Goal: Task Accomplishment & Management: Manage account settings

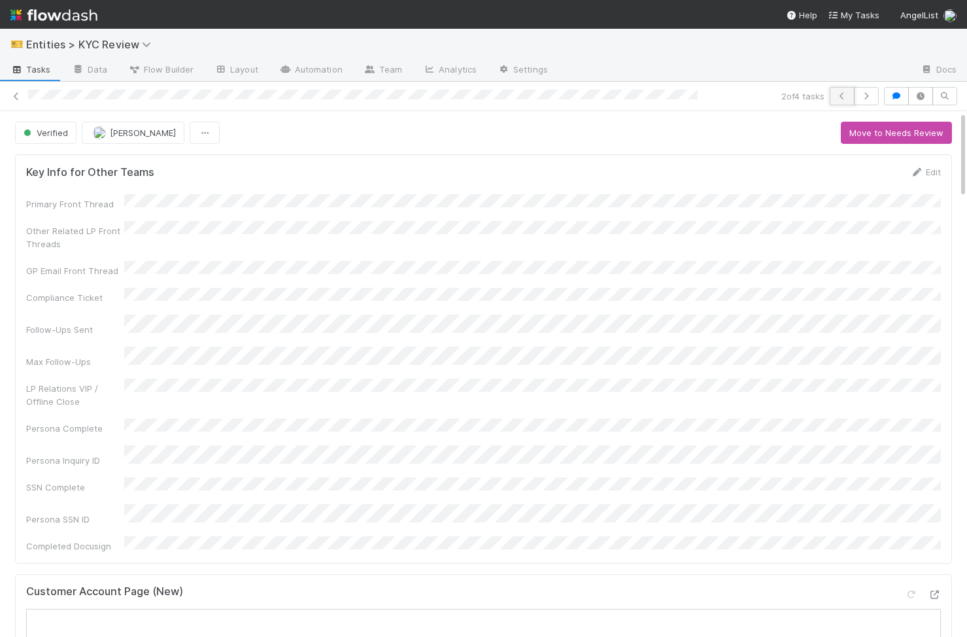
click at [833, 99] on button "button" at bounding box center [841, 96] width 25 height 18
click at [15, 93] on icon at bounding box center [16, 96] width 13 height 8
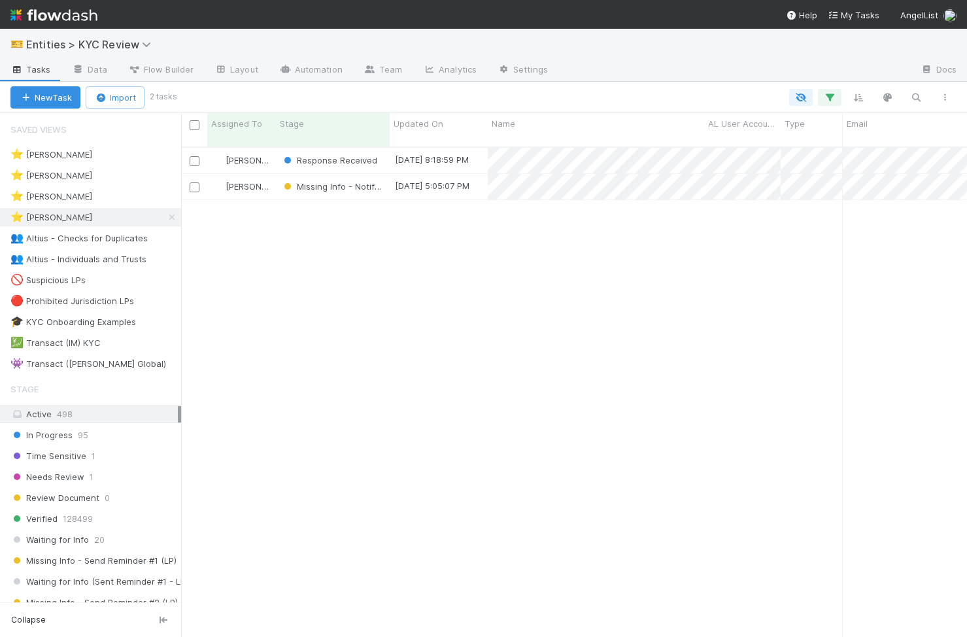
scroll to position [0, 1]
click at [345, 155] on span "Response Received" at bounding box center [329, 160] width 96 height 10
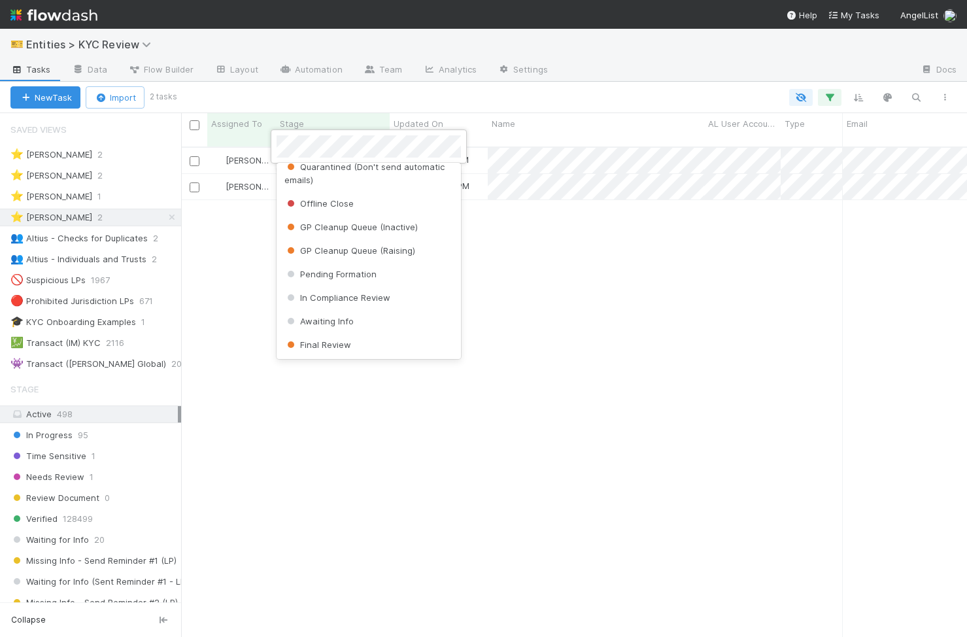
scroll to position [0, 0]
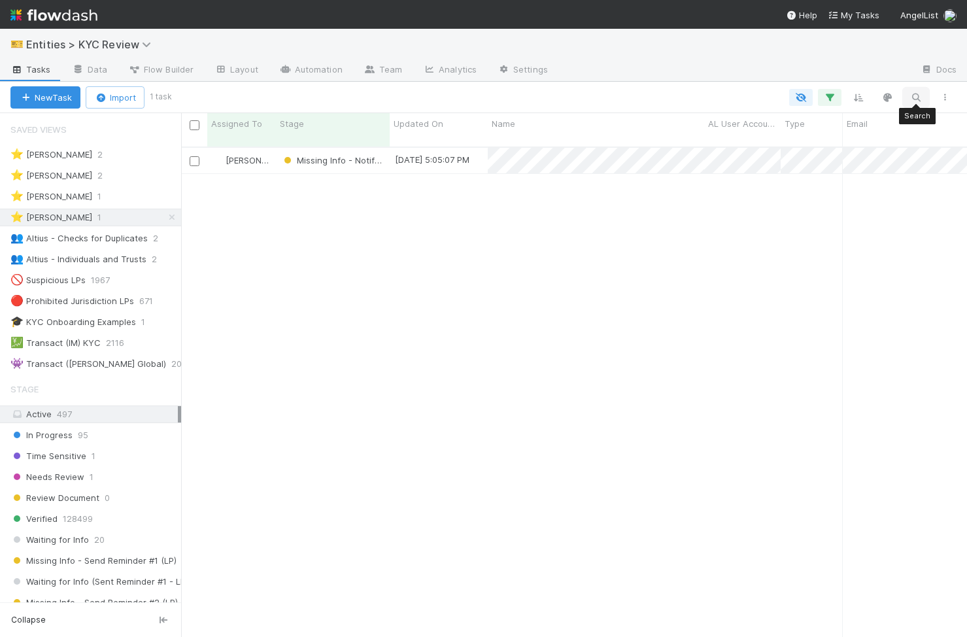
click at [908, 93] on button "button" at bounding box center [916, 97] width 24 height 17
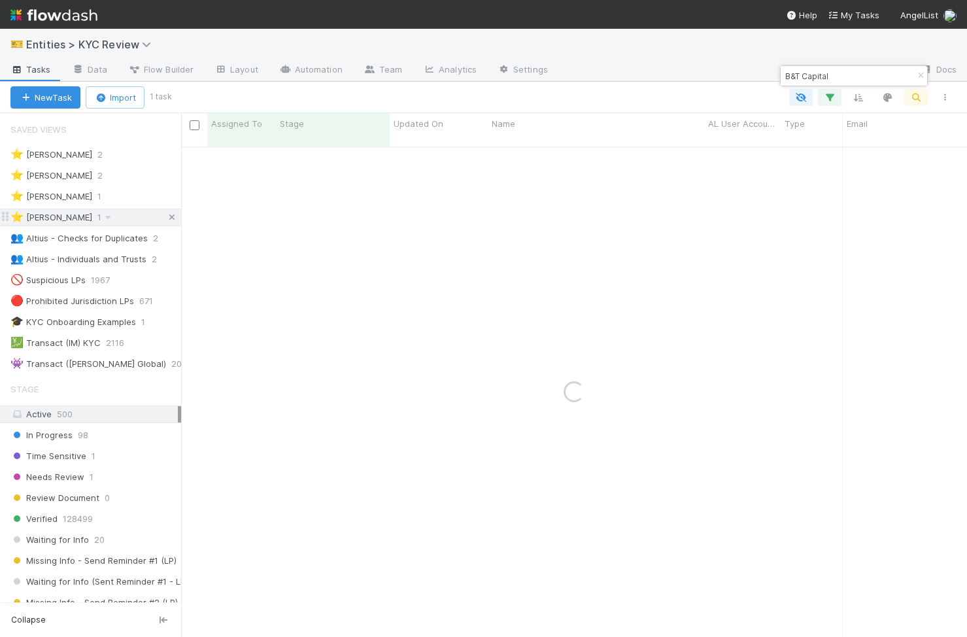
type input "B&T Capital"
click at [172, 219] on icon at bounding box center [171, 217] width 13 height 8
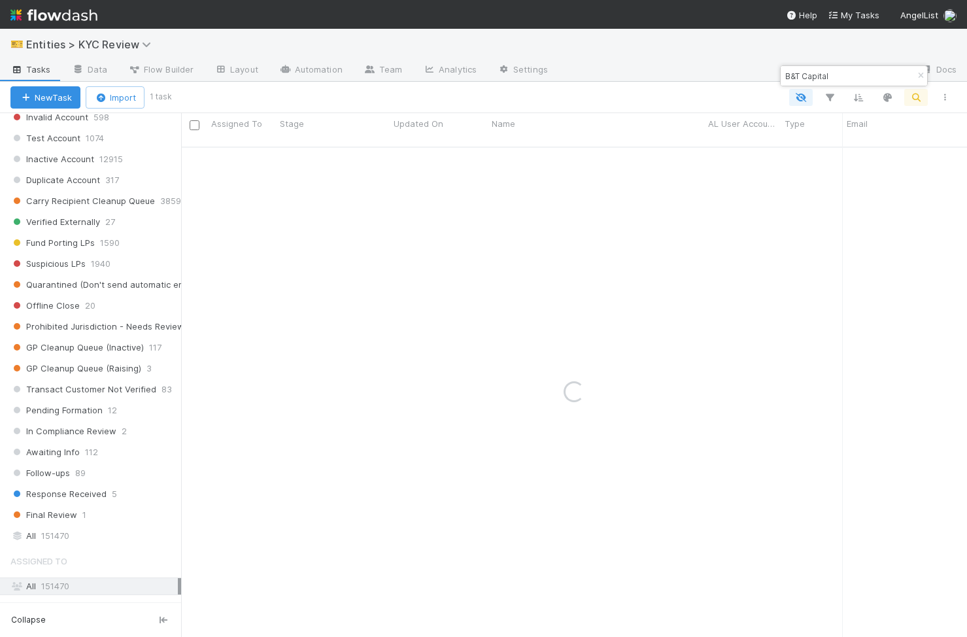
scroll to position [709, 0]
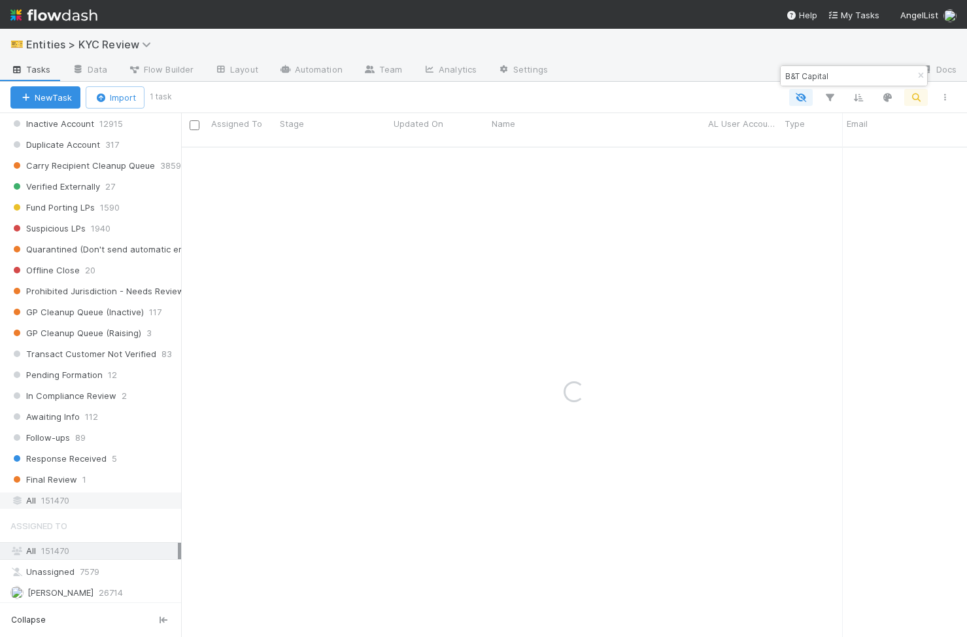
click at [95, 495] on div "All 151470" at bounding box center [93, 500] width 167 height 16
click at [353, 148] on div "Verified" at bounding box center [333, 160] width 114 height 25
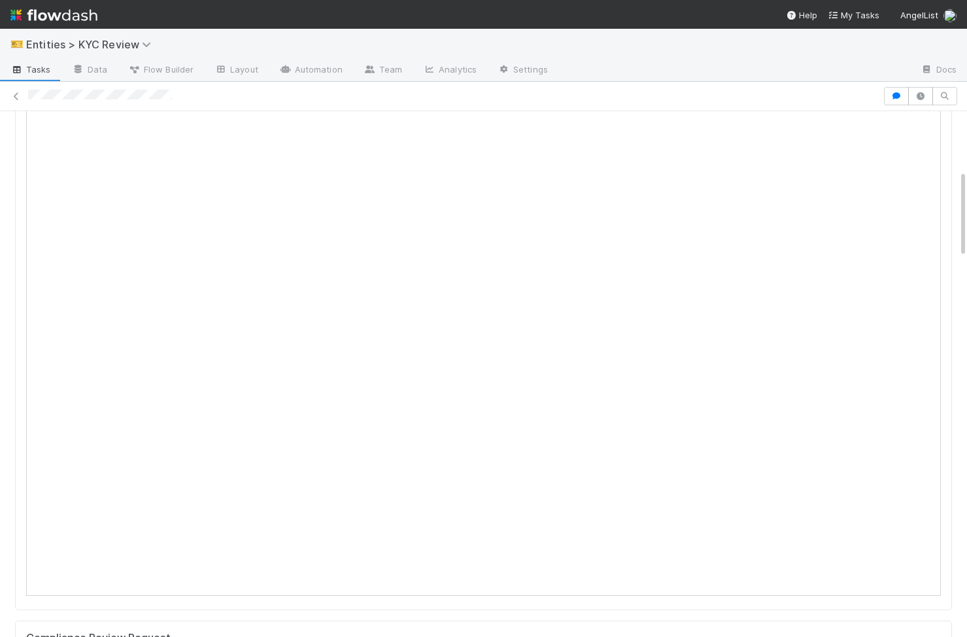
scroll to position [356, 0]
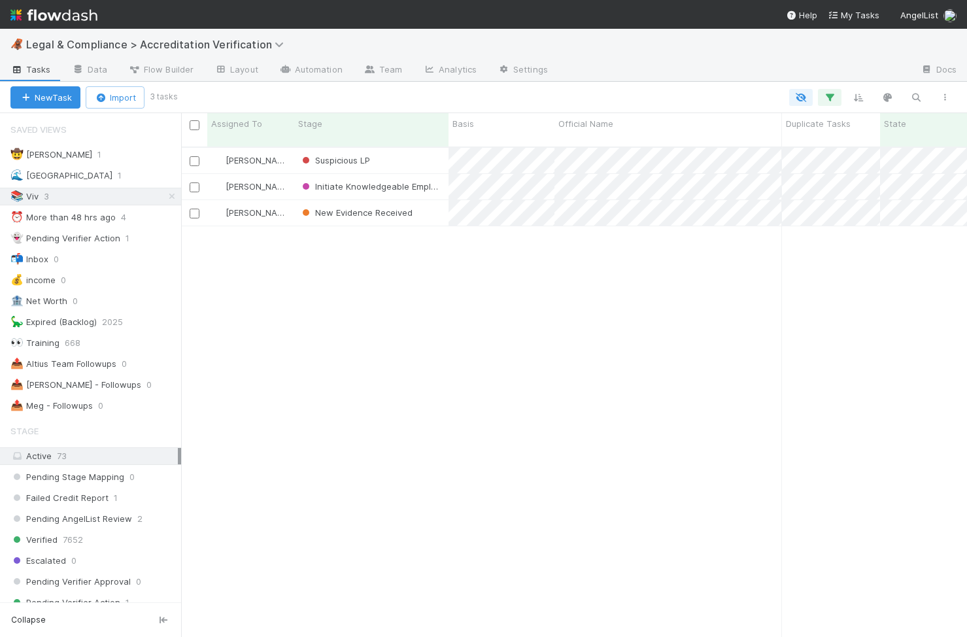
scroll to position [500, 786]
click at [170, 196] on icon at bounding box center [171, 196] width 13 height 8
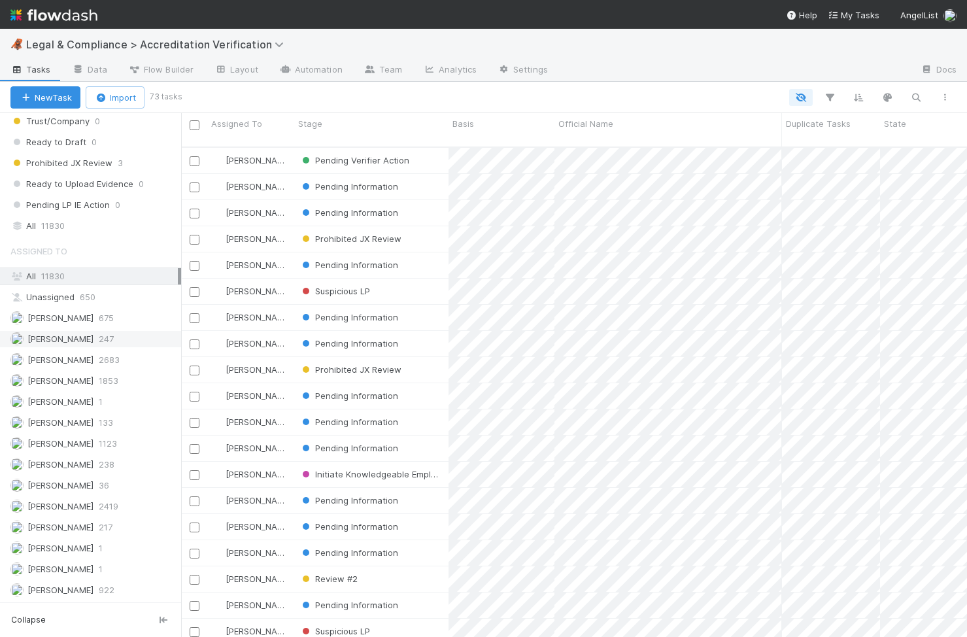
scroll to position [500, 786]
click at [97, 229] on div "All 11830" at bounding box center [93, 226] width 167 height 16
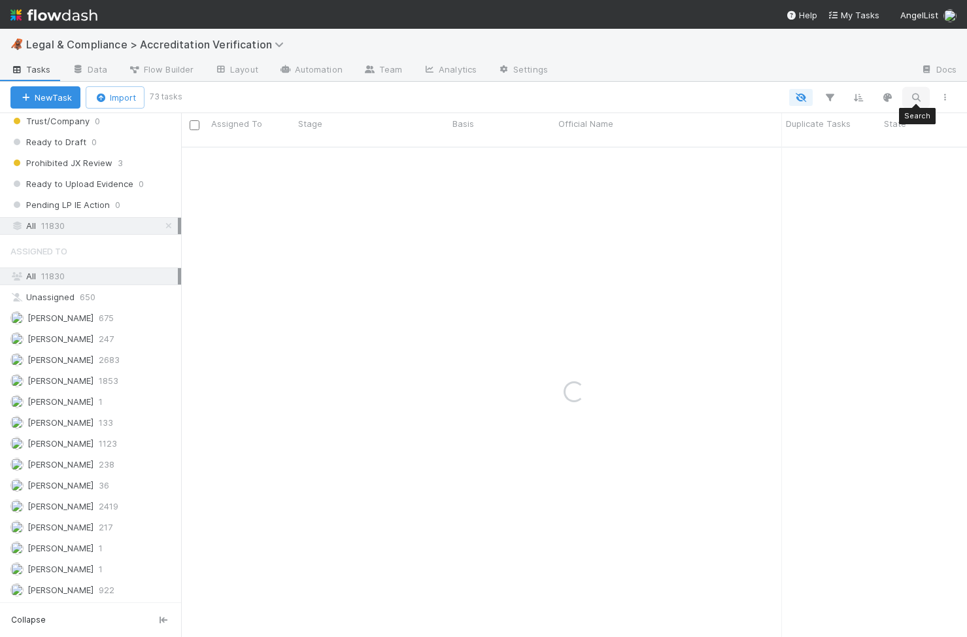
click at [921, 95] on icon "button" at bounding box center [915, 98] width 13 height 12
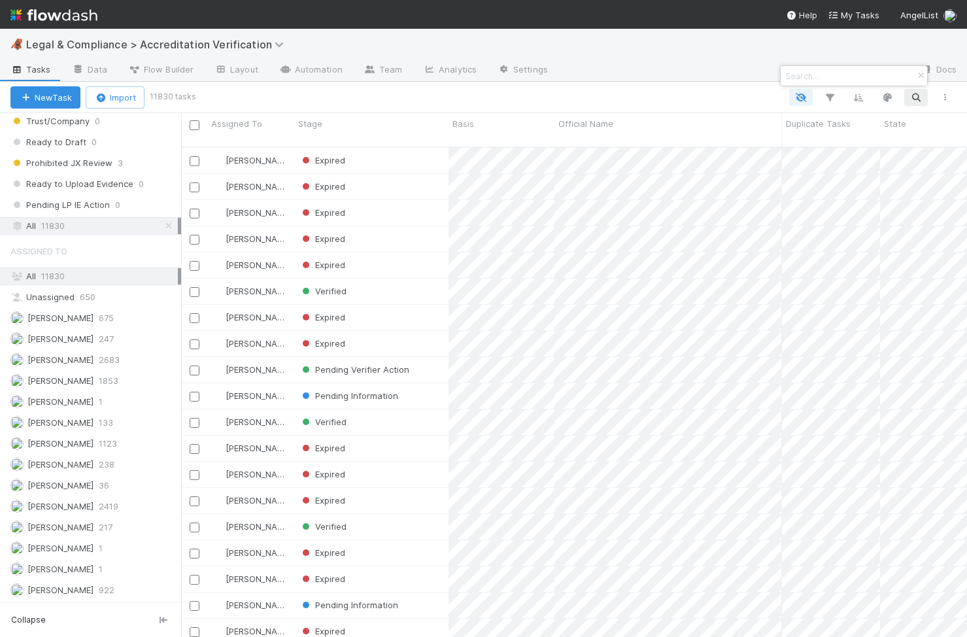
scroll to position [500, 786]
paste input "B&T Capital Pty Ltd ATF B&T Trust 1"
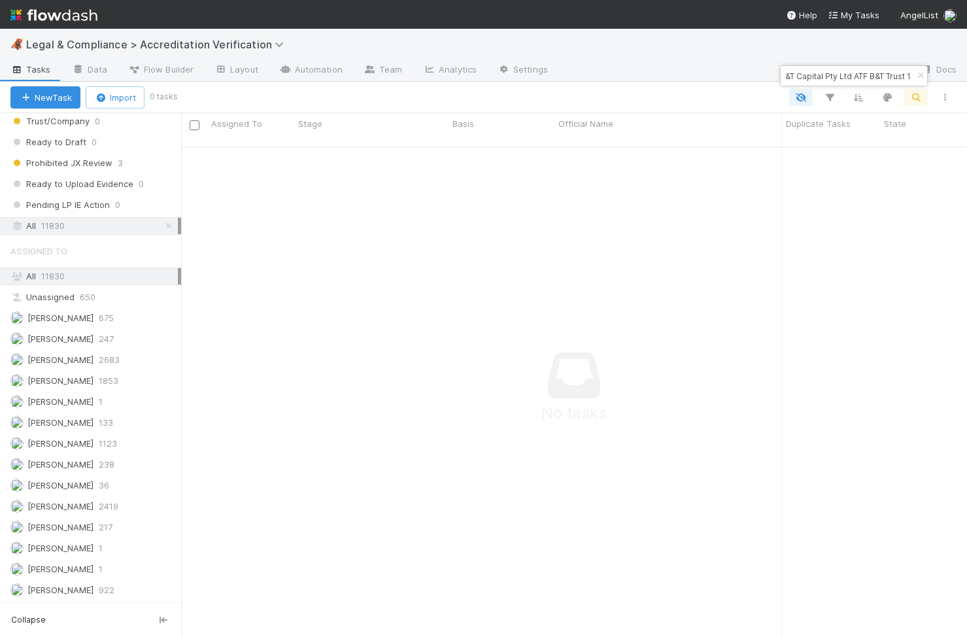
click at [788, 74] on input "B&T Capital Pty Ltd ATF B&T Trust 1" at bounding box center [847, 76] width 131 height 16
click at [786, 73] on input "B&T Capital Pty Ltd ATF B&T Trust 1" at bounding box center [847, 76] width 131 height 16
drag, startPoint x: 833, startPoint y: 72, endPoint x: 968, endPoint y: 69, distance: 135.3
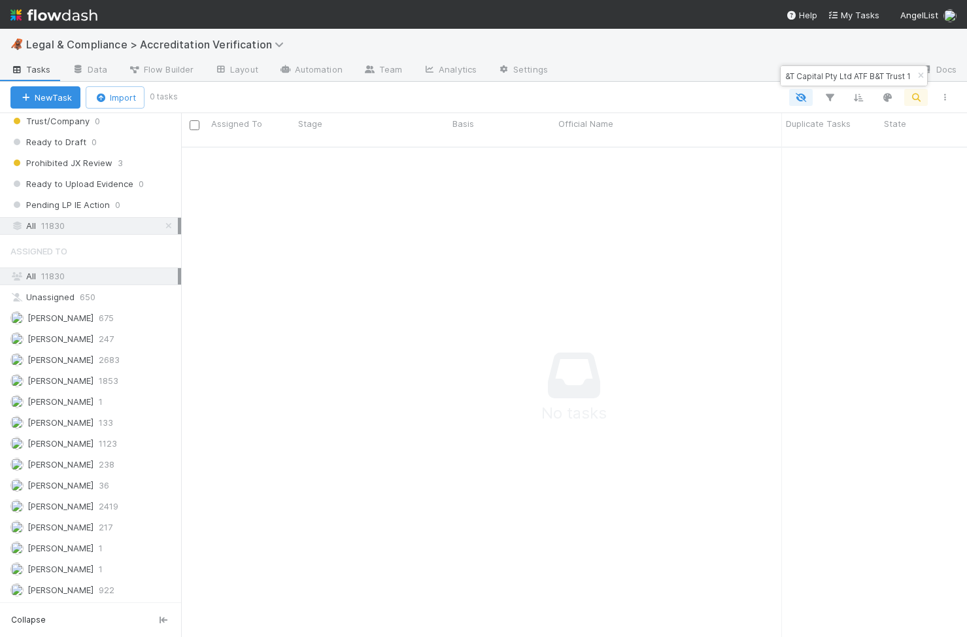
click at [966, 69] on html "🦧 Legal & Compliance > Accreditation Verification Tasks Data Flow Builder Layou…" at bounding box center [483, 318] width 967 height 637
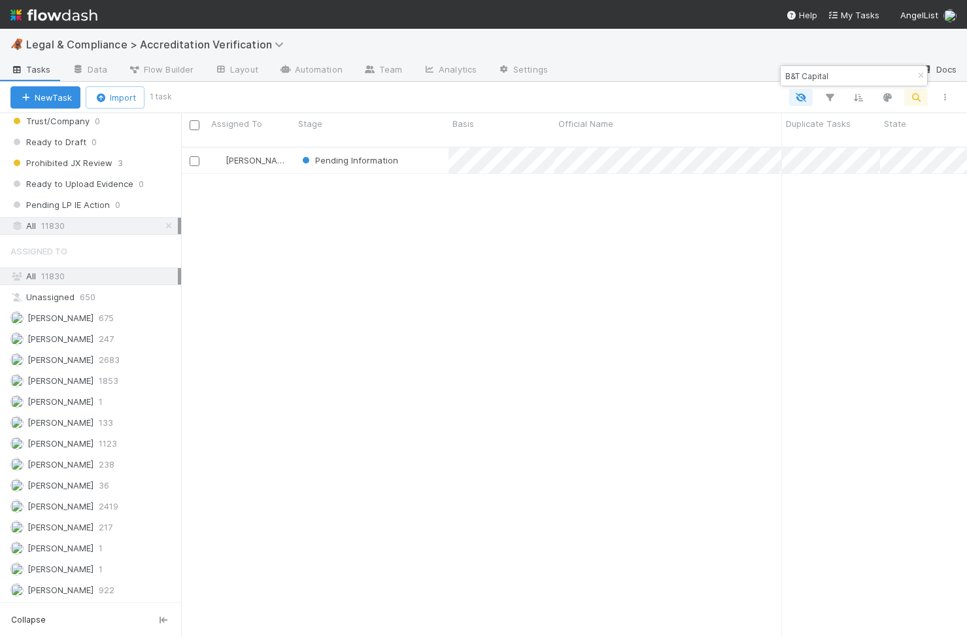
scroll to position [500, 786]
type input "B&T Capital"
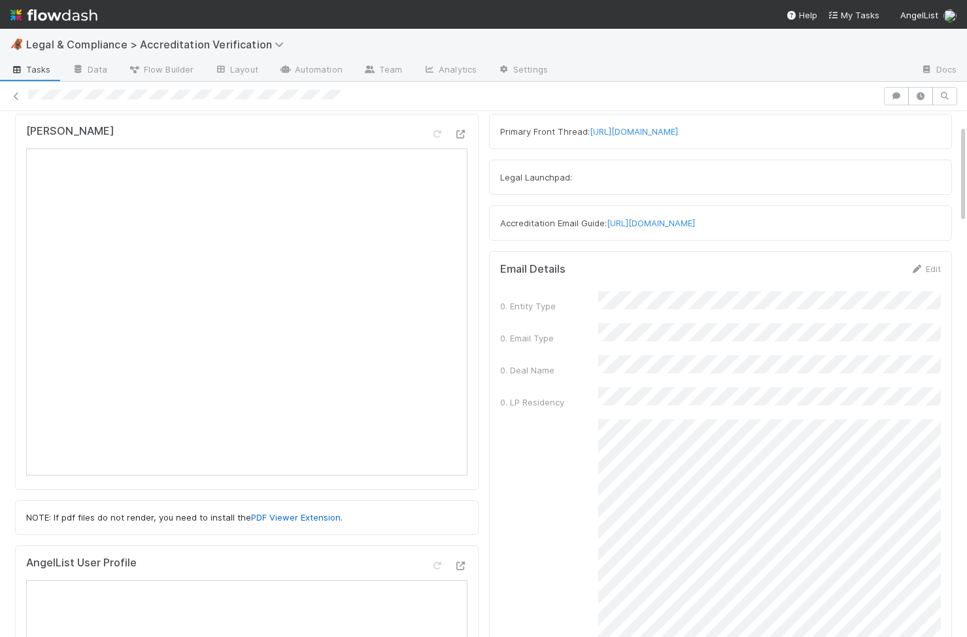
scroll to position [239, 0]
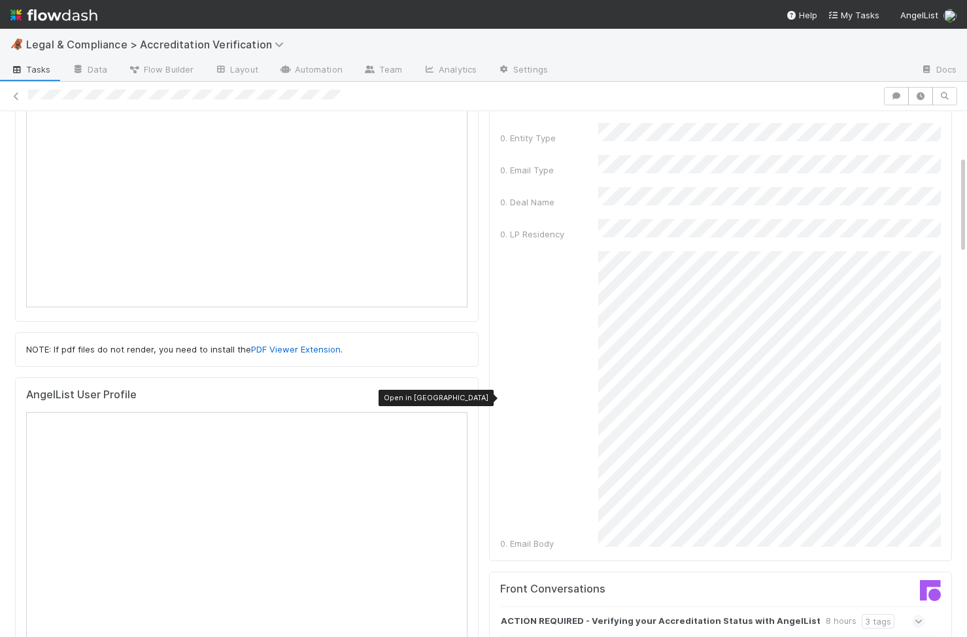
click at [463, 397] on icon at bounding box center [460, 397] width 13 height 8
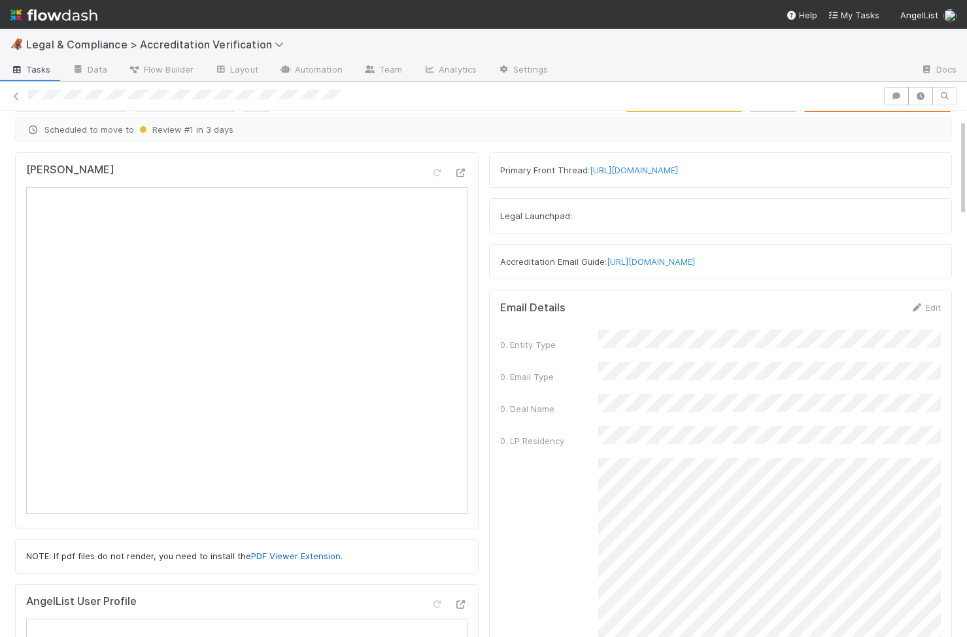
scroll to position [0, 0]
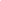
scroll to position [1, 1]
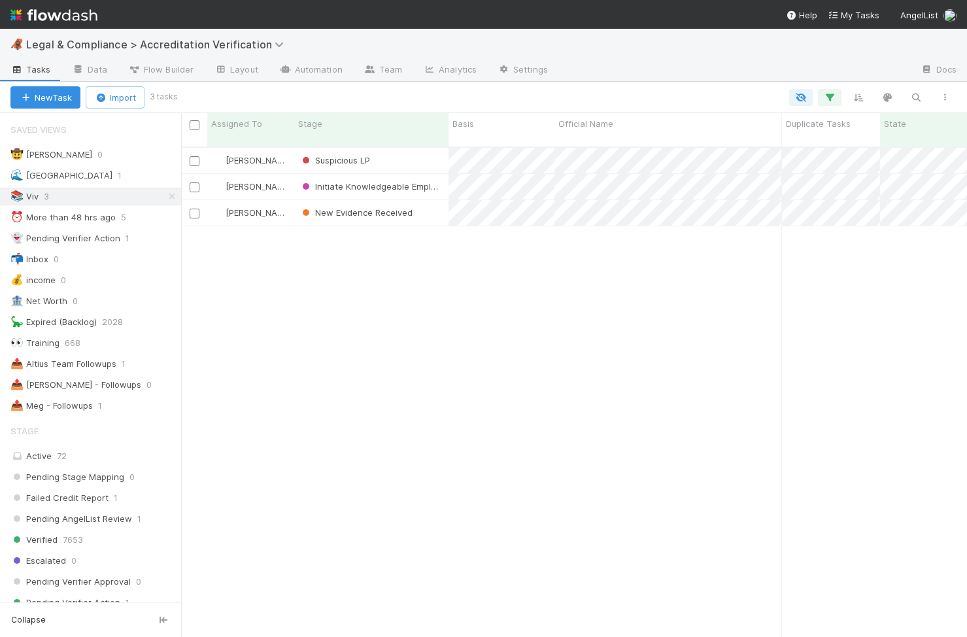
scroll to position [0, 1]
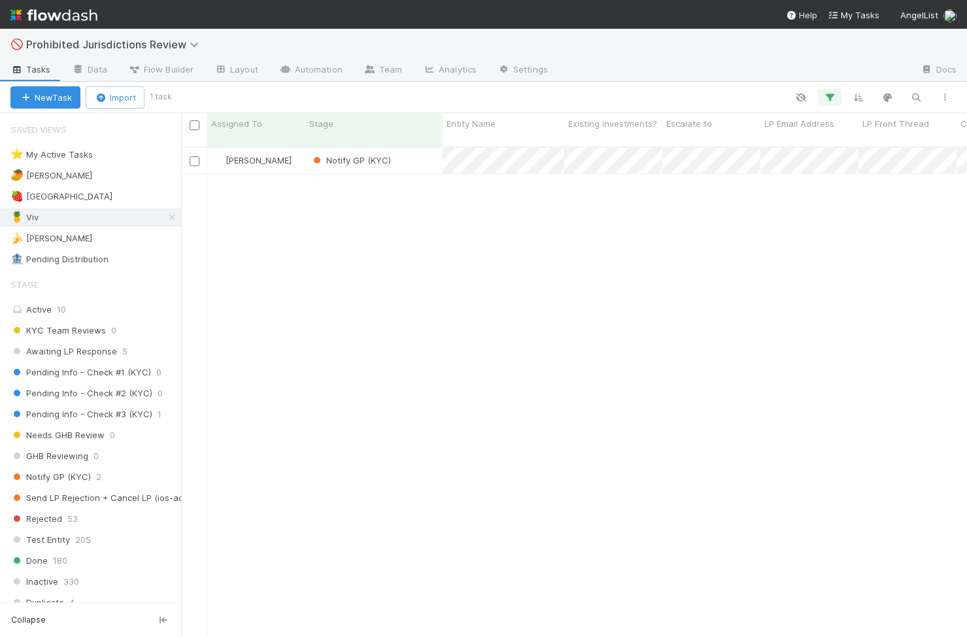
scroll to position [0, 1]
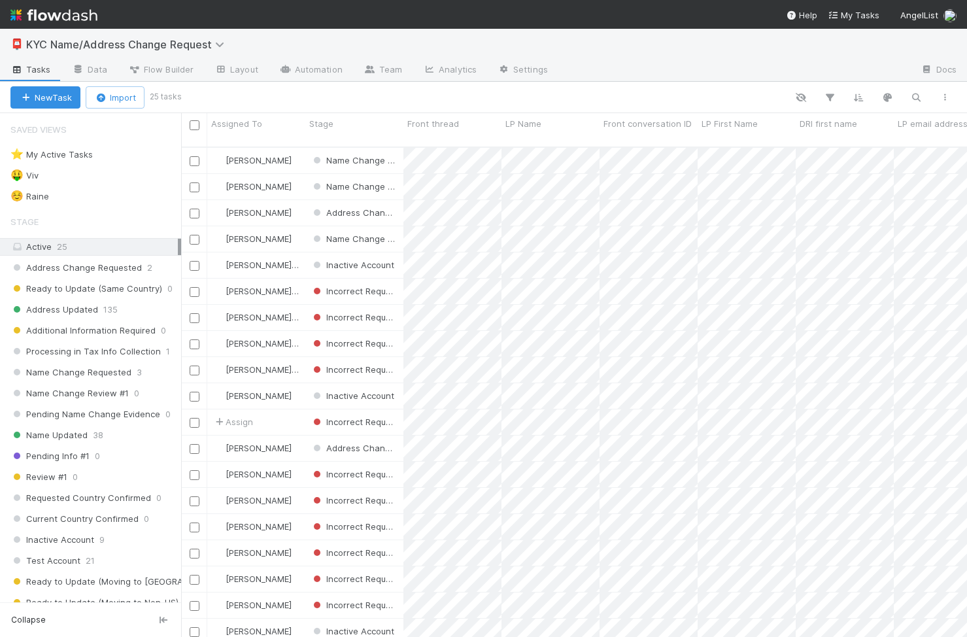
scroll to position [0, 1]
click at [390, 69] on link "Team" at bounding box center [382, 70] width 59 height 21
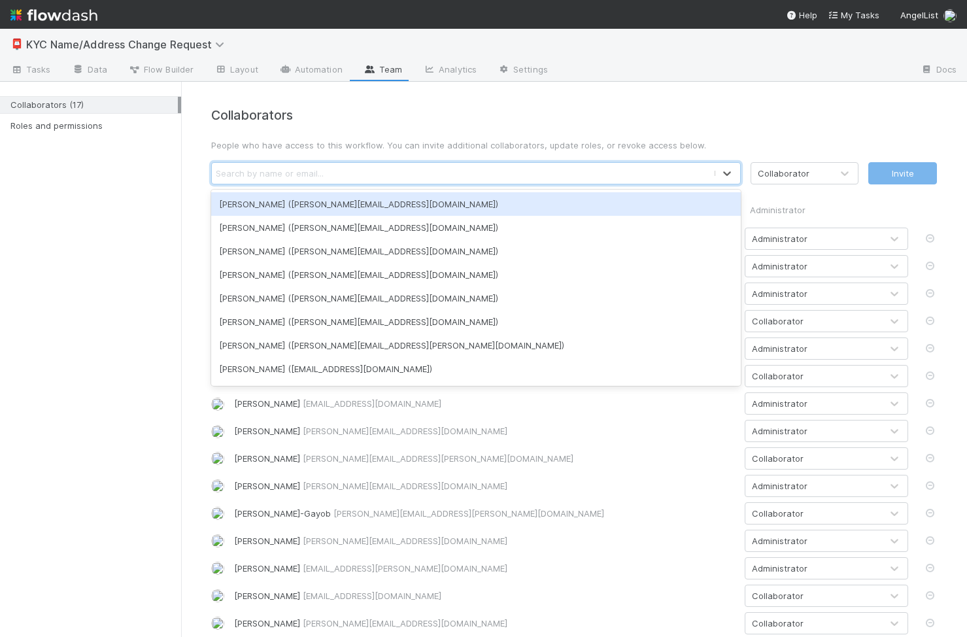
click at [301, 169] on div "Search by name or email..." at bounding box center [270, 173] width 108 height 13
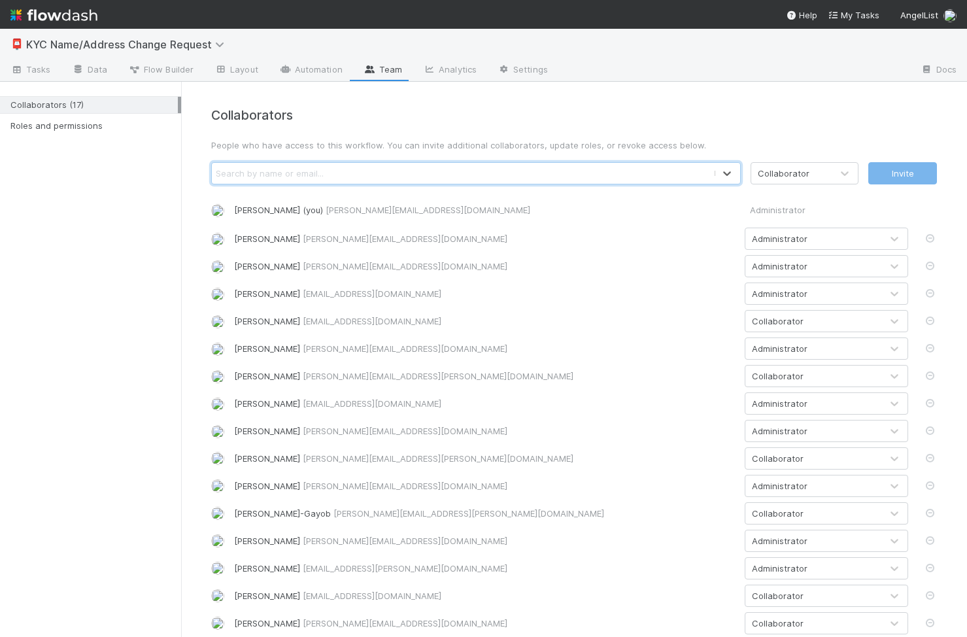
paste input "william.axalanvi@belltowerfunds.com"
type input "william.axalanvi@belltowerfunds.com"
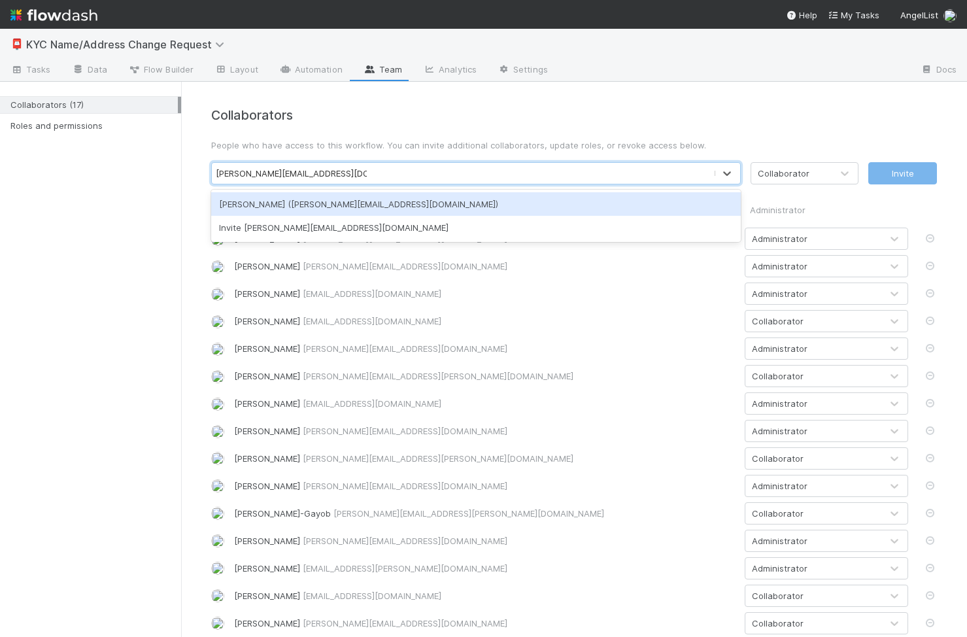
click at [467, 207] on div "William Axalan VI (william.axalanvi@belltowerfunds.com)" at bounding box center [475, 204] width 529 height 24
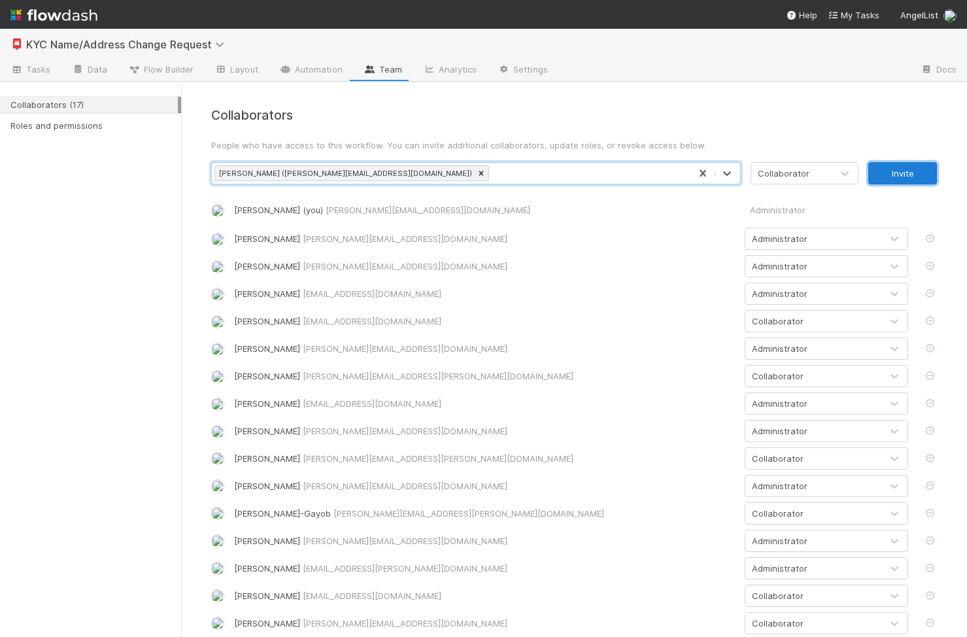
click at [899, 169] on button "Invite" at bounding box center [902, 173] width 69 height 22
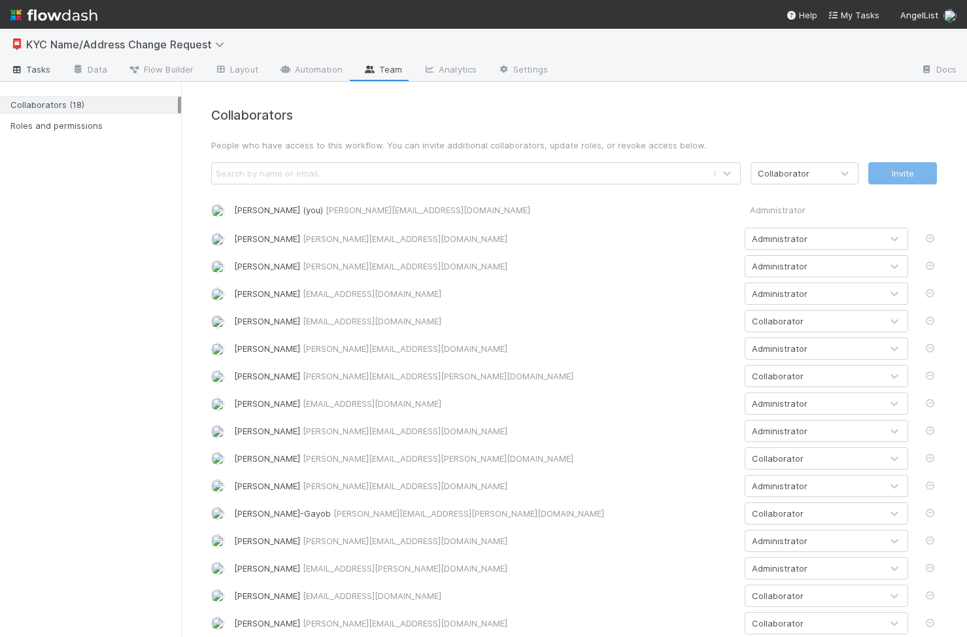
click at [24, 68] on span "Tasks" at bounding box center [30, 69] width 41 height 13
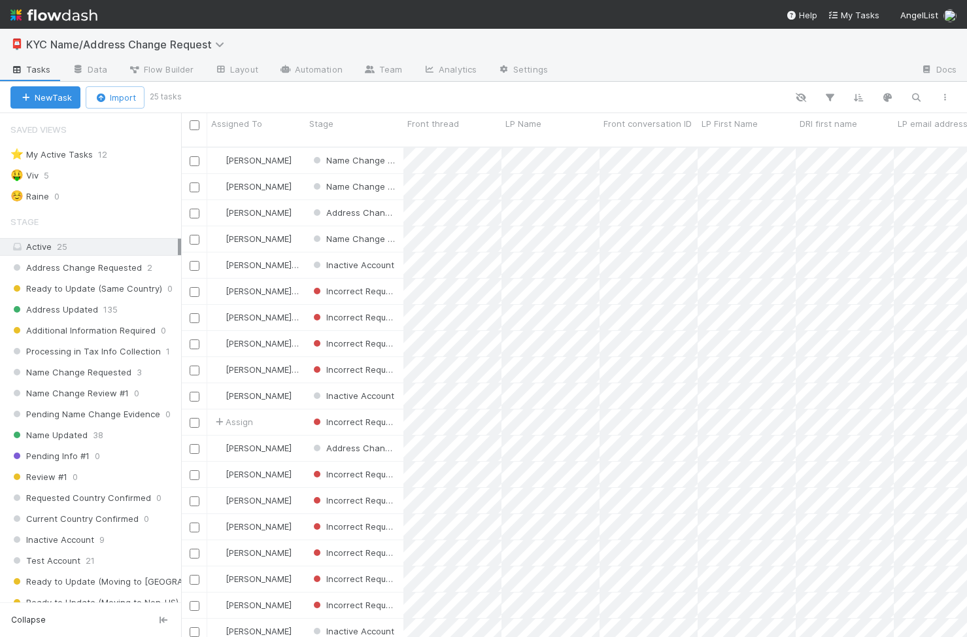
scroll to position [500, 786]
click at [8, 177] on icon at bounding box center [5, 174] width 10 height 10
click at [97, 194] on div "☺️ Raine 0" at bounding box center [95, 196] width 171 height 16
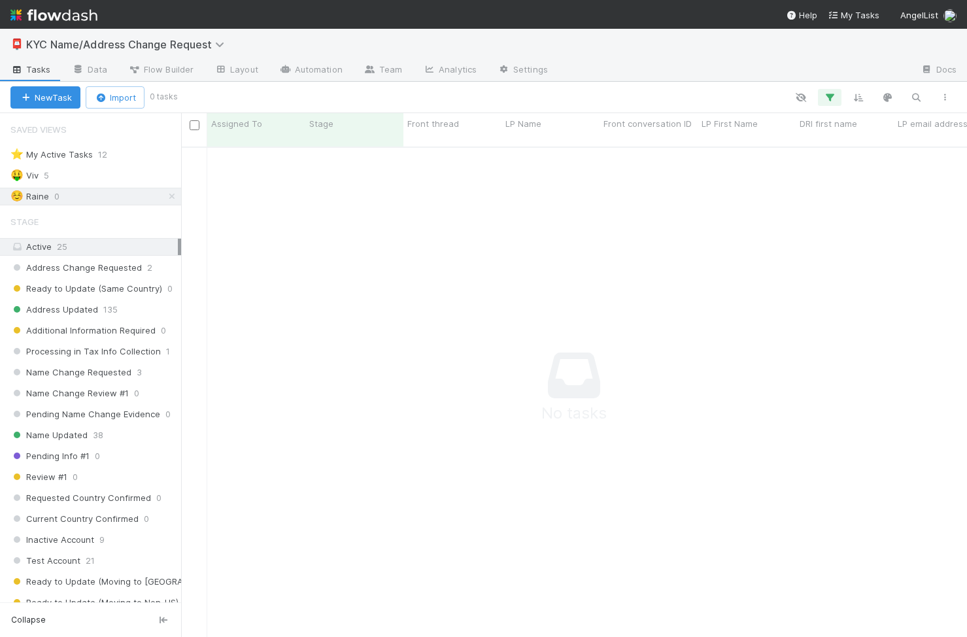
scroll to position [500, 786]
click at [833, 94] on icon "button" at bounding box center [829, 98] width 13 height 12
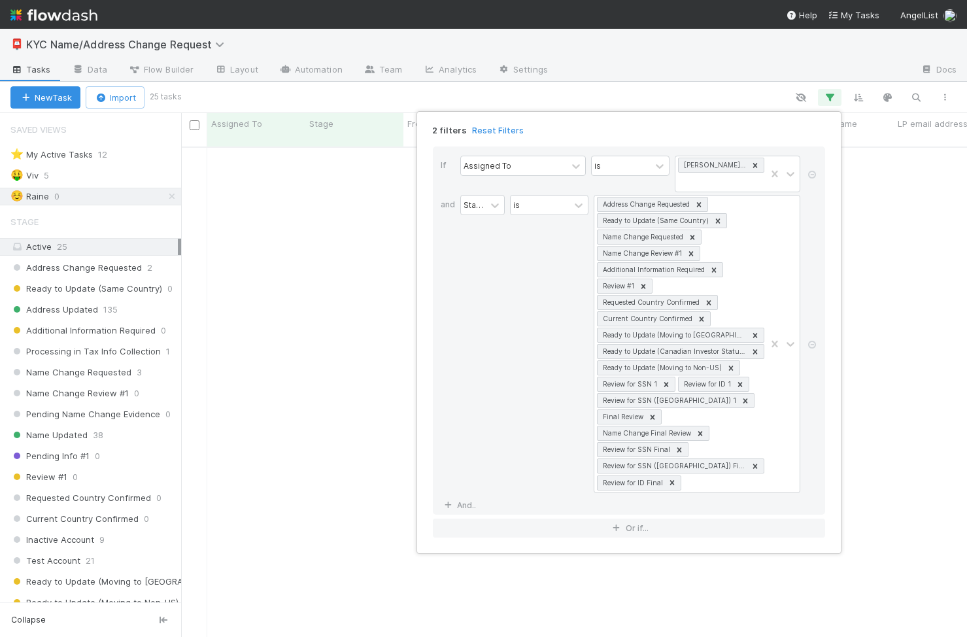
click at [914, 188] on div "2 filters Reset Filters If Assigned To is Loraine Pati-Gayob and Stage is Addre…" at bounding box center [483, 318] width 967 height 637
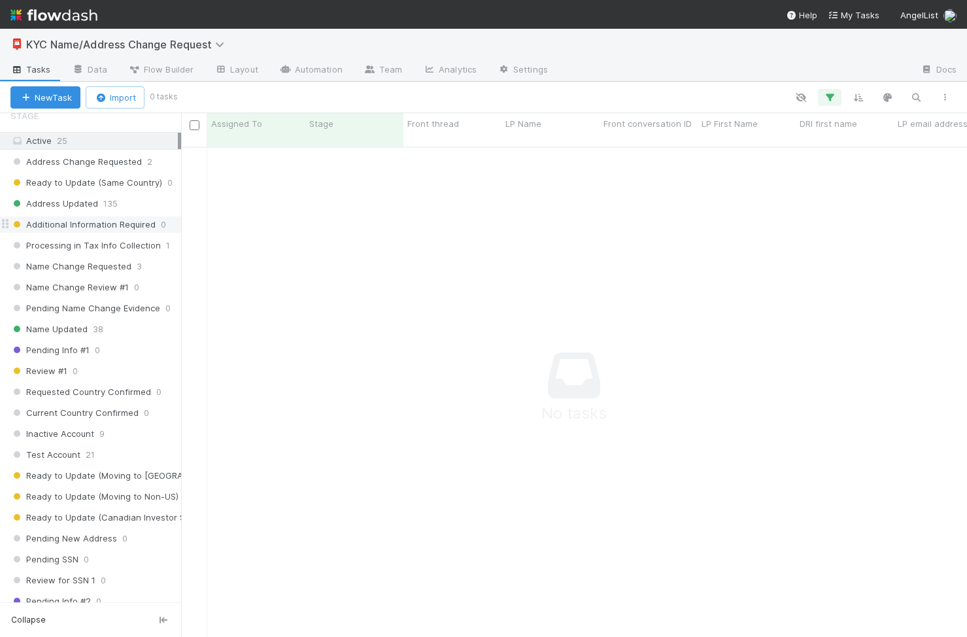
scroll to position [0, 0]
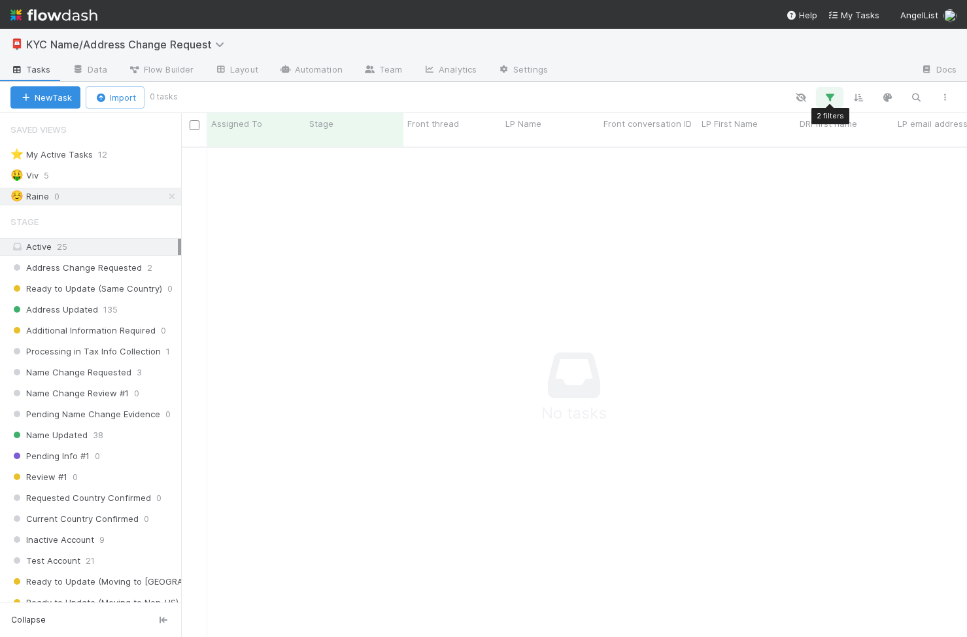
click at [832, 96] on icon "button" at bounding box center [829, 98] width 13 height 12
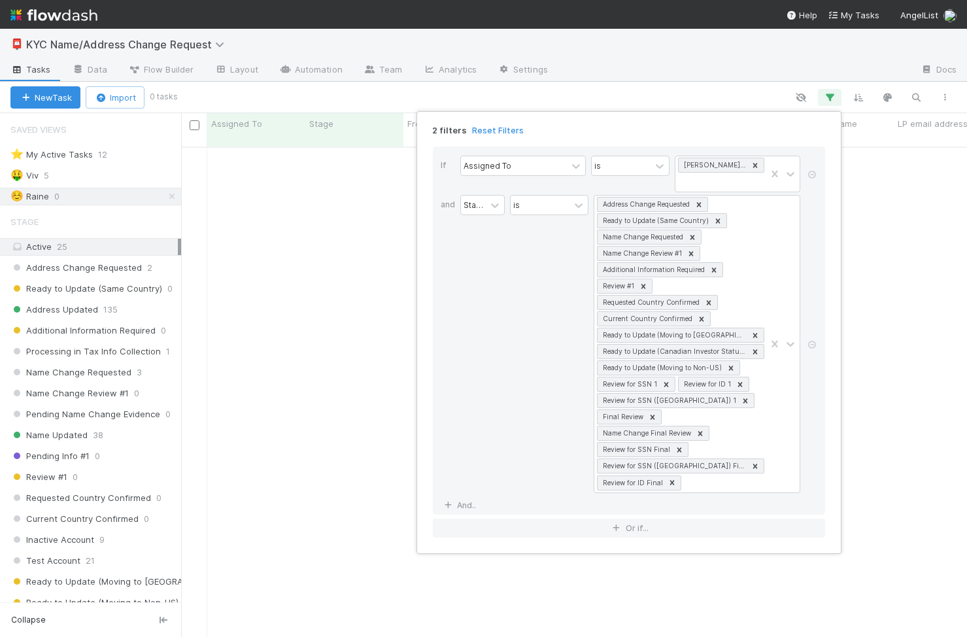
click at [801, 99] on div "2 filters Reset Filters If Assigned To is Loraine Pati-Gayob and Stage is Addre…" at bounding box center [483, 318] width 967 height 637
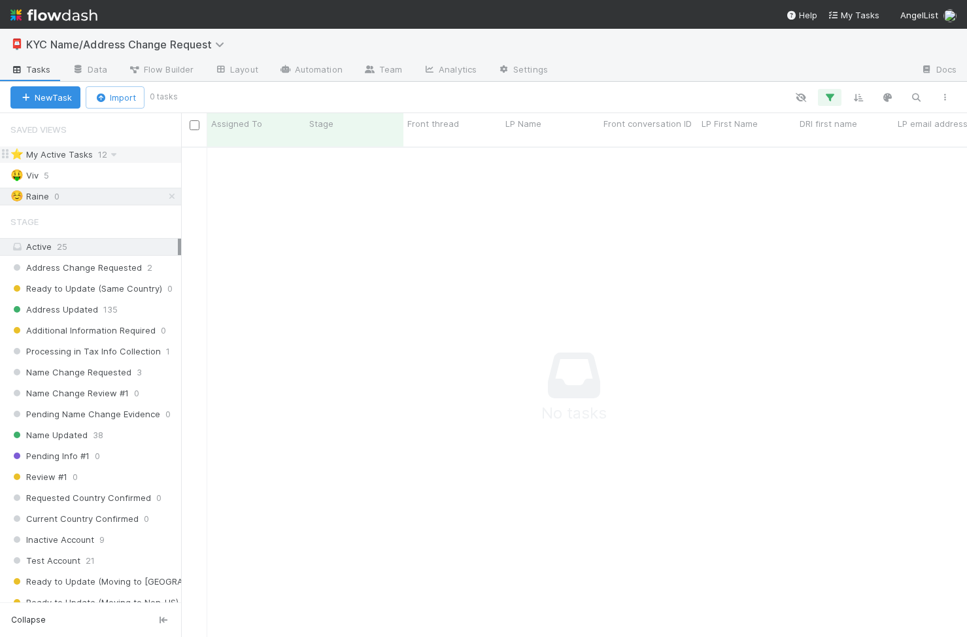
click at [111, 147] on span at bounding box center [113, 154] width 13 height 16
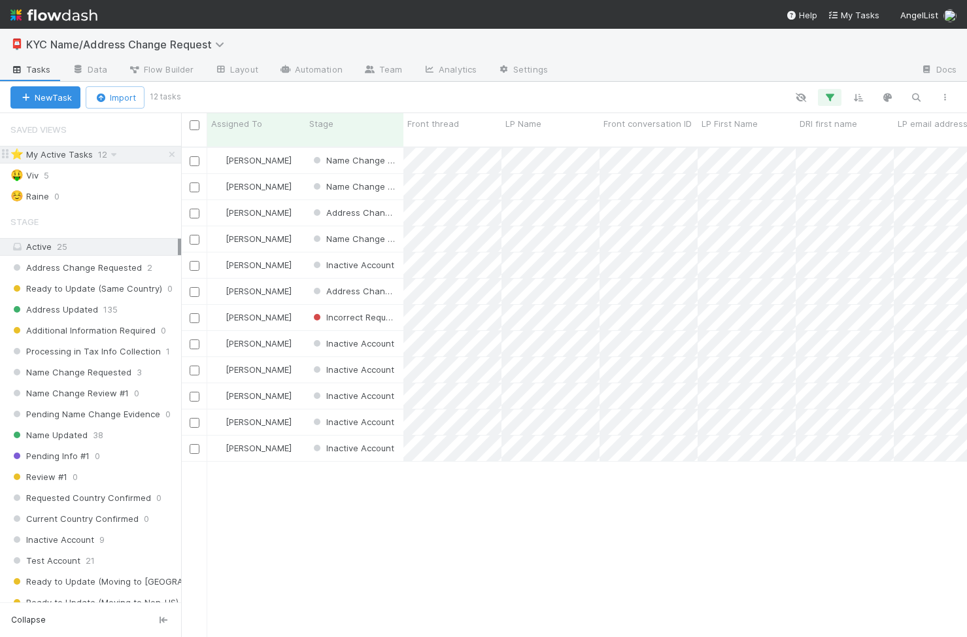
scroll to position [500, 786]
click at [20, 135] on span "Saved Views" at bounding box center [38, 129] width 56 height 26
click at [44, 125] on span "Saved Views" at bounding box center [38, 129] width 56 height 26
click at [137, 175] on div "🤑 Viv 5" at bounding box center [95, 175] width 171 height 16
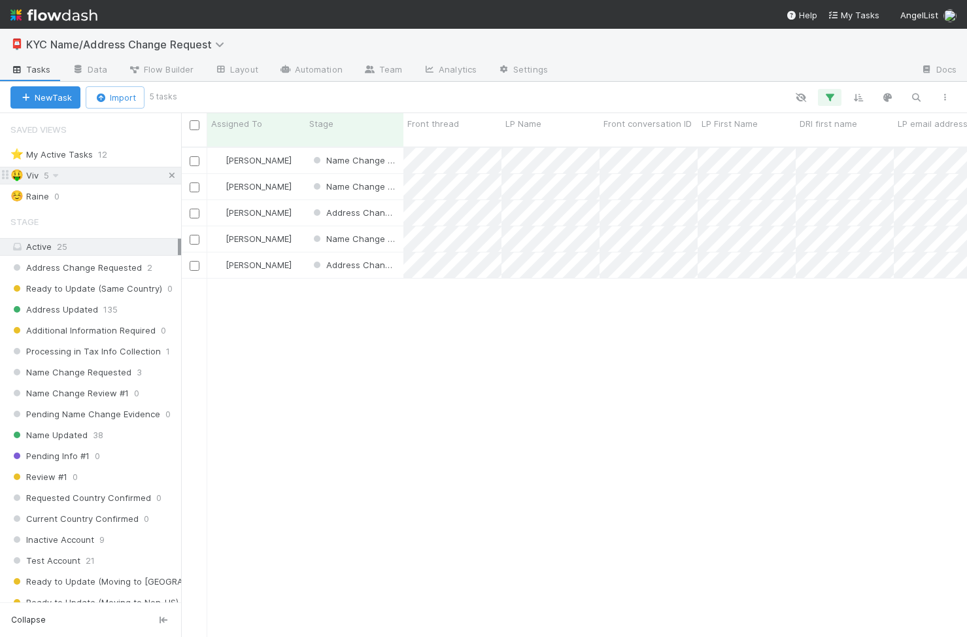
scroll to position [500, 786]
click at [55, 175] on icon at bounding box center [55, 175] width 13 height 8
click at [77, 173] on div "View Settings Default for everyone Rename this view Delete this view" at bounding box center [483, 318] width 967 height 637
click at [832, 99] on icon "button" at bounding box center [829, 98] width 13 height 12
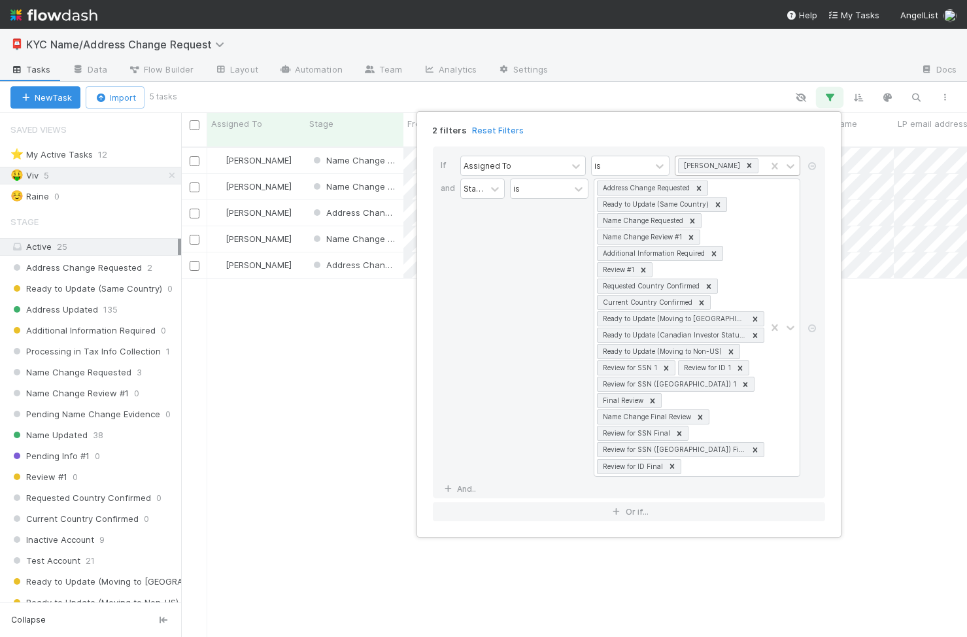
click at [747, 166] on icon at bounding box center [749, 165] width 5 height 5
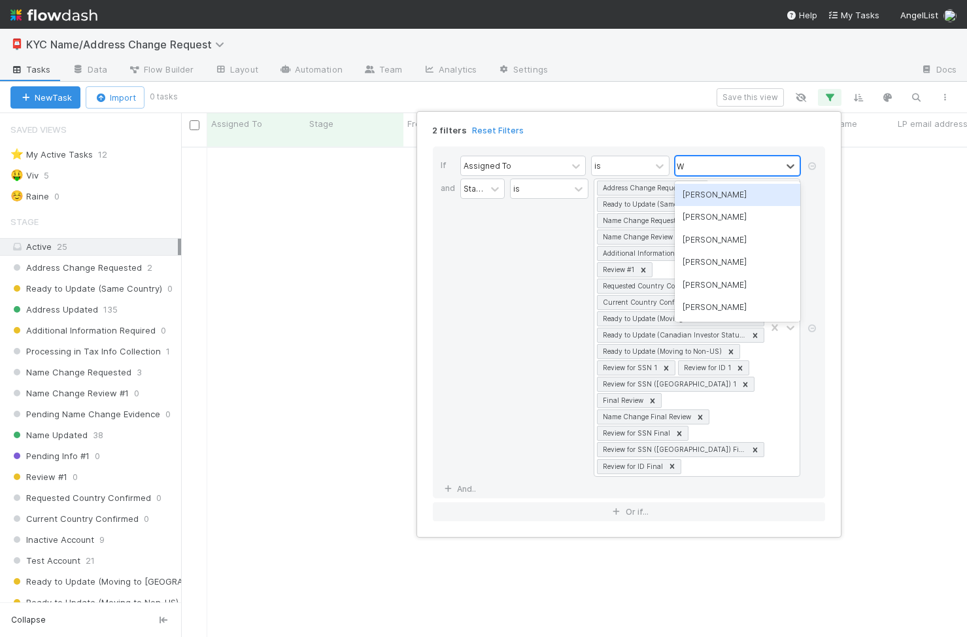
scroll to position [500, 786]
type input "Wil"
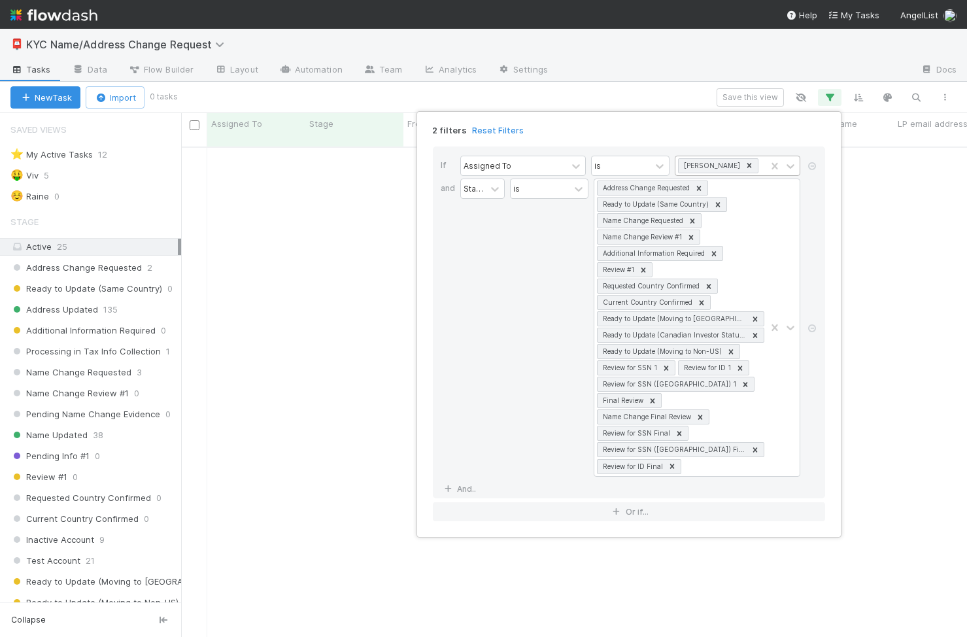
click at [370, 365] on div "2 filters Reset Filters If Assigned To is William Axalan VI and Stage is Addres…" at bounding box center [483, 318] width 967 height 637
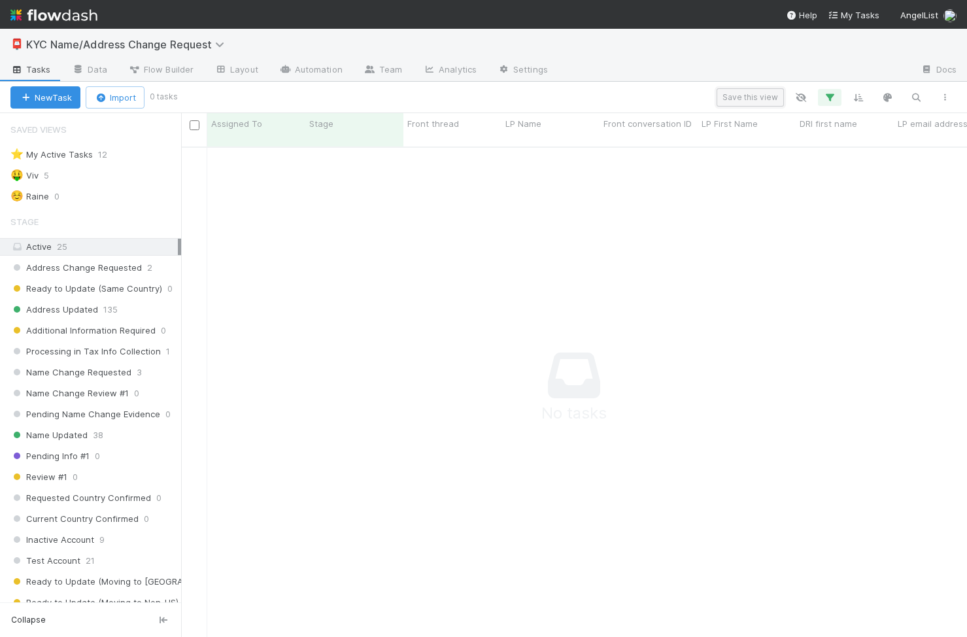
click at [749, 93] on button "Save this view" at bounding box center [749, 97] width 67 height 18
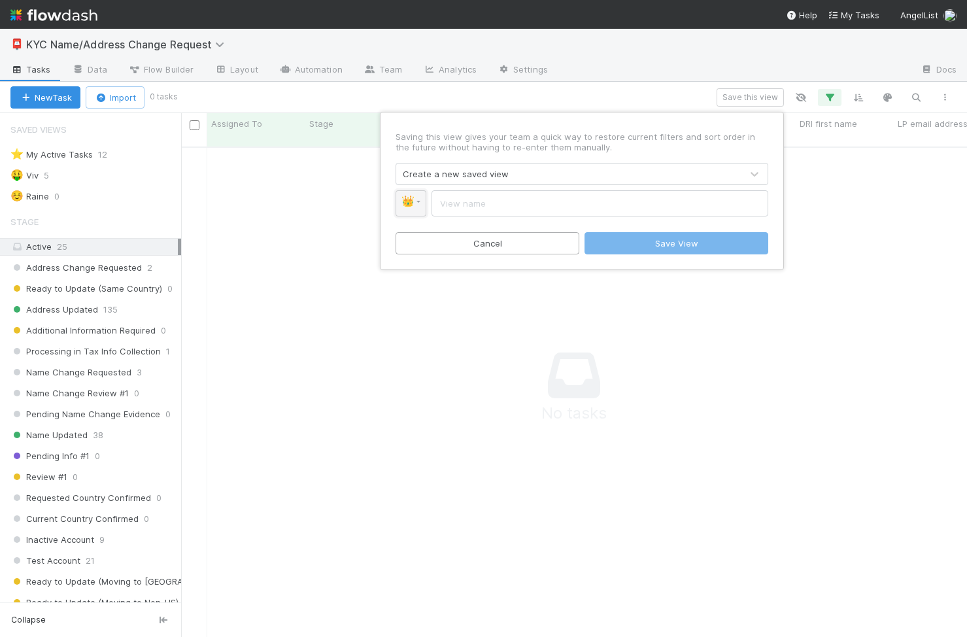
click at [414, 202] on link "👑" at bounding box center [410, 203] width 31 height 26
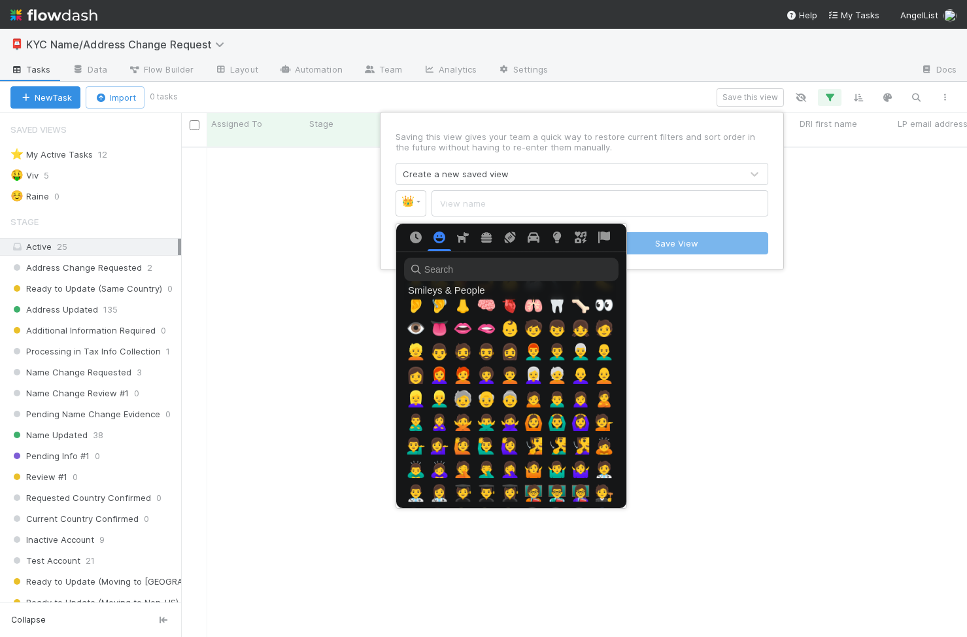
scroll to position [0, 0]
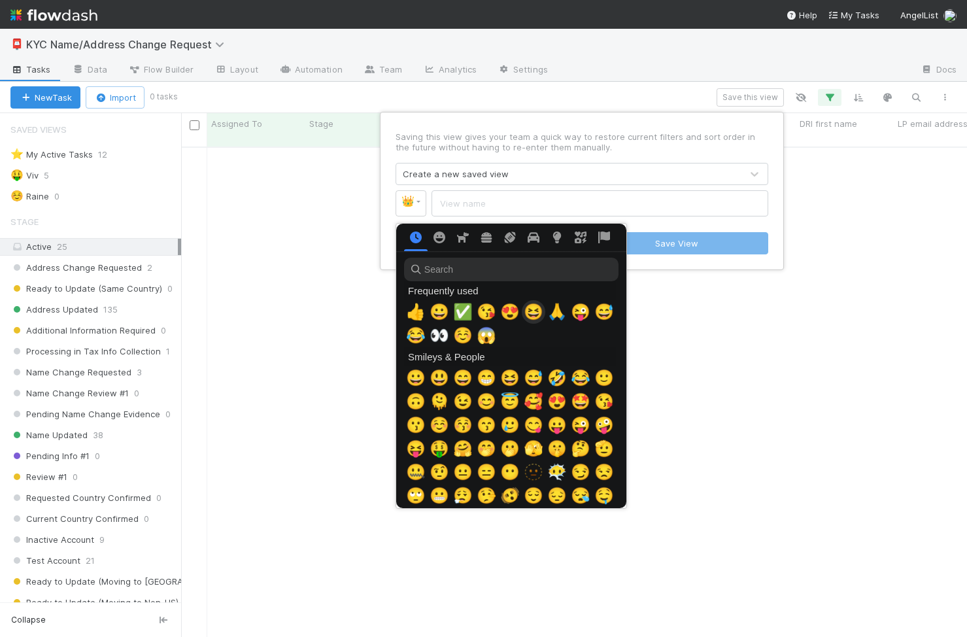
click at [526, 313] on span "😆" at bounding box center [534, 312] width 20 height 18
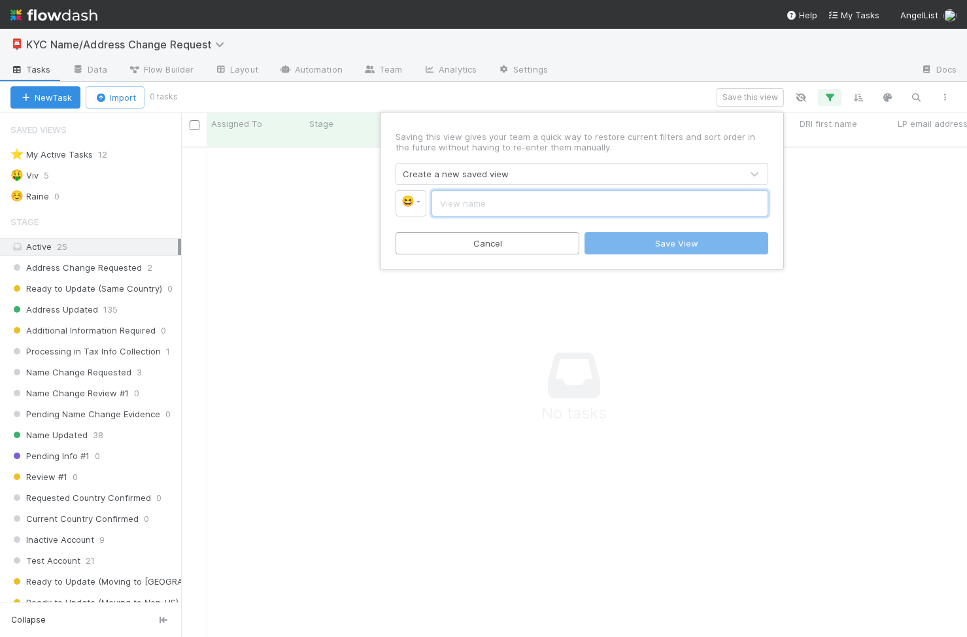
click at [473, 209] on input "text" at bounding box center [599, 203] width 337 height 26
type input "William"
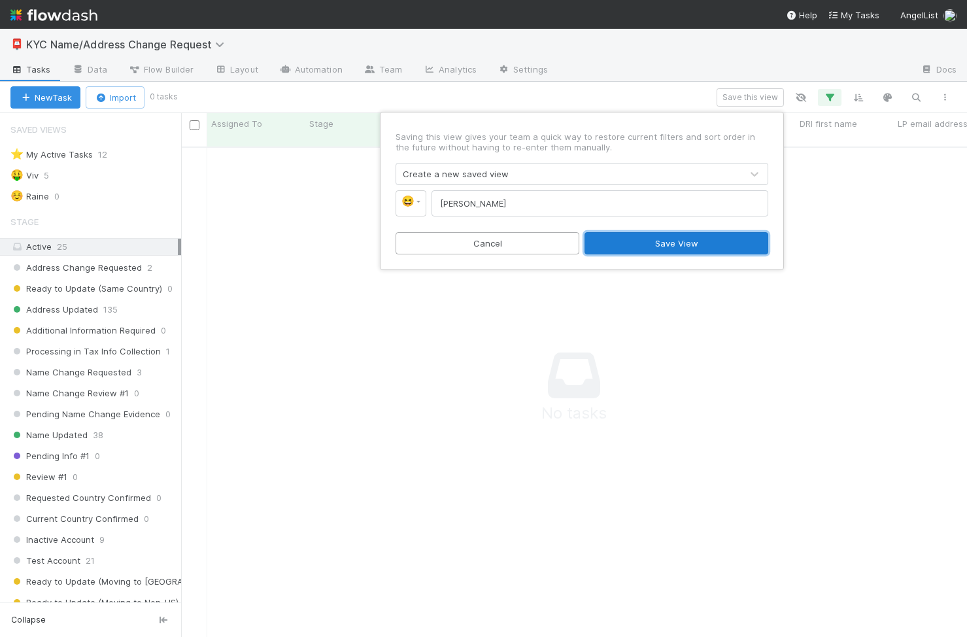
click at [605, 248] on button "Save View" at bounding box center [676, 243] width 184 height 22
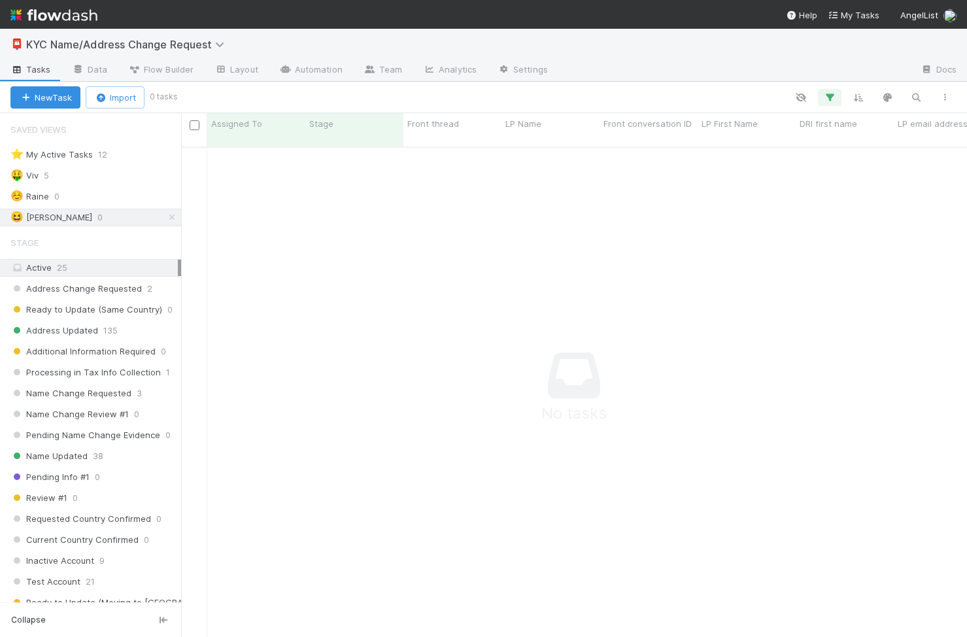
click at [121, 207] on div "⭐ My Active Tasks 12 🤑 Viv 5 ☺️ Raine 0 😆 William 0" at bounding box center [90, 186] width 181 height 80
click at [304, 71] on link "Automation" at bounding box center [311, 70] width 84 height 21
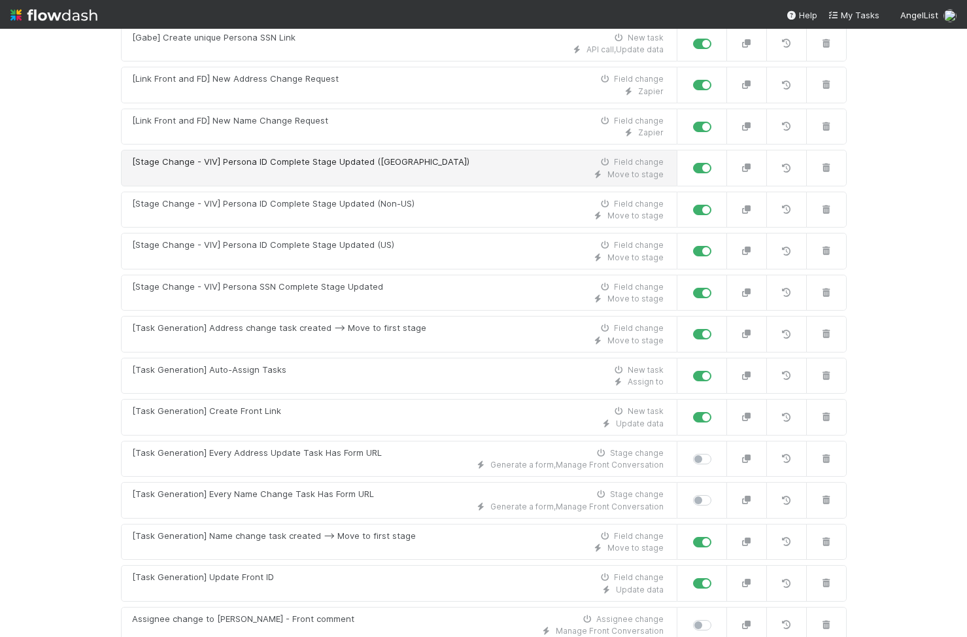
scroll to position [193, 0]
click at [458, 369] on div "[Task Generation] Auto-Assign Tasks New task" at bounding box center [397, 369] width 531 height 13
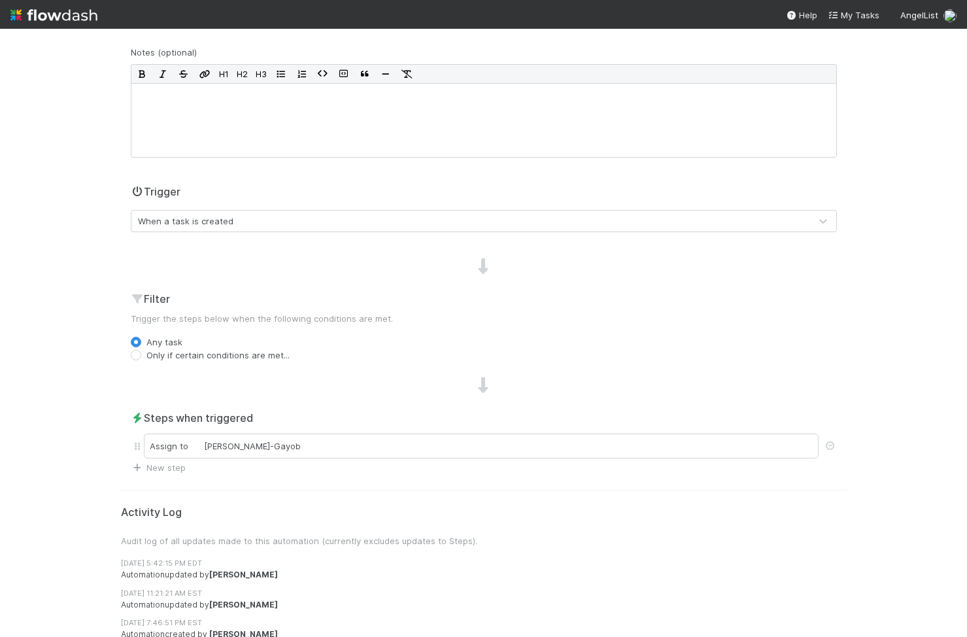
scroll to position [173, 0]
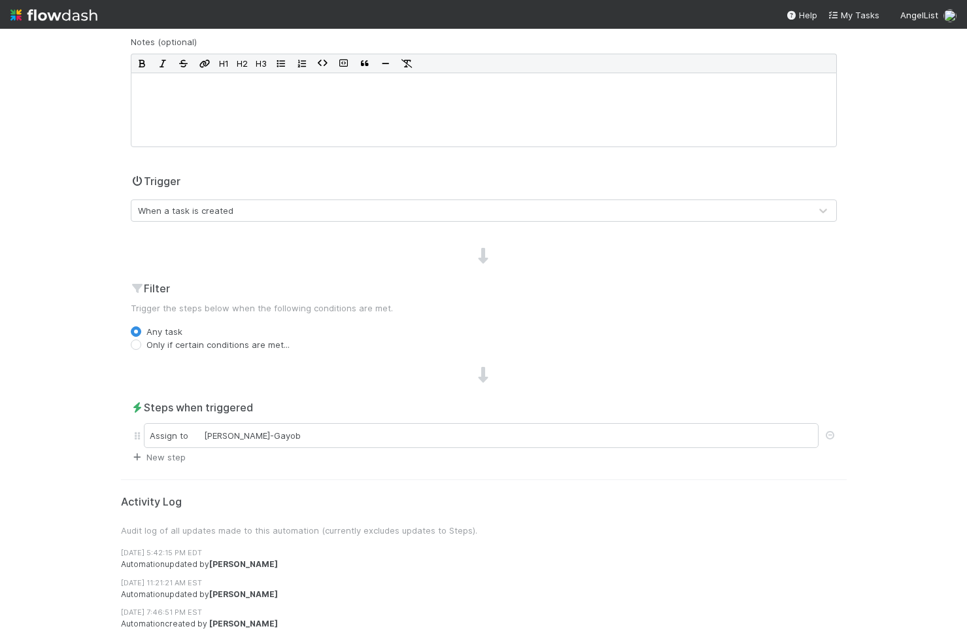
click at [152, 454] on link "New step" at bounding box center [158, 457] width 55 height 10
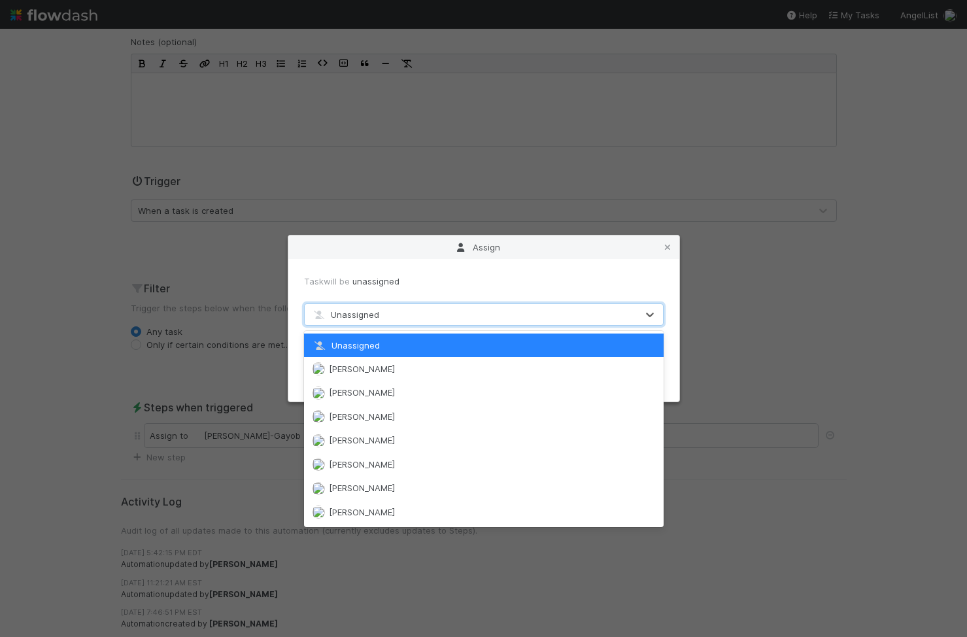
click at [399, 304] on div "Unassigned" at bounding box center [471, 314] width 332 height 21
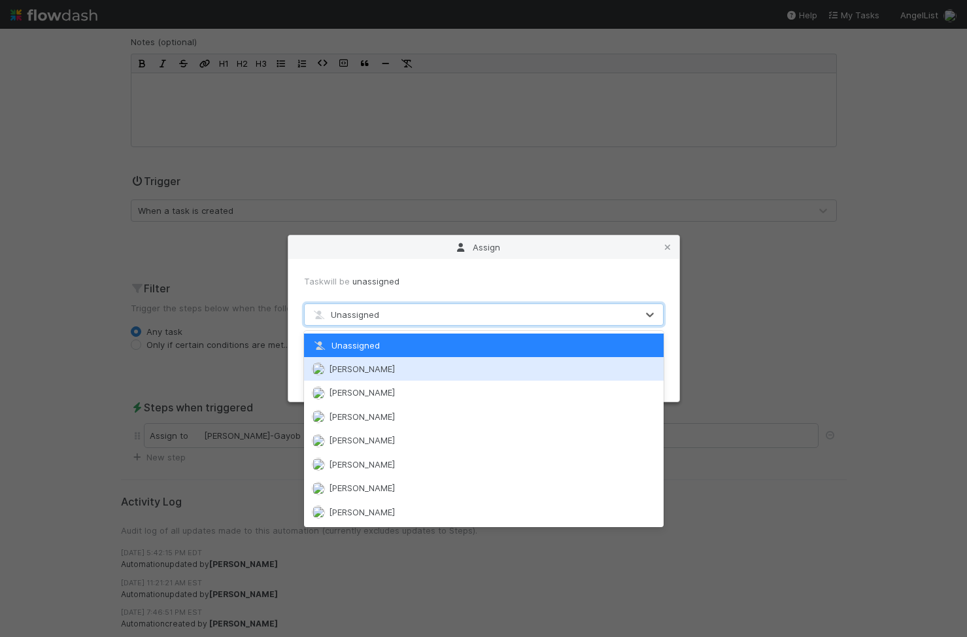
click at [239, 340] on div "Assign Task will be unassigned option Alex Brinsmead focused, 2 of 19. 19 resul…" at bounding box center [483, 318] width 967 height 637
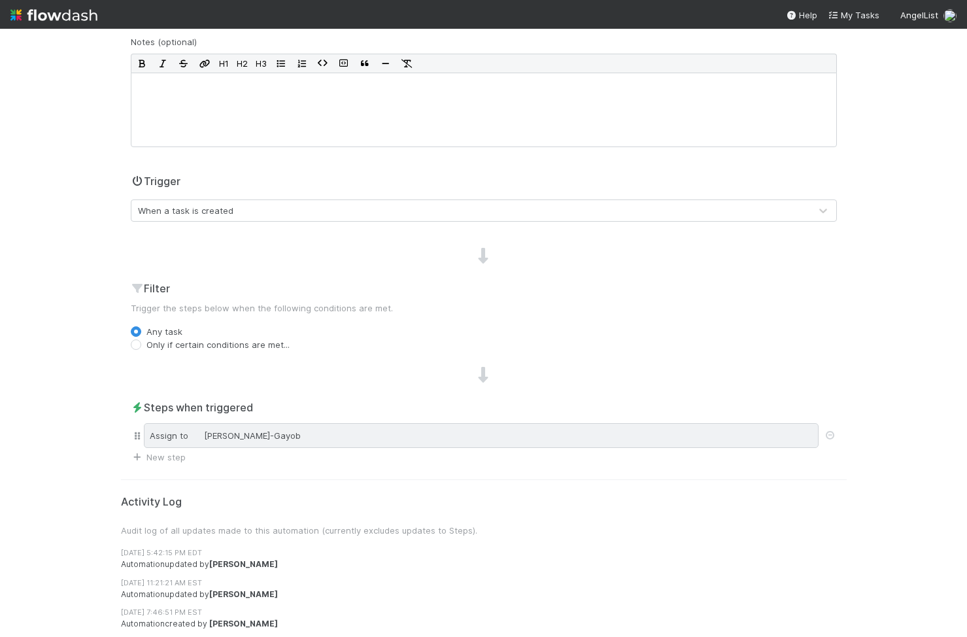
click at [250, 438] on span "Loraine Pati-Gayob" at bounding box center [252, 435] width 97 height 10
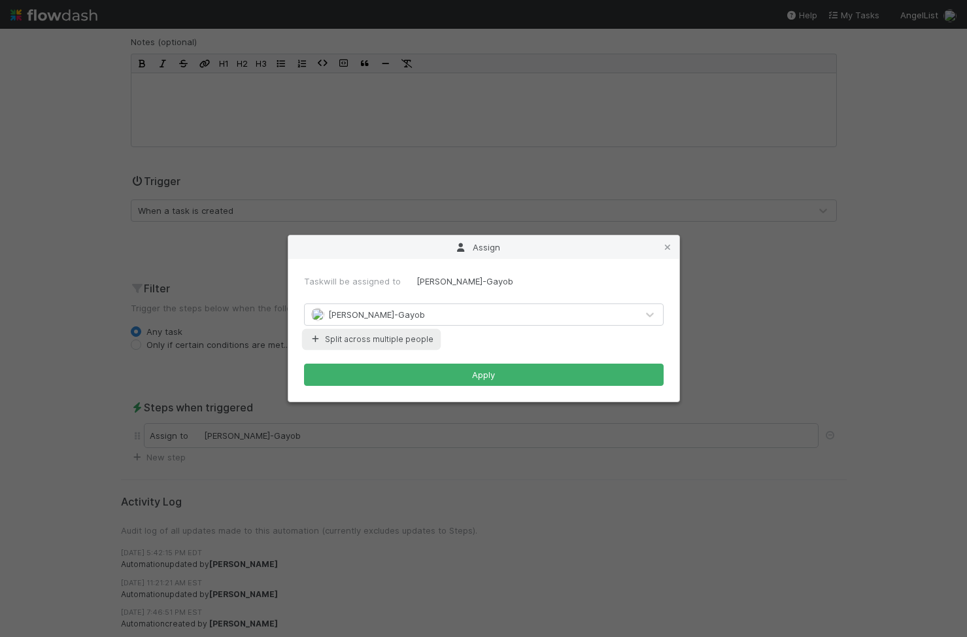
click at [393, 335] on button "Split across multiple people" at bounding box center [371, 339] width 135 height 17
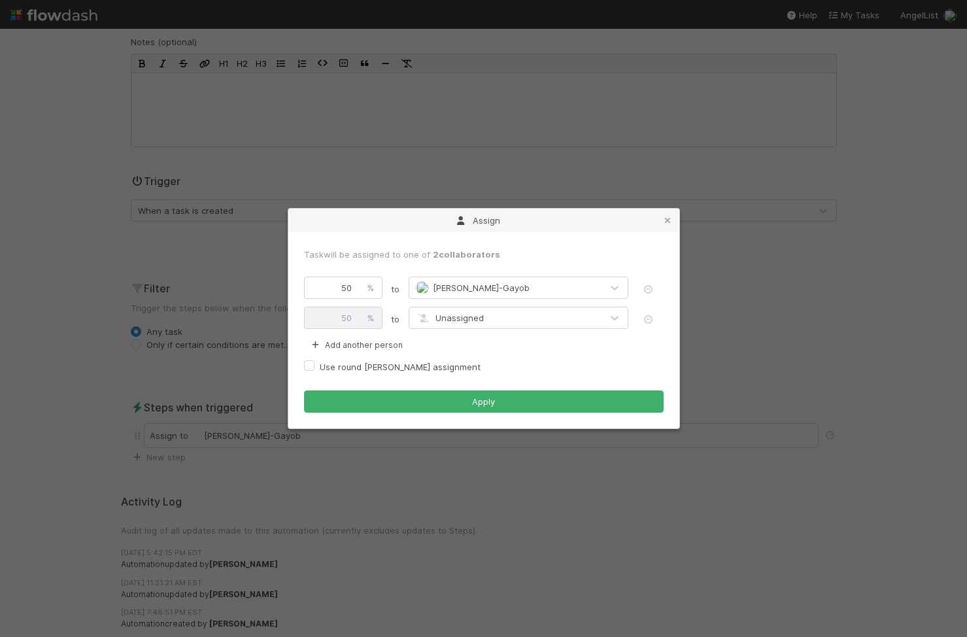
click at [460, 332] on form "Task will be assigned to one of 2 collaborators 50 % to Loraine Pati-Gayob 50 %…" at bounding box center [484, 330] width 360 height 165
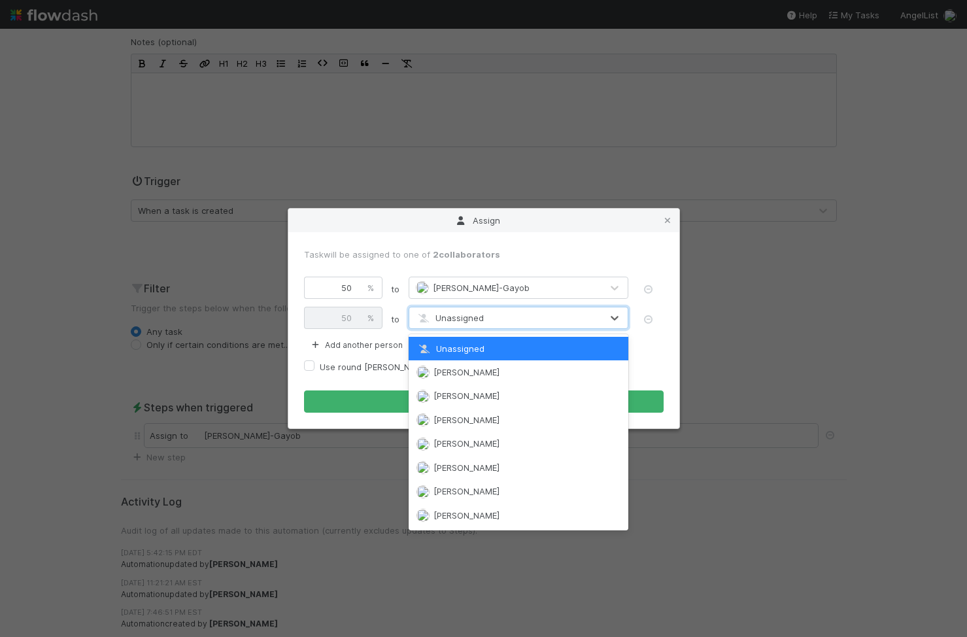
click at [473, 312] on span "Unassigned" at bounding box center [450, 317] width 68 height 10
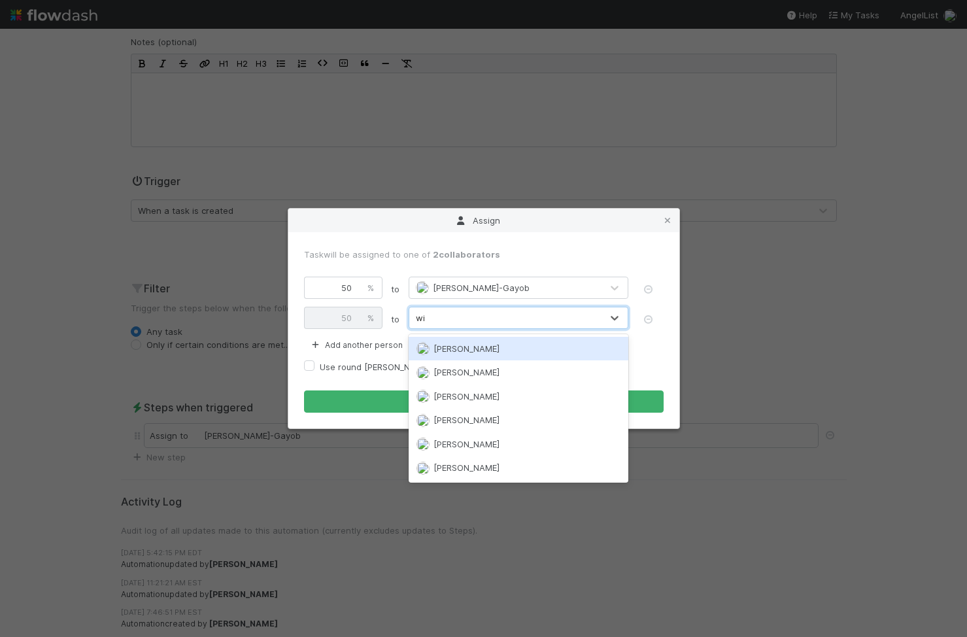
type input "wil"
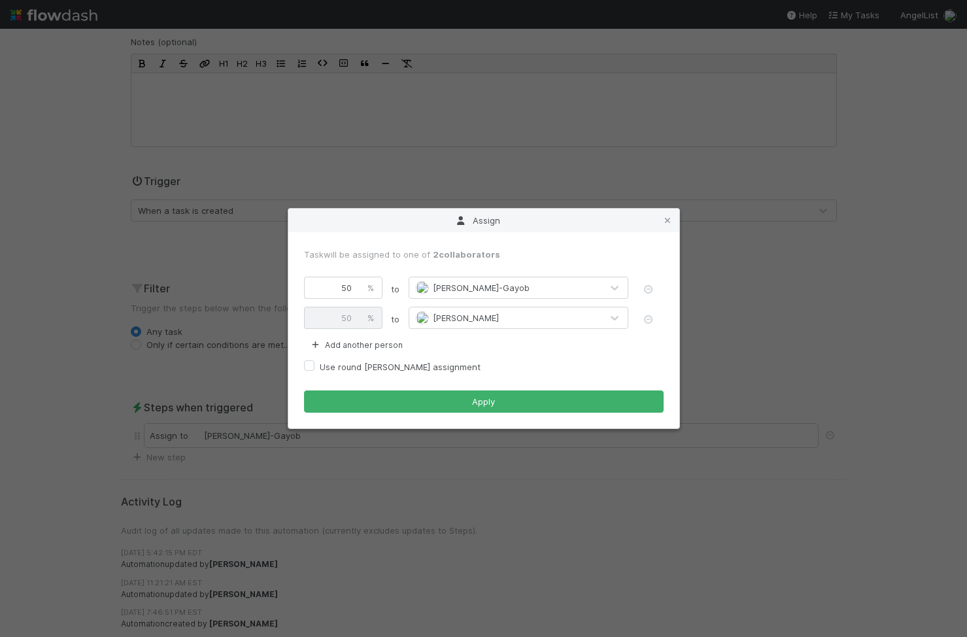
click at [361, 288] on div "%" at bounding box center [371, 287] width 24 height 22
click at [343, 286] on input "50" at bounding box center [332, 287] width 56 height 22
type input "5"
type input "95"
type input "100"
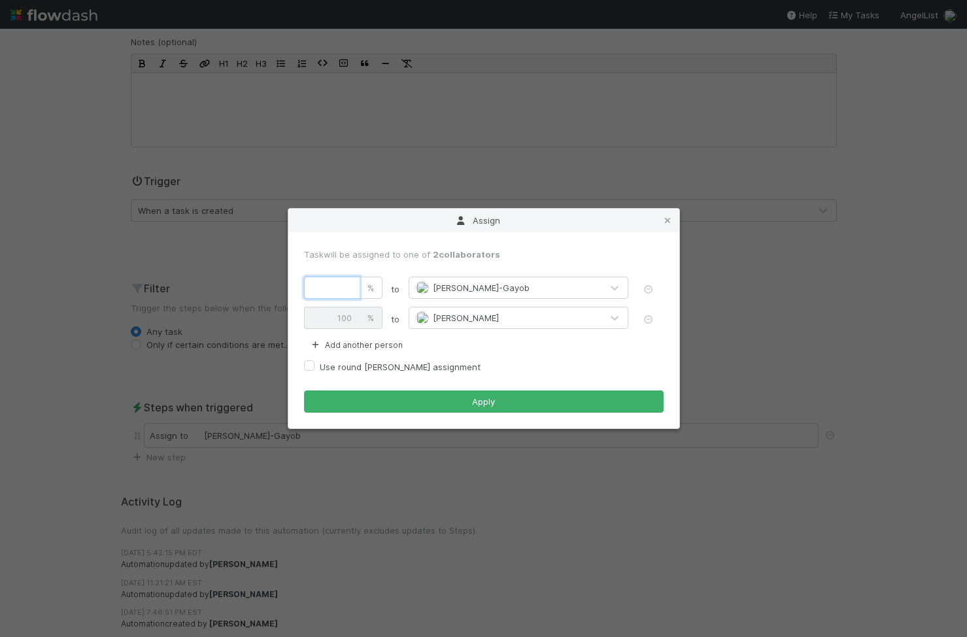
type input "1"
type input "99"
type input "100"
type input "2"
type input "98"
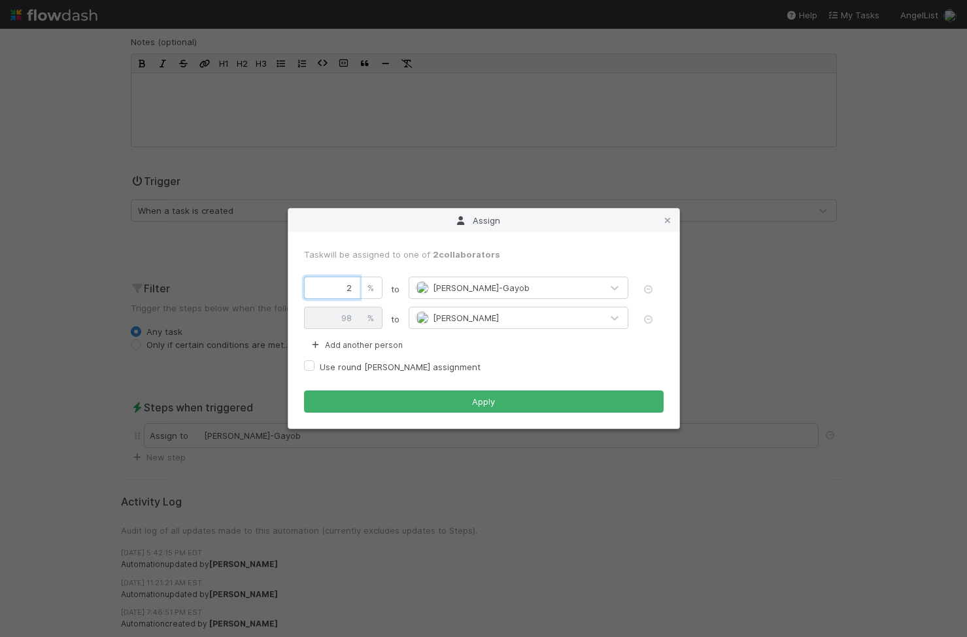
type input "25"
type input "75"
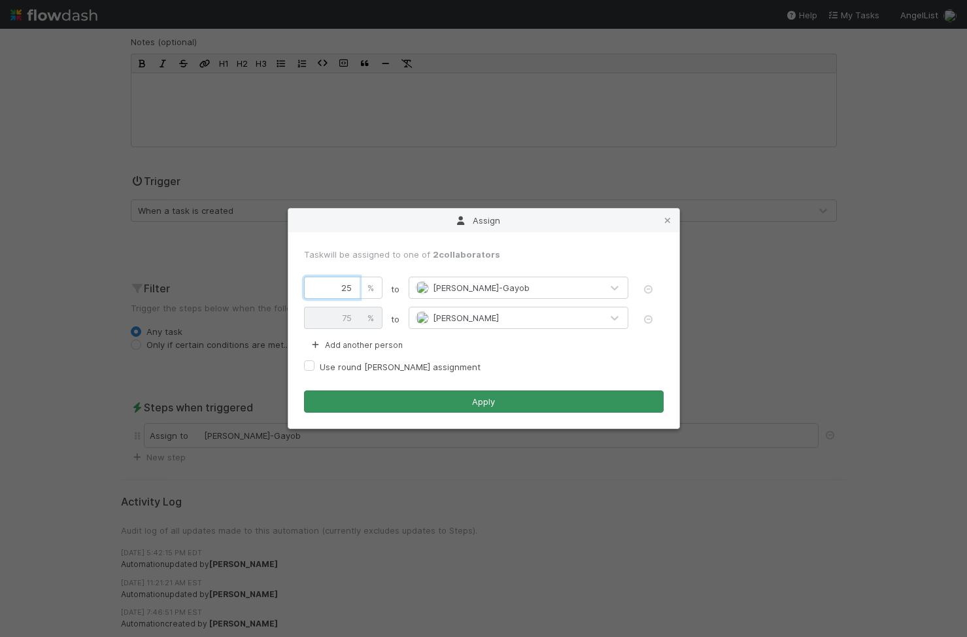
type input "25"
click at [467, 407] on button "Apply" at bounding box center [484, 401] width 360 height 22
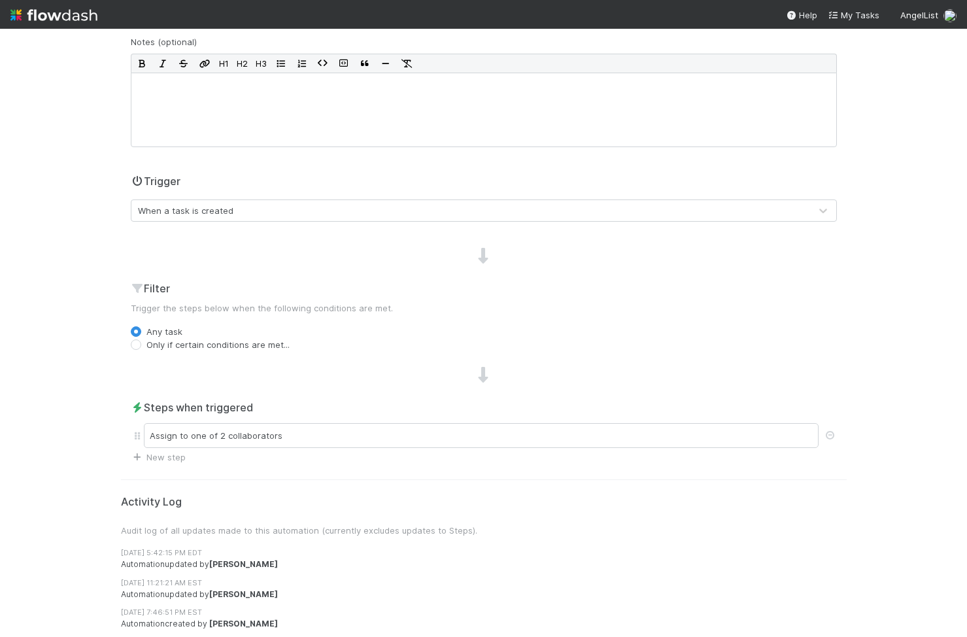
click at [524, 295] on h2 "Filter" at bounding box center [484, 288] width 706 height 16
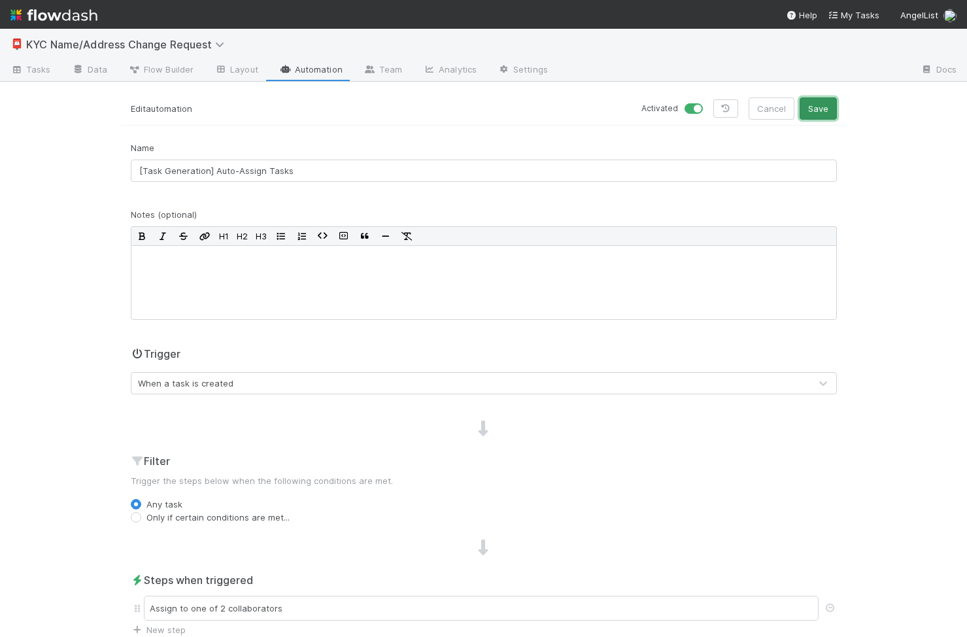
click at [824, 111] on button "Save" at bounding box center [817, 108] width 37 height 22
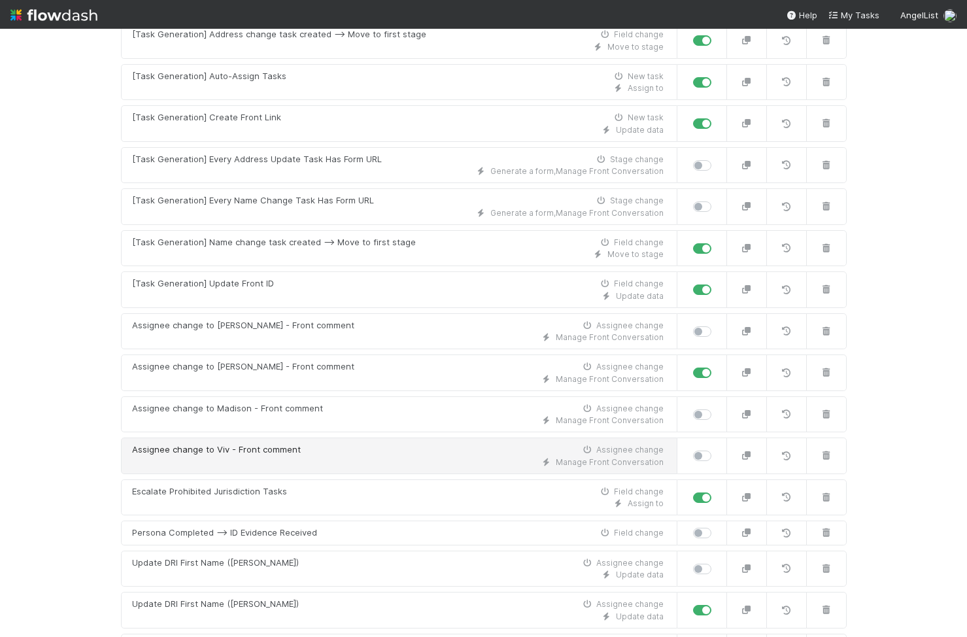
scroll to position [488, 0]
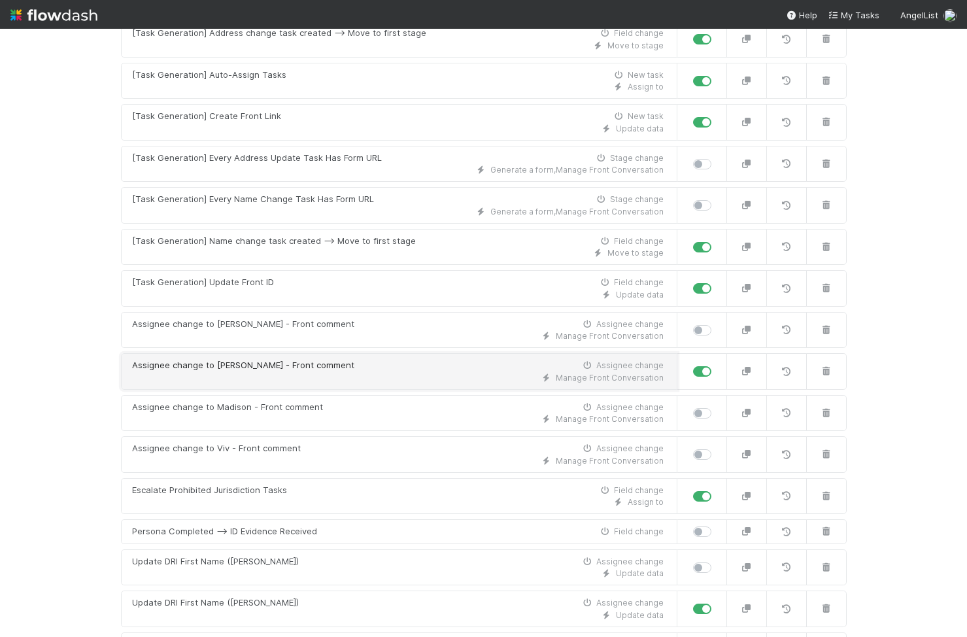
click at [443, 378] on div "Manage Front Conversation" at bounding box center [397, 378] width 531 height 12
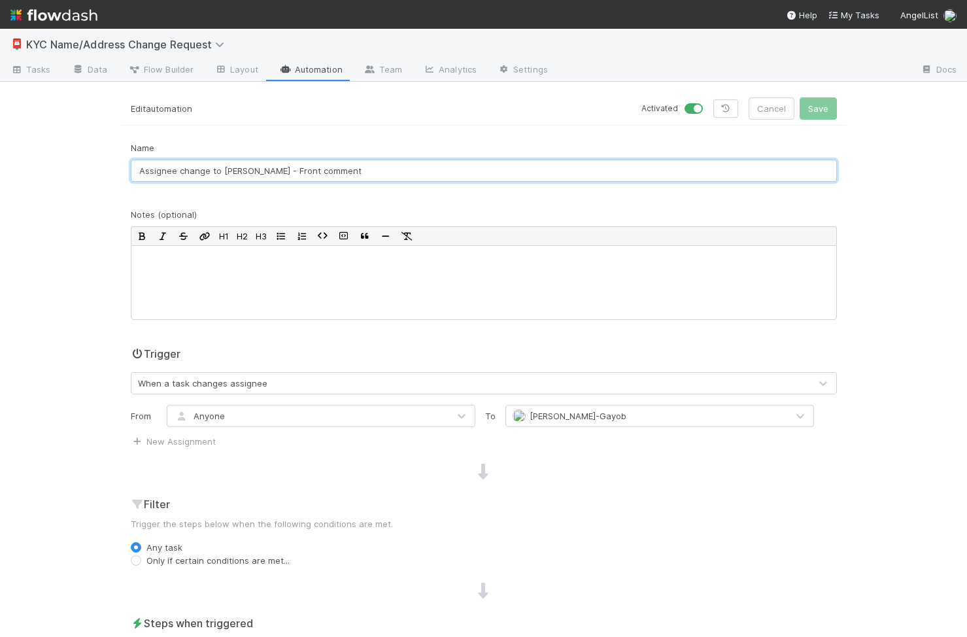
click at [243, 175] on input "Assignee change to Loraine - Front comment" at bounding box center [484, 170] width 706 height 22
click at [336, 73] on link "Automation" at bounding box center [311, 70] width 84 height 21
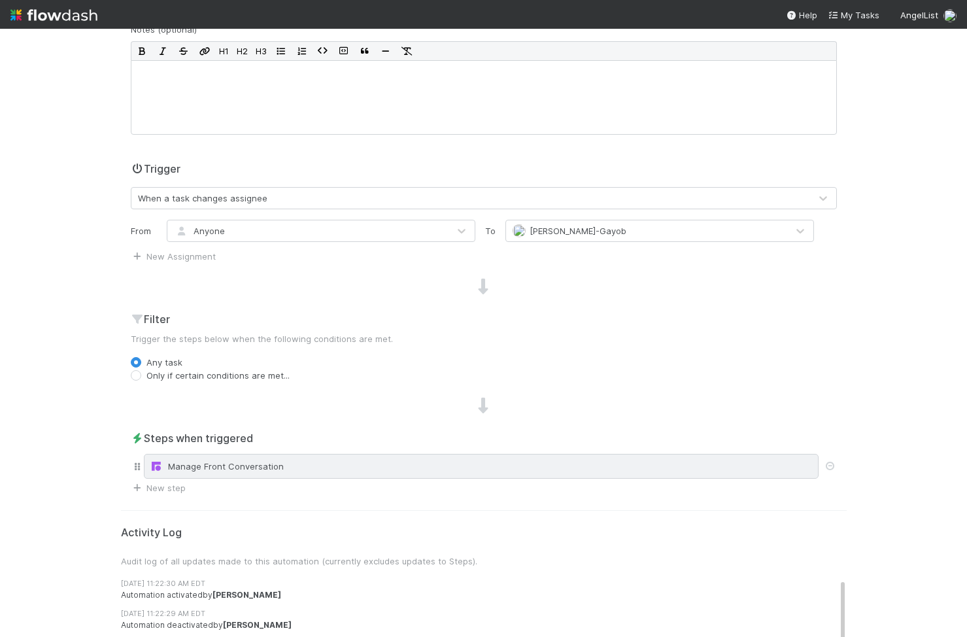
click at [370, 468] on div "Manage Front Conversation" at bounding box center [481, 466] width 663 height 13
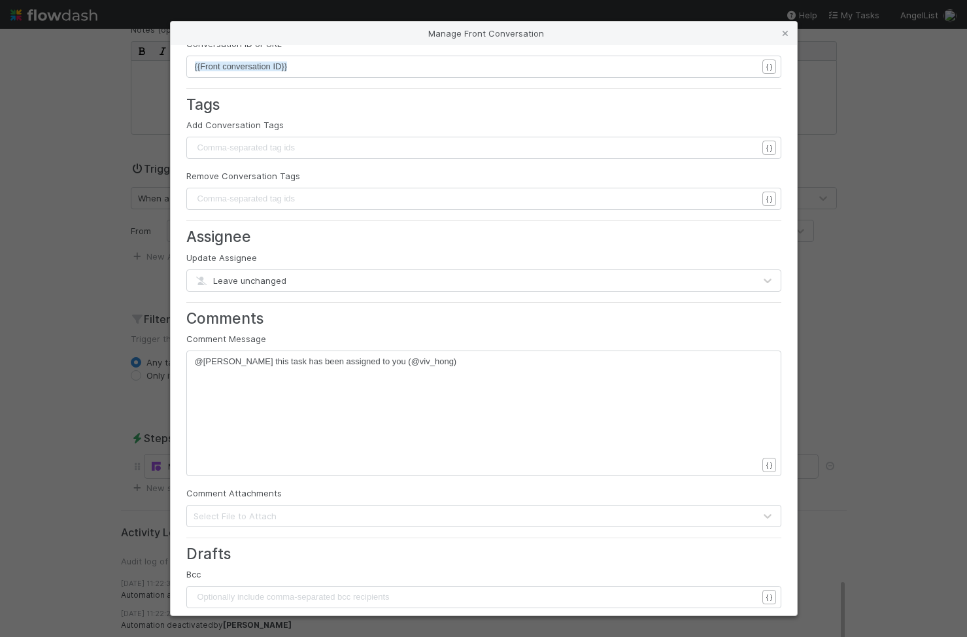
scroll to position [4, 0]
click at [273, 361] on span "@loraine_pati this task has been assigned to you (@viv_hong)" at bounding box center [326, 361] width 262 height 10
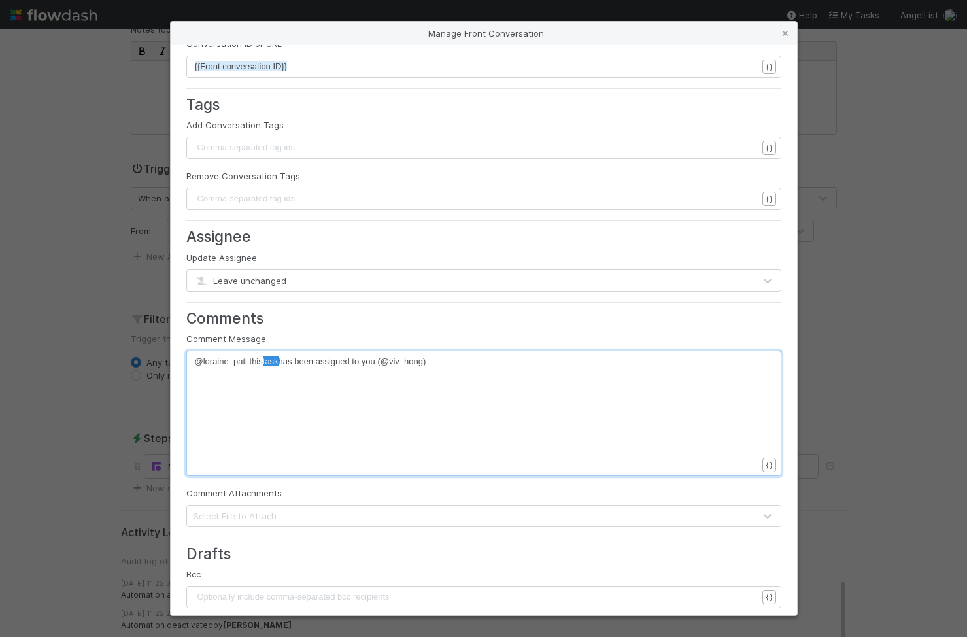
type textarea "@loraine_pati this task has been assigned to you (@viv_hong)"
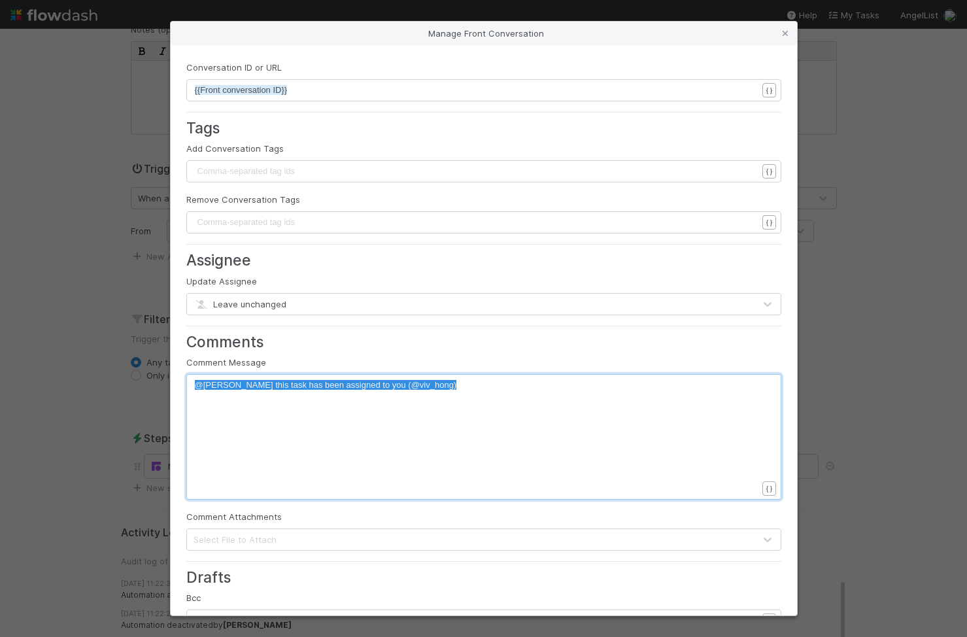
click at [326, 89] on pre "{{Front conversation ID}}" at bounding box center [476, 90] width 562 height 13
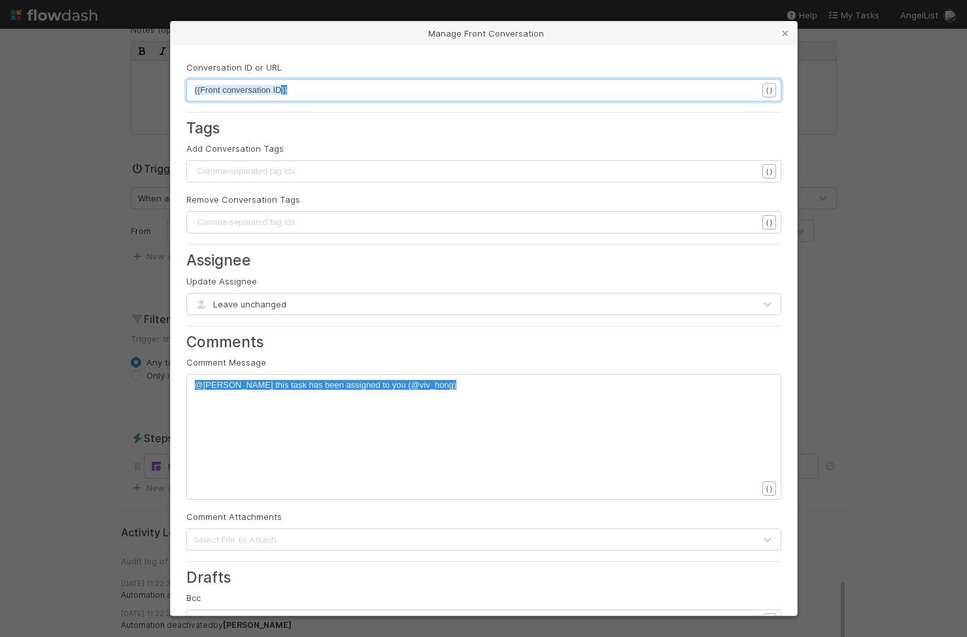
type textarea "{{Front conversation ID}}"
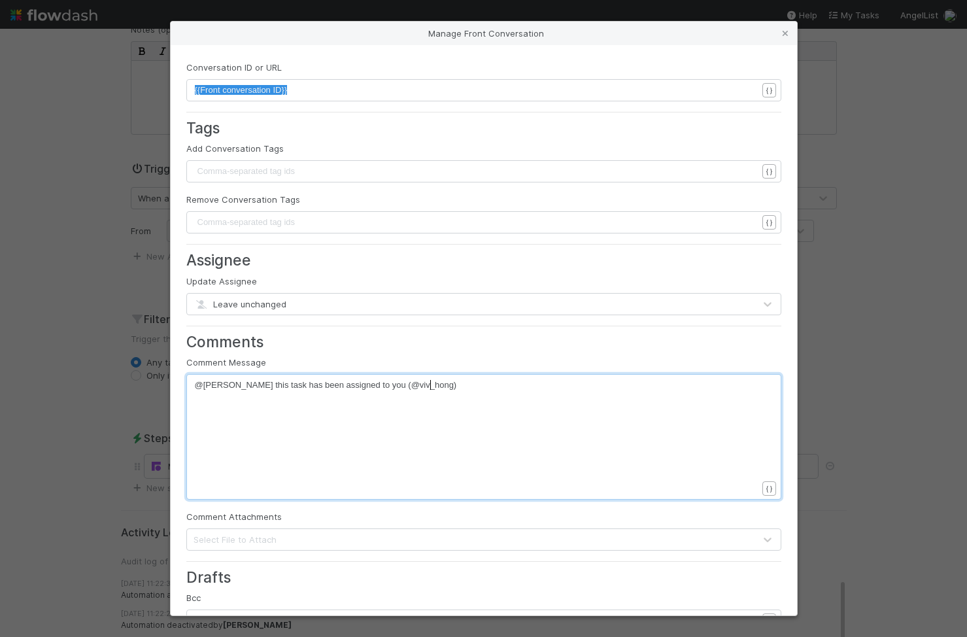
click at [394, 408] on div "x @loraine_pati this task has been assigned to you (@viv_hong)" at bounding box center [492, 452] width 595 height 149
type textarea "@loraine_pati this task has been assigned to you (@viv_hong)"
drag, startPoint x: 477, startPoint y: 384, endPoint x: 154, endPoint y: 390, distance: 322.3
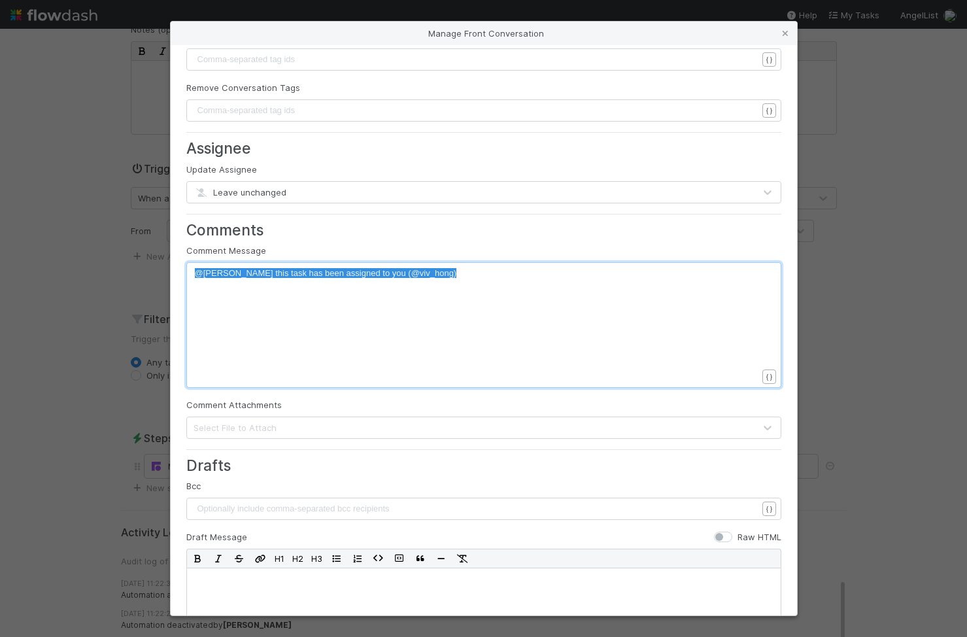
scroll to position [0, 0]
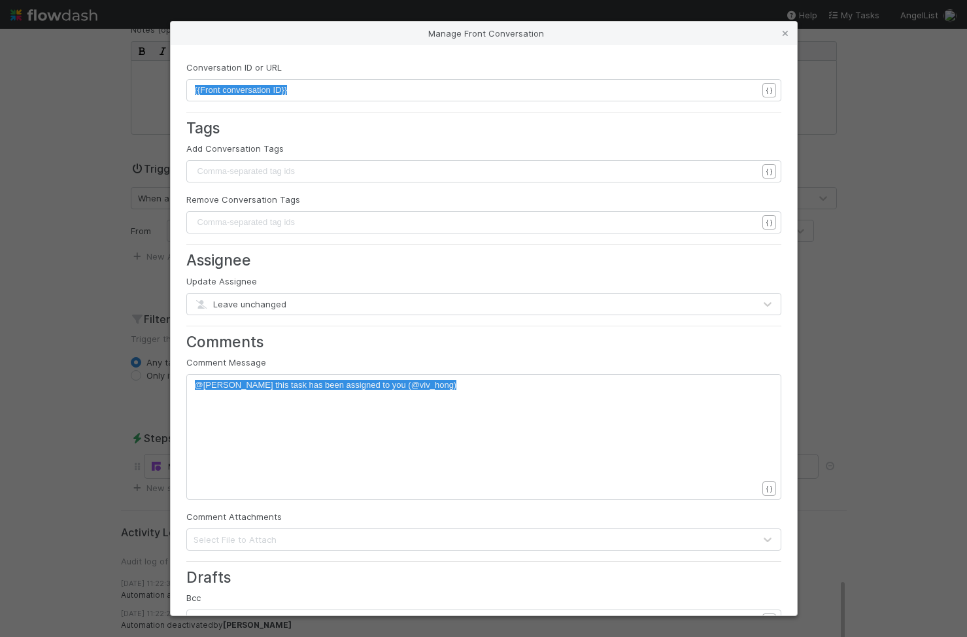
click at [148, 296] on div "Manage Front Conversation Conversation ID or URL {{Front conversation ID}} x {{…" at bounding box center [483, 318] width 967 height 637
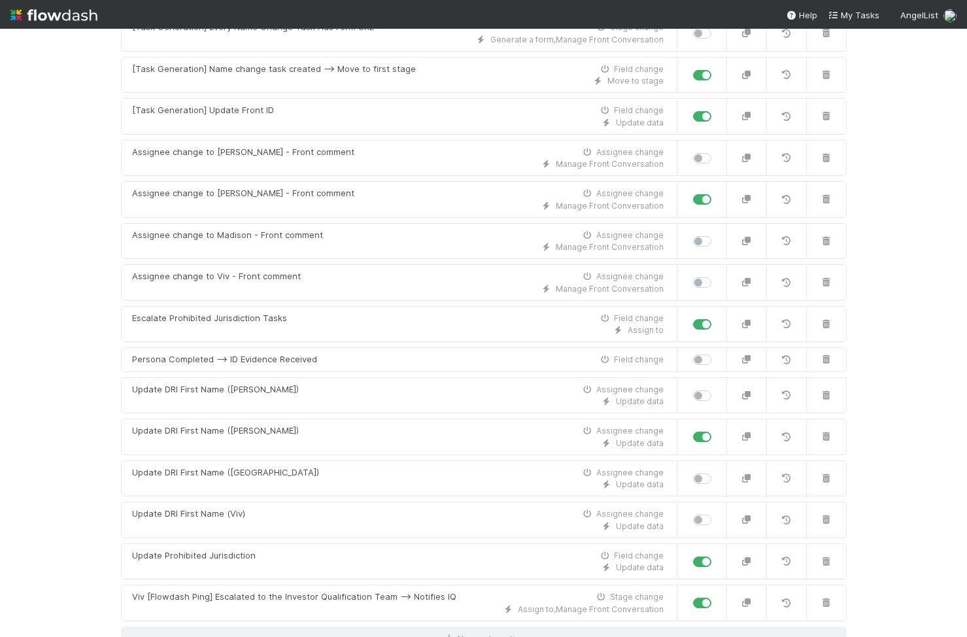
scroll to position [673, 0]
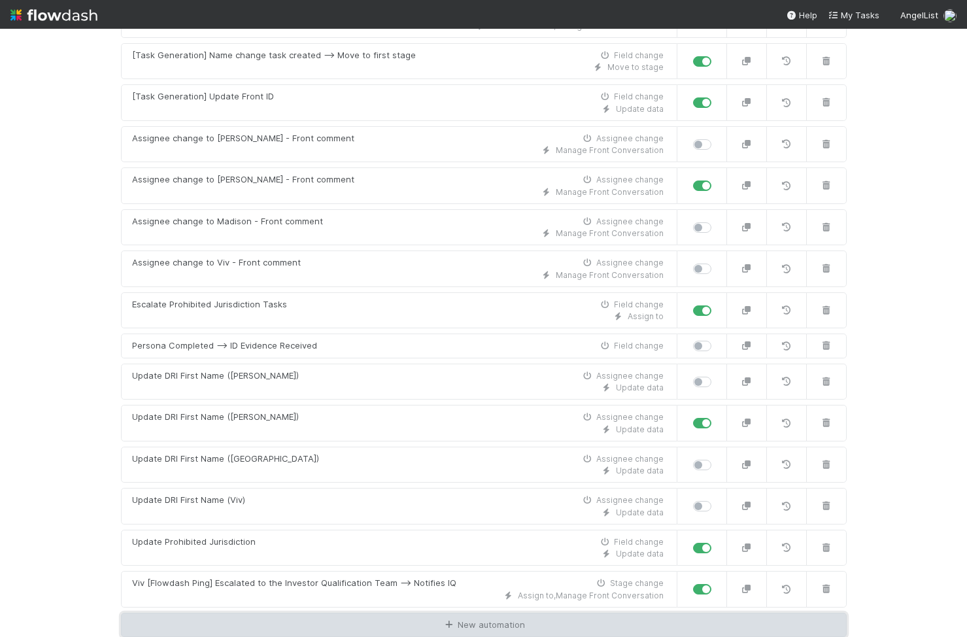
click at [492, 624] on link "New automation" at bounding box center [484, 624] width 726 height 25
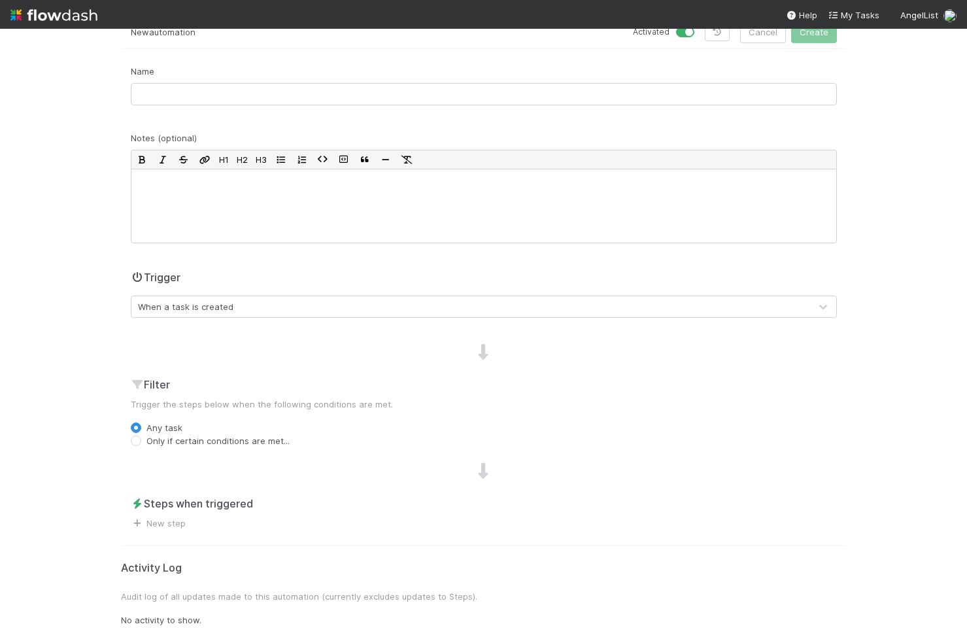
scroll to position [77, 0]
click at [237, 91] on input "text" at bounding box center [484, 94] width 706 height 22
paste input "Assignee change to [PERSON_NAME] - Front comment"
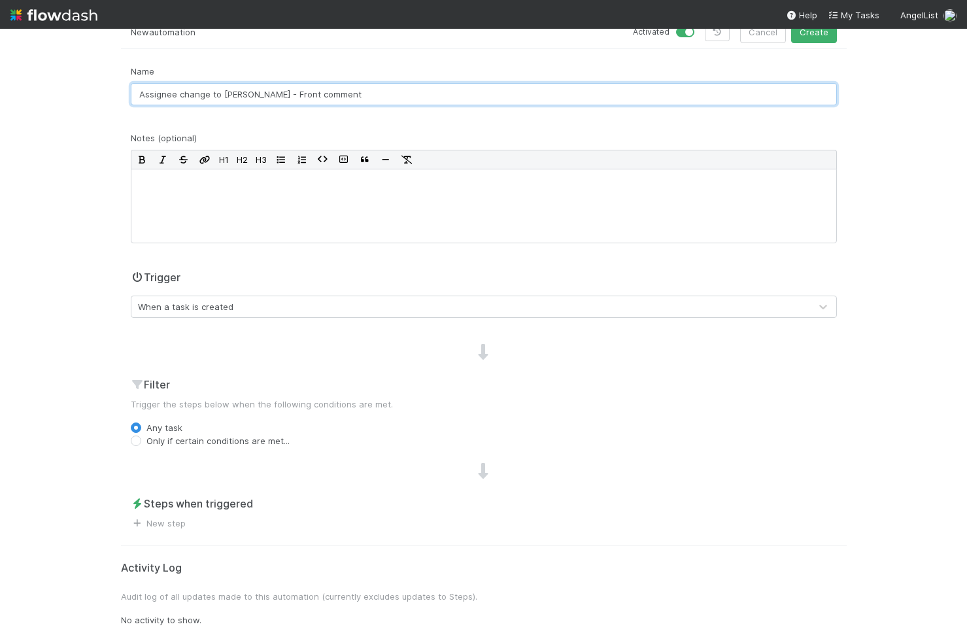
drag, startPoint x: 252, startPoint y: 92, endPoint x: 222, endPoint y: 90, distance: 30.1
click at [222, 90] on input "Assignee change to [PERSON_NAME] - Front comment" at bounding box center [484, 94] width 706 height 22
type input "Assignee change to [PERSON_NAME] - Front comment"
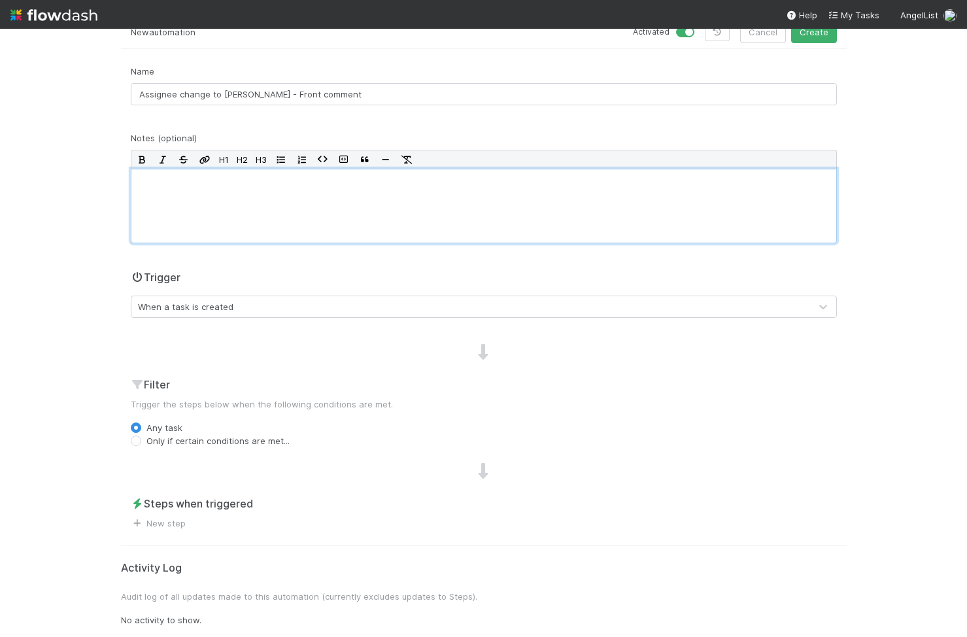
click at [222, 201] on div at bounding box center [484, 206] width 706 height 75
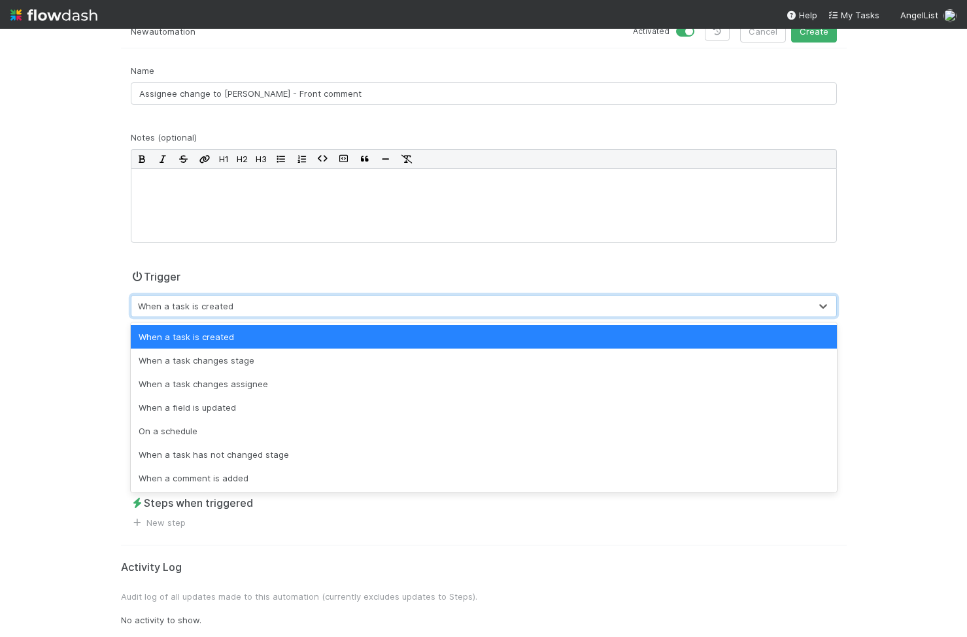
click at [176, 313] on div "When a task is created" at bounding box center [470, 305] width 678 height 21
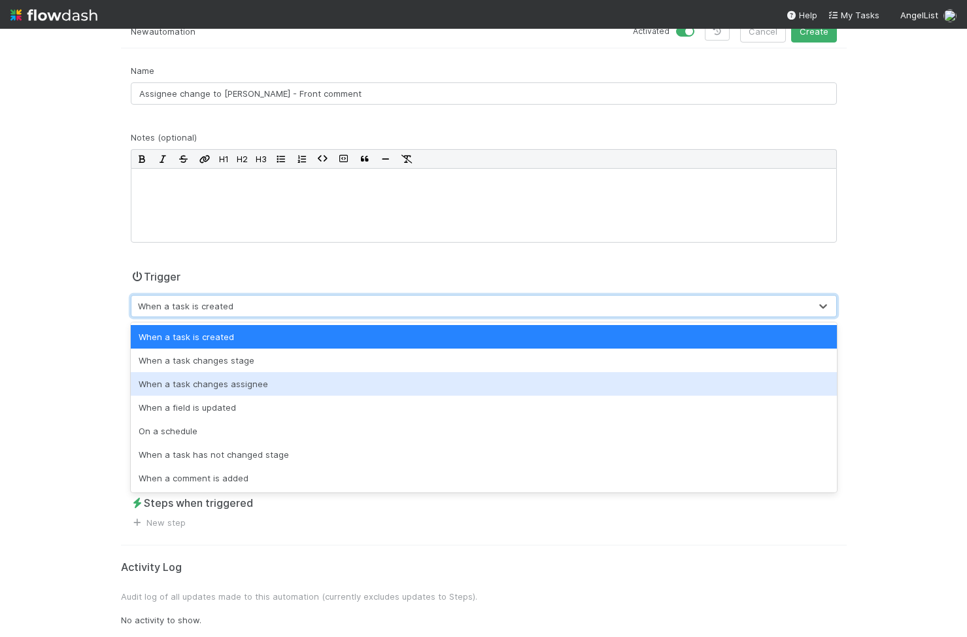
click at [227, 381] on div "When a task changes assignee" at bounding box center [484, 384] width 706 height 24
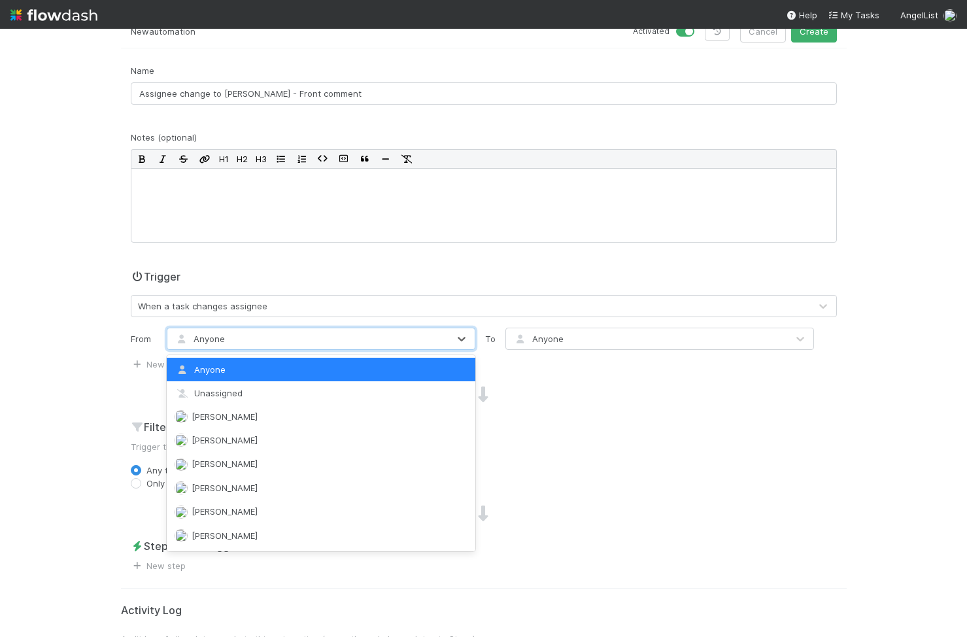
click at [218, 345] on div "Anyone" at bounding box center [307, 338] width 281 height 21
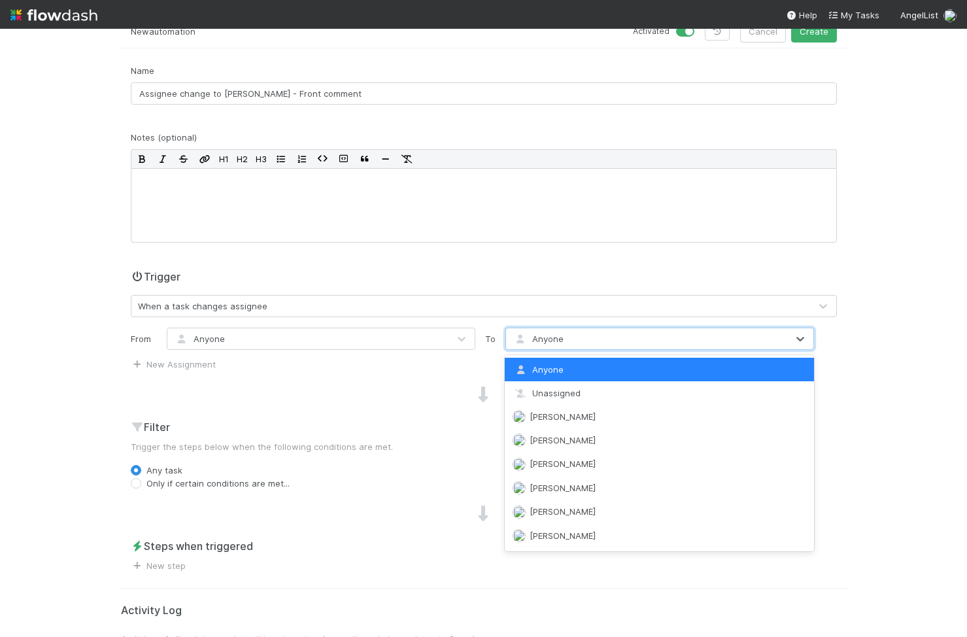
click at [553, 344] on div "Anyone" at bounding box center [537, 338] width 51 height 13
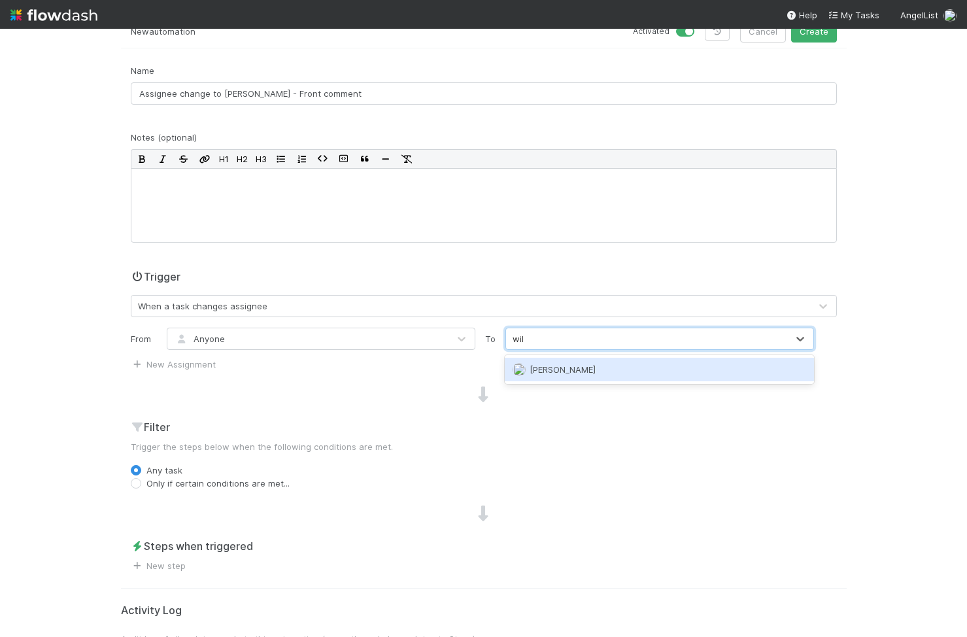
type input "will"
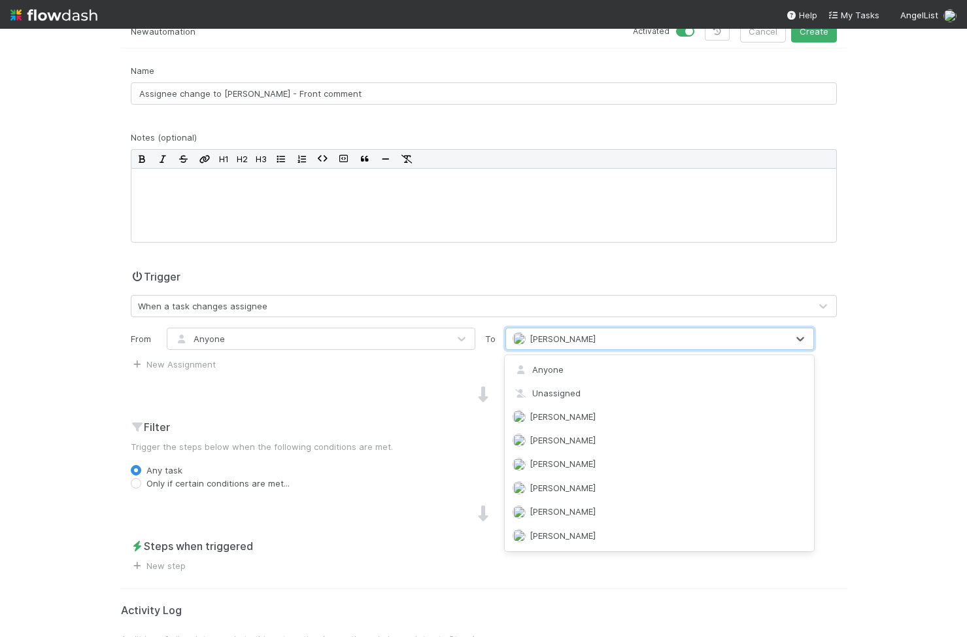
scroll to position [280, 0]
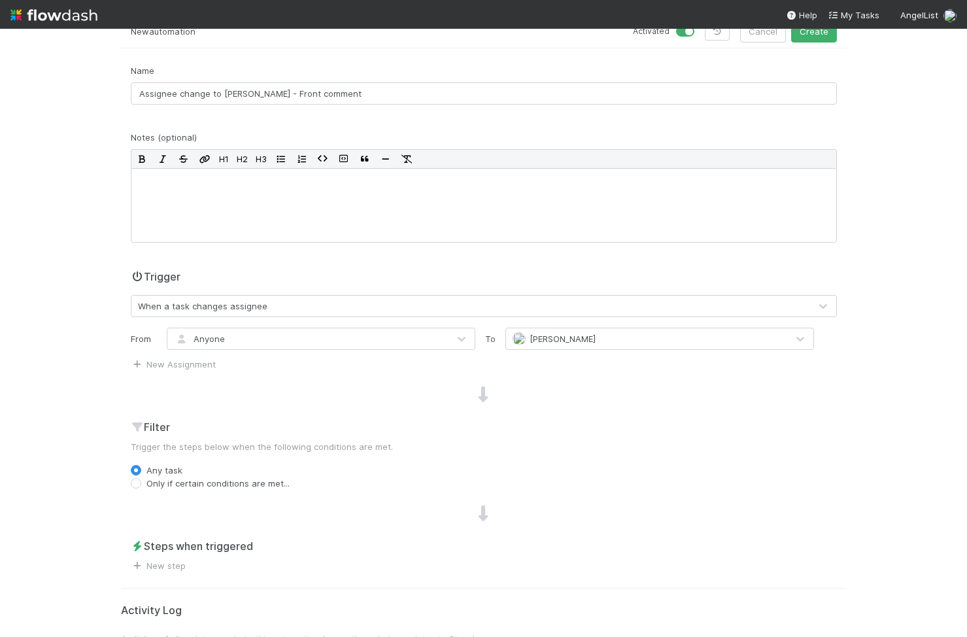
click at [389, 484] on div "Only if certain conditions are met..." at bounding box center [484, 483] width 706 height 13
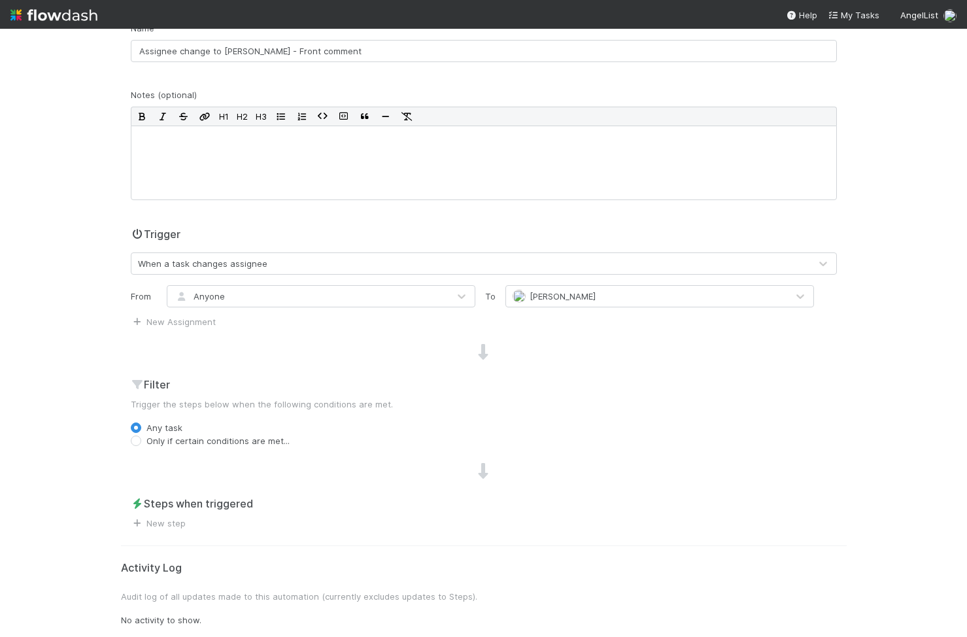
click at [172, 516] on span "New step" at bounding box center [158, 522] width 55 height 13
click at [163, 526] on link "New step" at bounding box center [158, 523] width 55 height 10
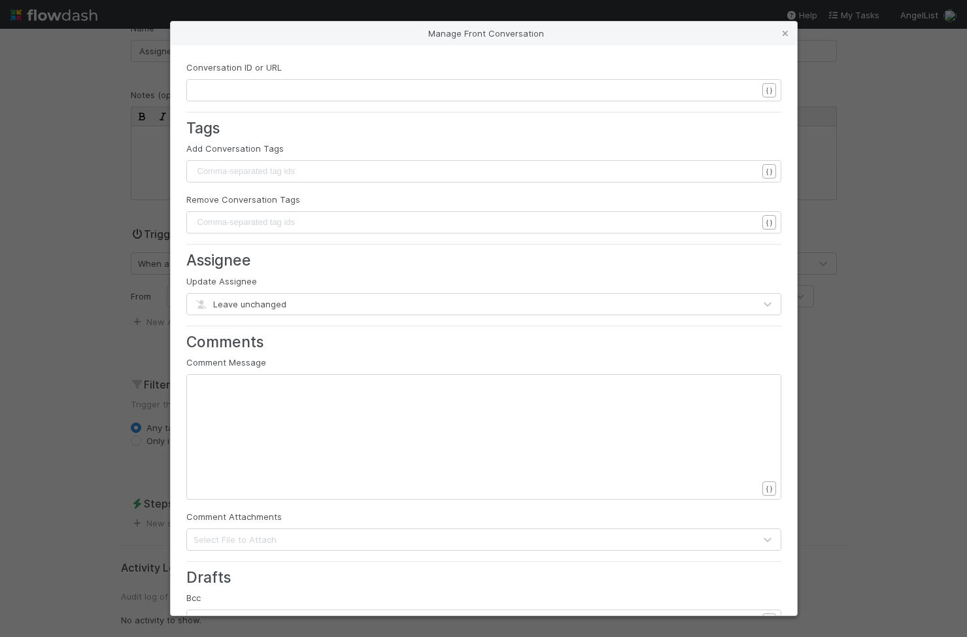
scroll to position [4, 0]
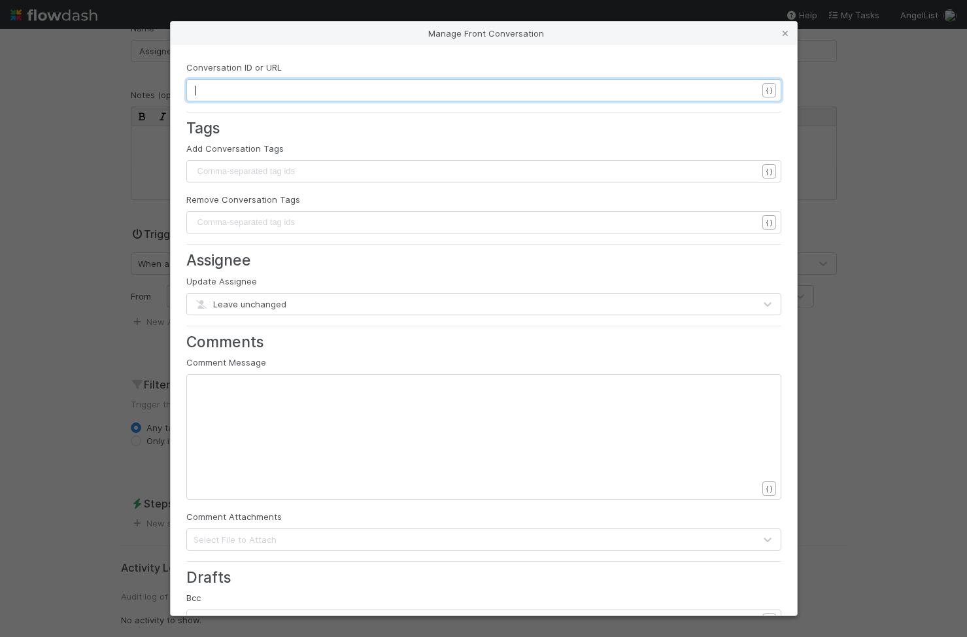
click at [234, 93] on pre "​" at bounding box center [476, 90] width 562 height 13
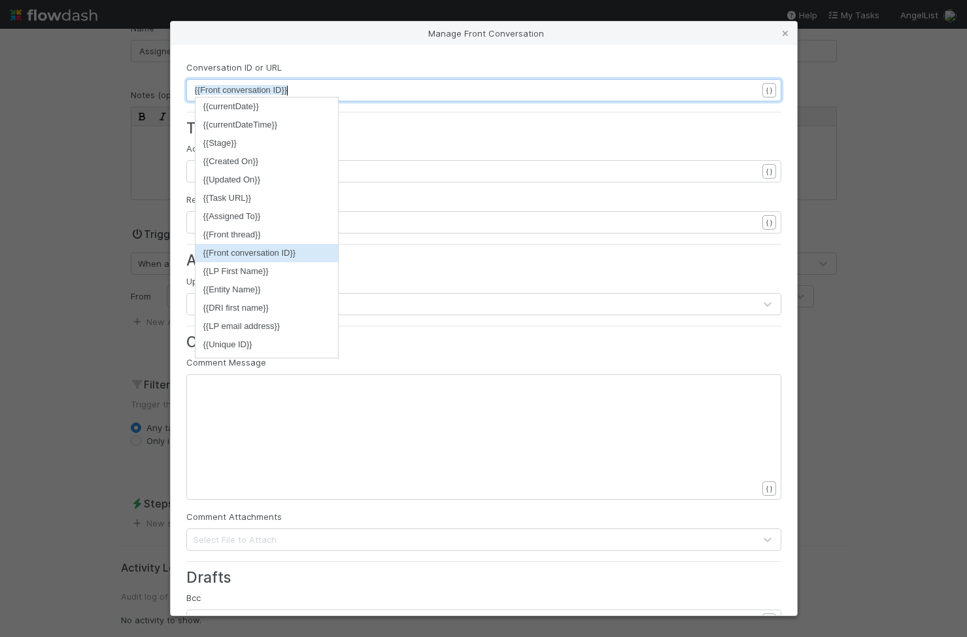
click at [282, 257] on li "{{Front conversation ID}}" at bounding box center [266, 253] width 143 height 18
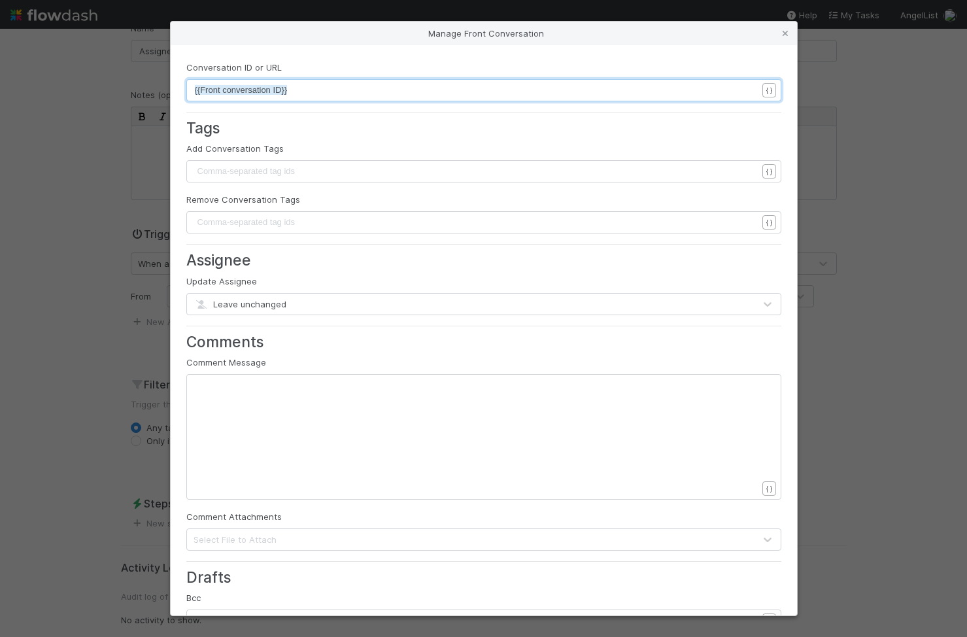
click at [241, 397] on div "xxxxxxxxxx ​" at bounding box center [492, 452] width 595 height 149
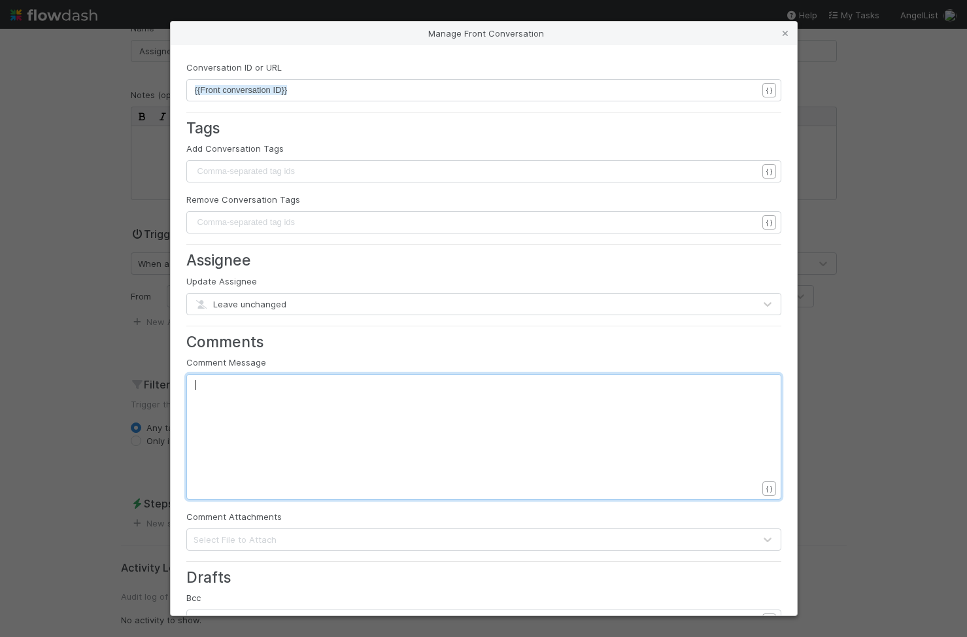
paste textarea "i"
type textarea "loraine_pati"
drag, startPoint x: 246, startPoint y: 384, endPoint x: 203, endPoint y: 385, distance: 43.8
type textarea "@"
drag, startPoint x: 203, startPoint y: 384, endPoint x: 182, endPoint y: 383, distance: 21.0
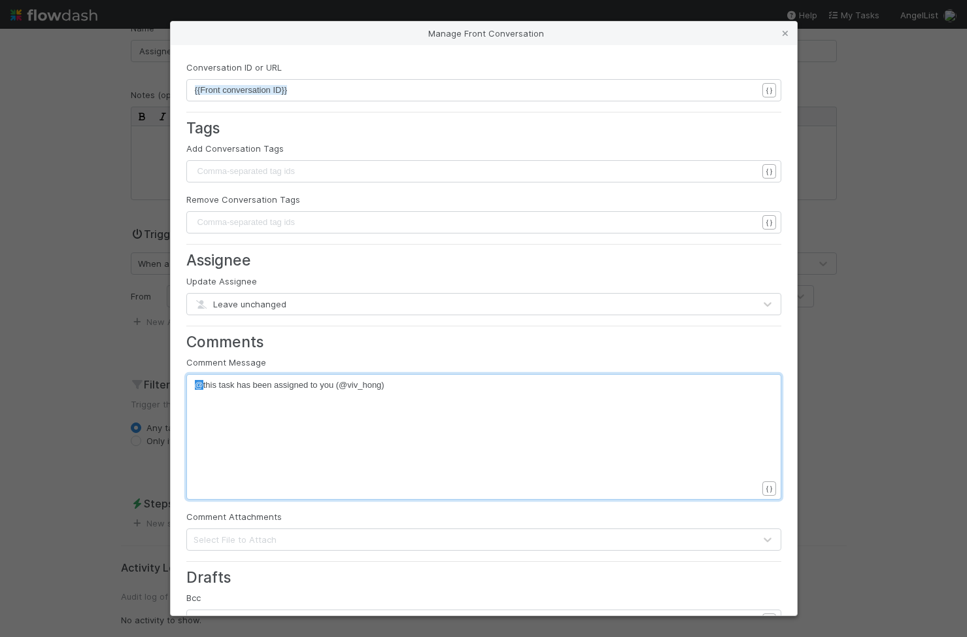
paste textarea
click at [498, 409] on div "x @william_axalanvi this task has been assigned to you (@viv_hong)" at bounding box center [492, 452] width 595 height 149
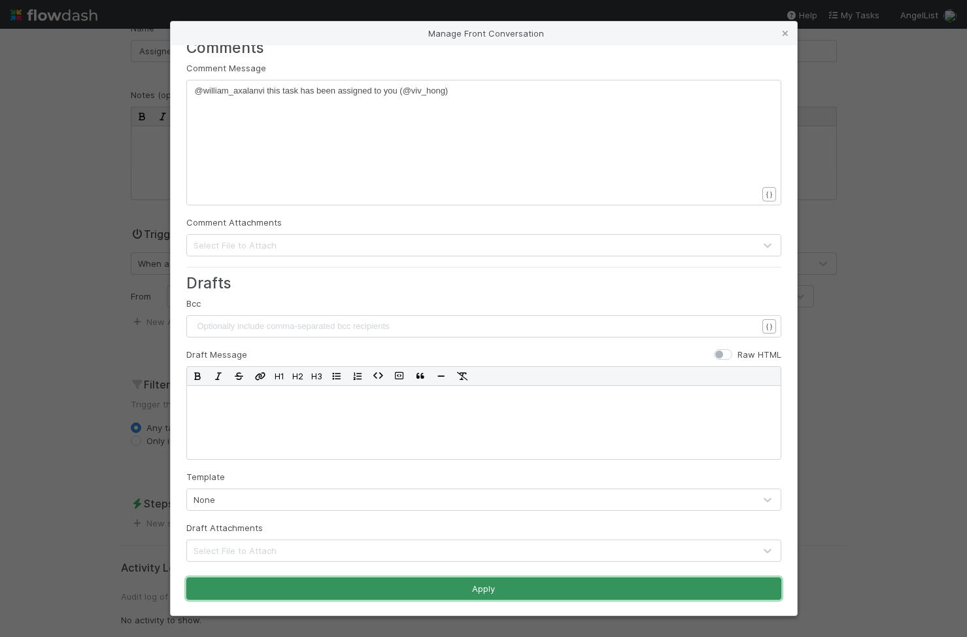
click at [474, 590] on button "Apply" at bounding box center [483, 588] width 595 height 22
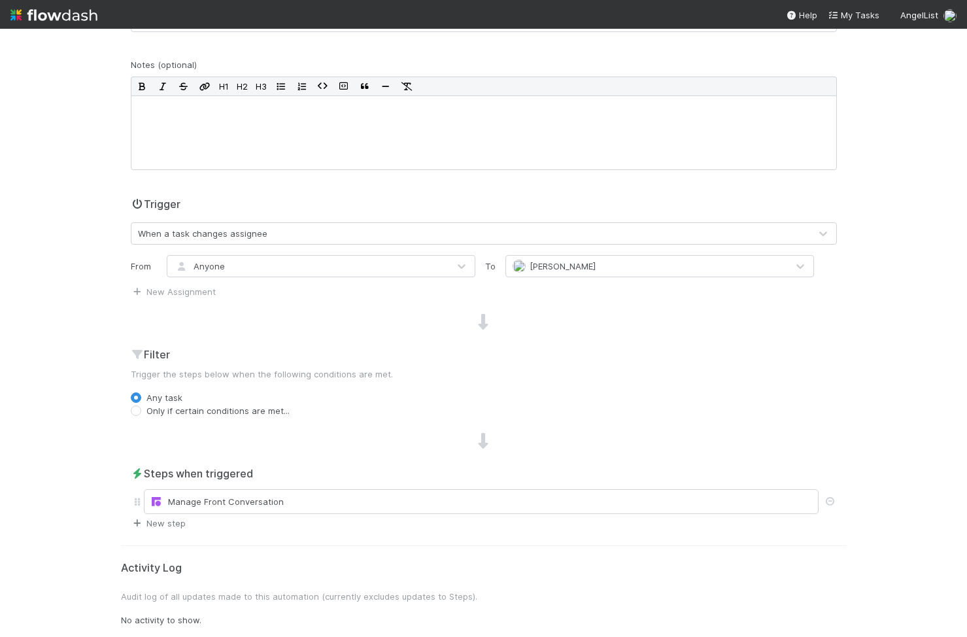
scroll to position [0, 0]
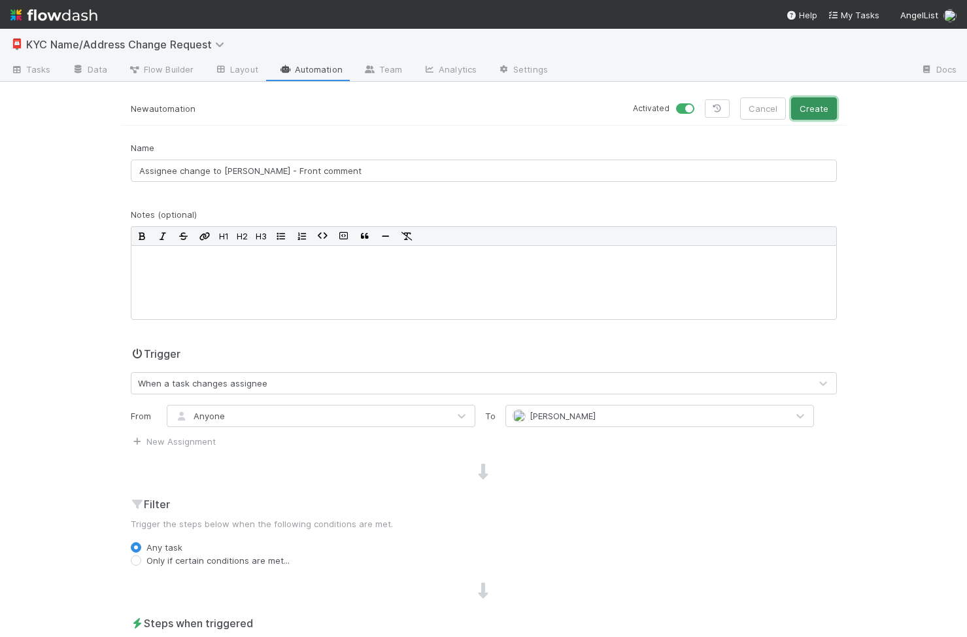
click at [826, 101] on button "Create" at bounding box center [814, 108] width 46 height 22
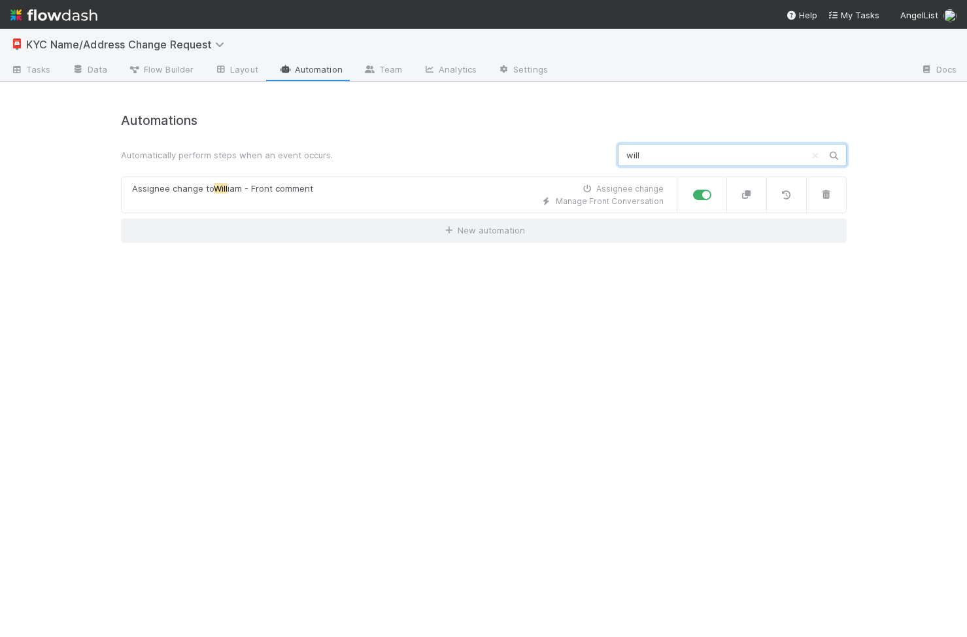
type input "will"
click at [584, 269] on div "Automations Automatically perform steps when an event occurs. will Assignee cha…" at bounding box center [483, 366] width 745 height 539
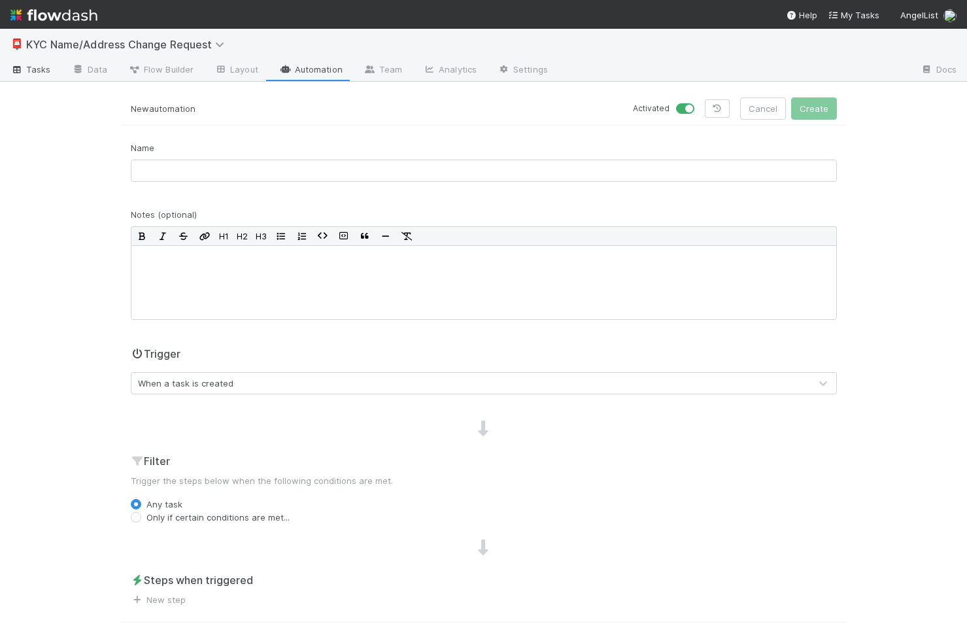
click at [38, 61] on link "Tasks" at bounding box center [30, 70] width 61 height 21
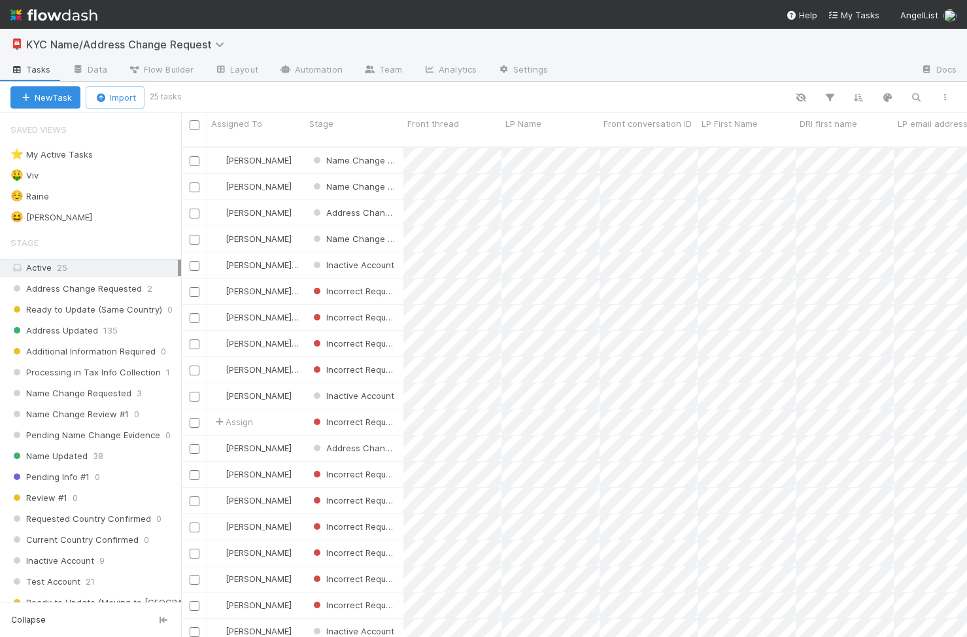
scroll to position [0, 1]
click at [124, 178] on div "🤑 Viv 5" at bounding box center [95, 175] width 171 height 16
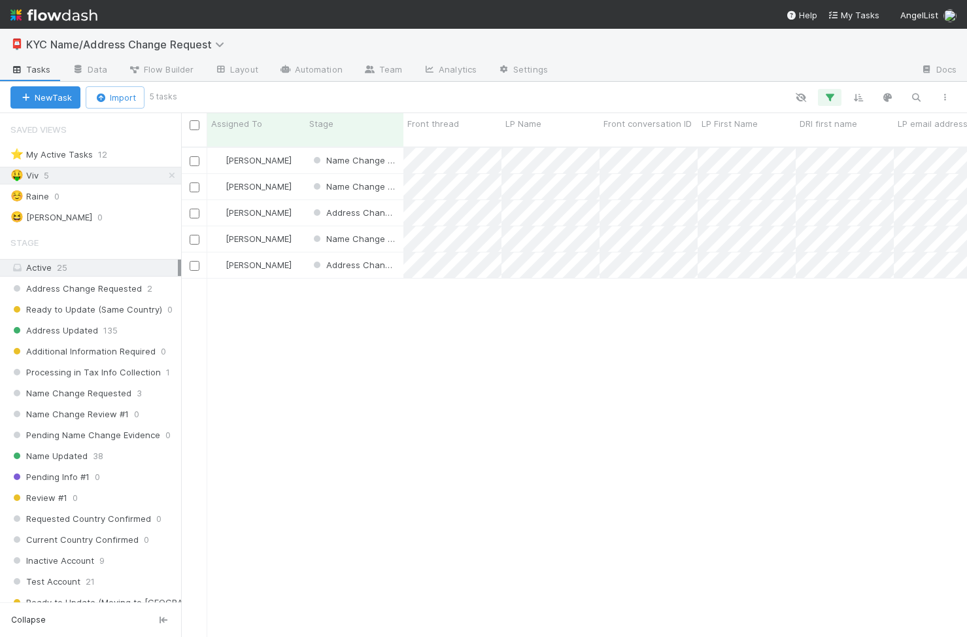
scroll to position [500, 786]
click at [287, 151] on div "Viv Hong" at bounding box center [256, 160] width 98 height 25
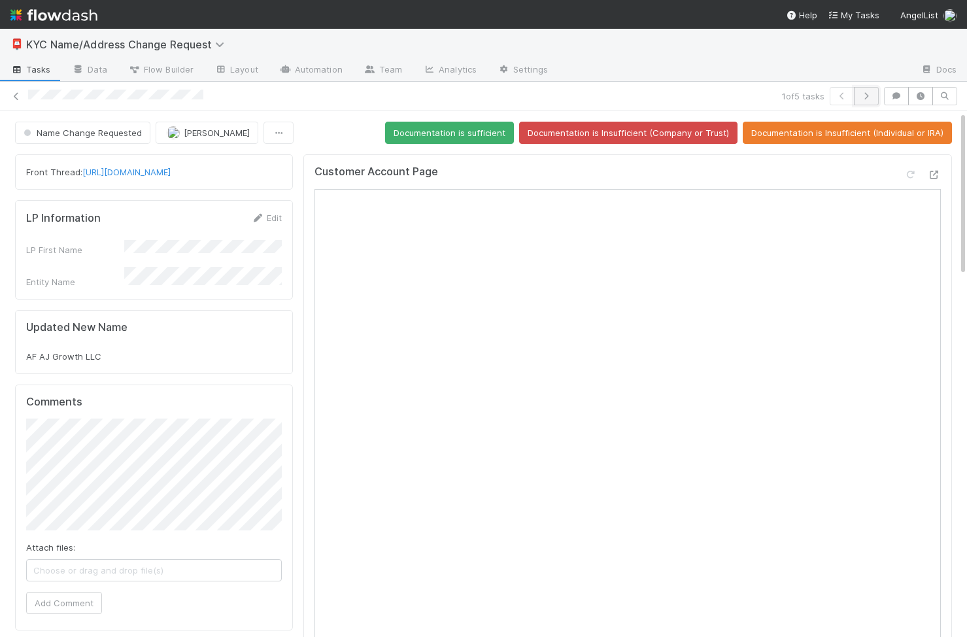
click at [866, 97] on icon "button" at bounding box center [866, 96] width 13 height 8
click at [866, 90] on button "button" at bounding box center [866, 96] width 25 height 18
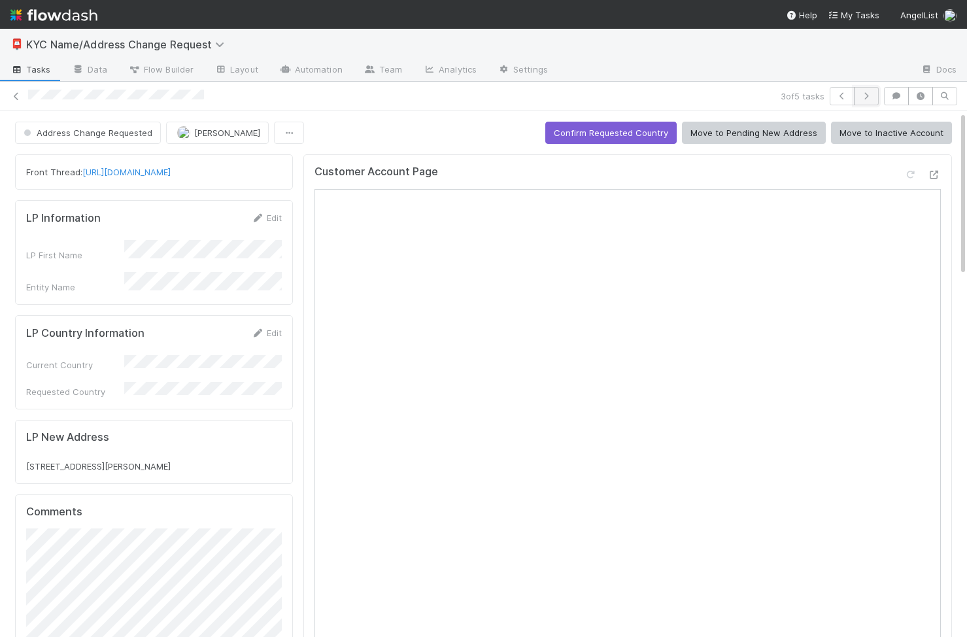
click at [867, 90] on button "button" at bounding box center [866, 96] width 25 height 18
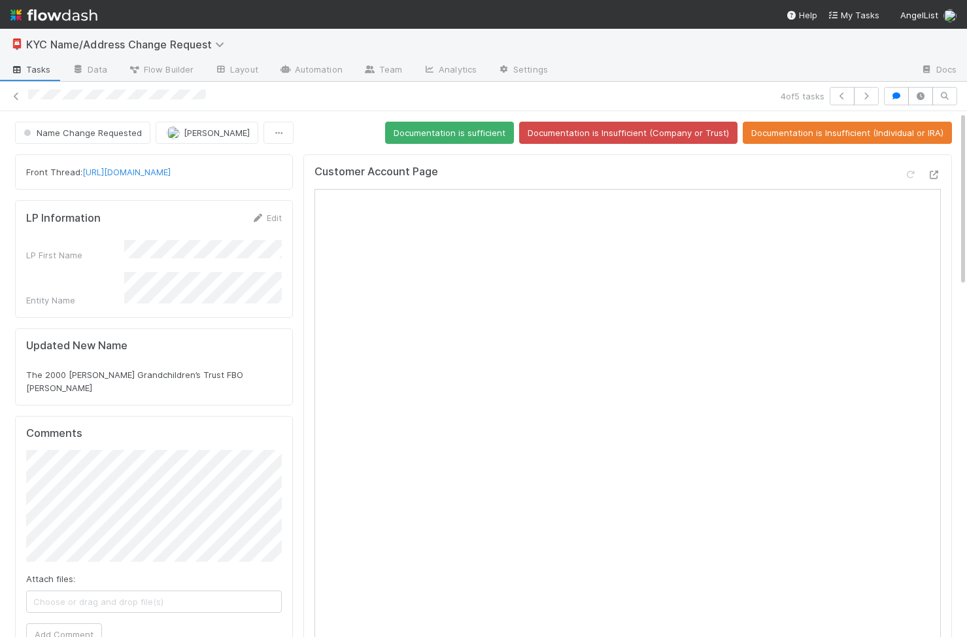
click at [524, 173] on div "Customer Account Page" at bounding box center [627, 177] width 626 height 24
click at [844, 94] on icon "button" at bounding box center [841, 96] width 13 height 8
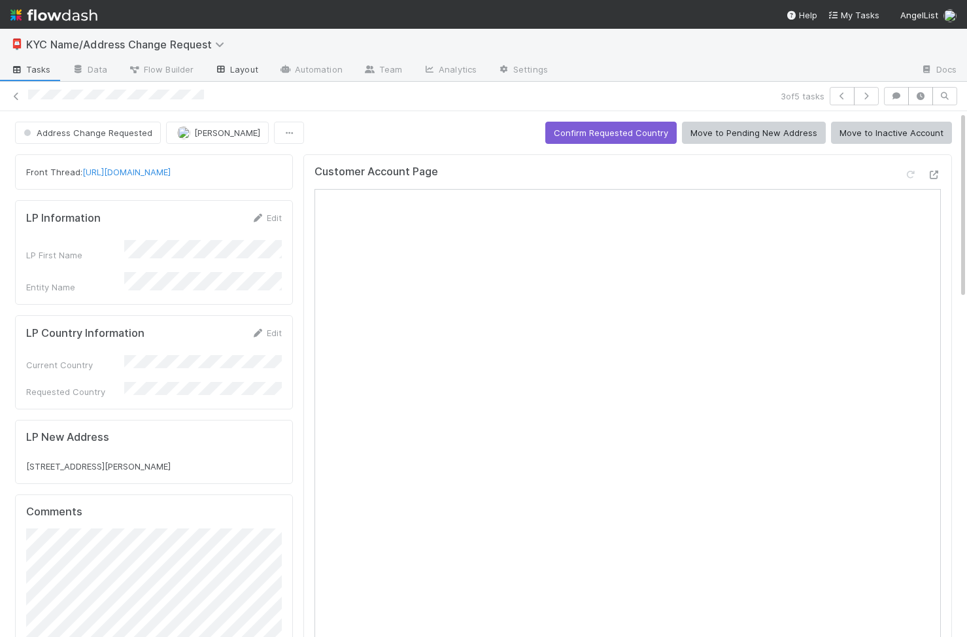
click at [231, 63] on link "Layout" at bounding box center [236, 70] width 65 height 21
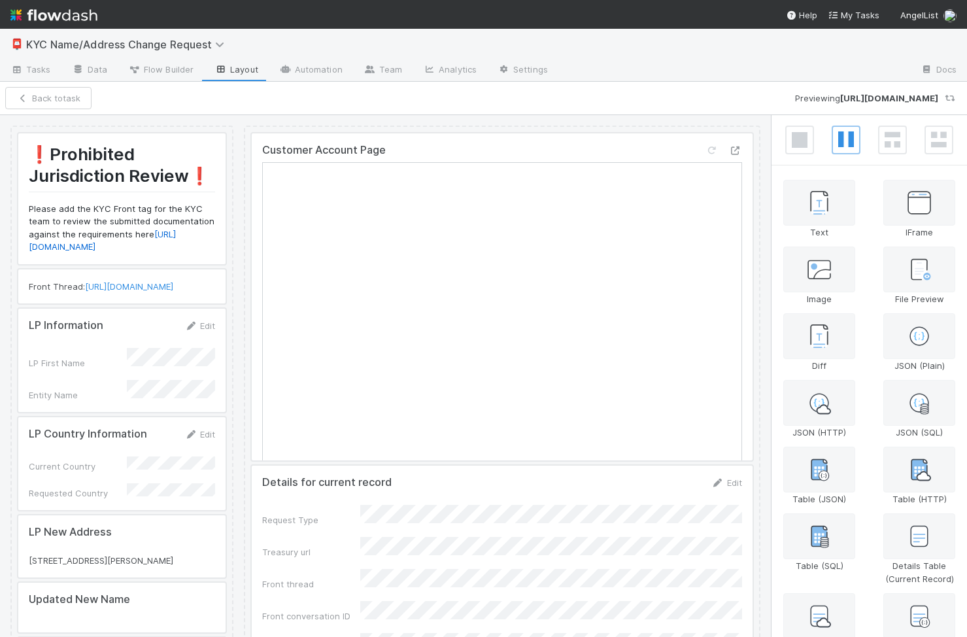
click at [352, 150] on div at bounding box center [502, 296] width 501 height 327
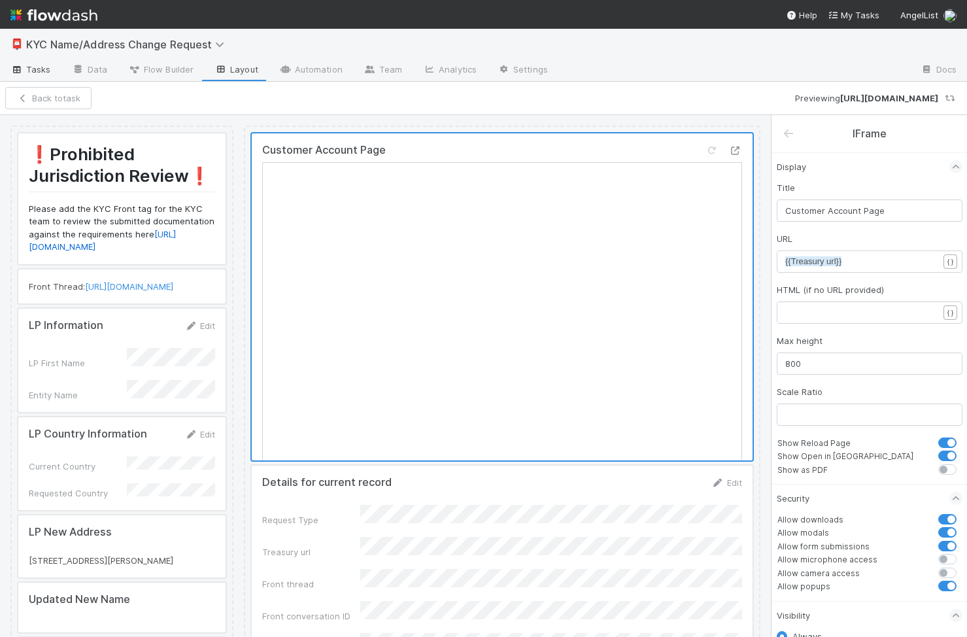
click at [38, 65] on span "Tasks" at bounding box center [30, 69] width 41 height 13
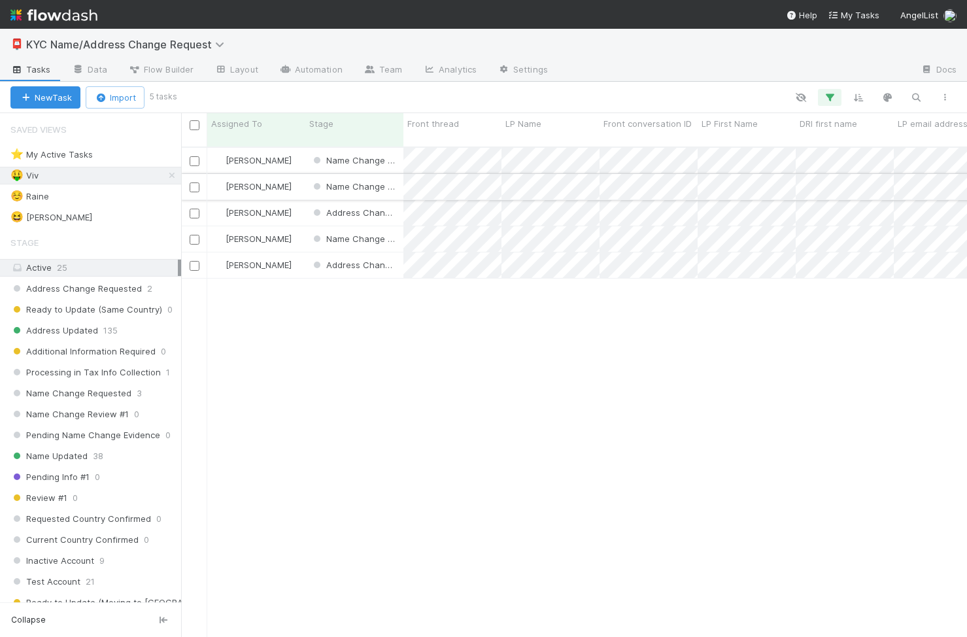
scroll to position [500, 786]
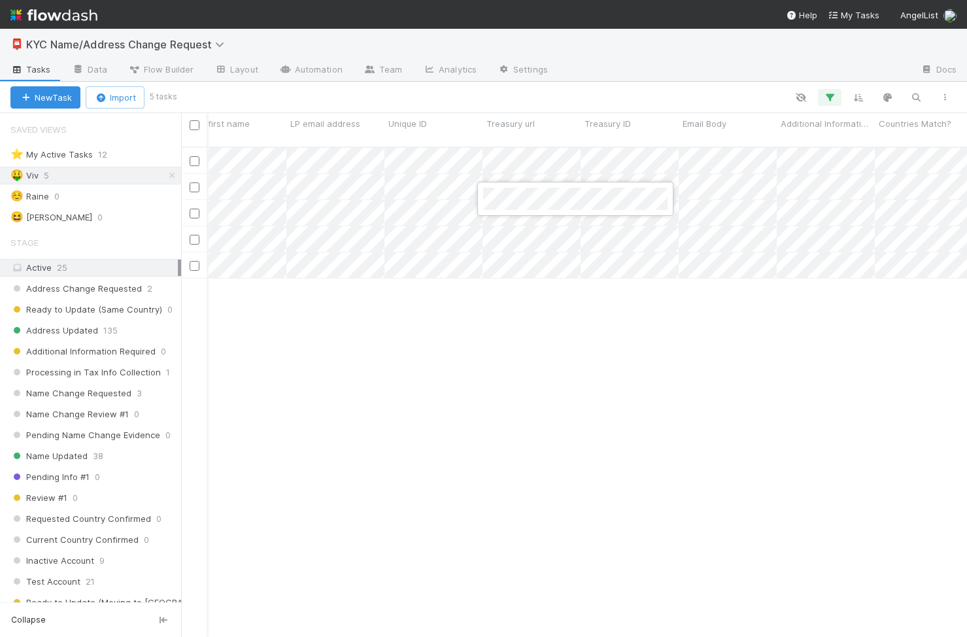
click at [613, 236] on div at bounding box center [483, 318] width 967 height 637
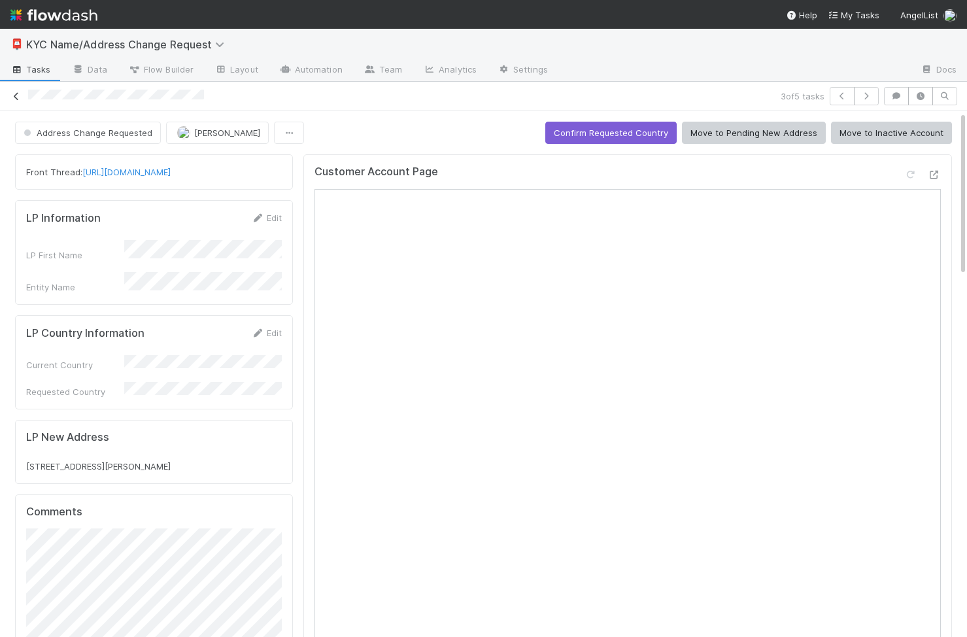
click at [14, 90] on link at bounding box center [16, 96] width 13 height 13
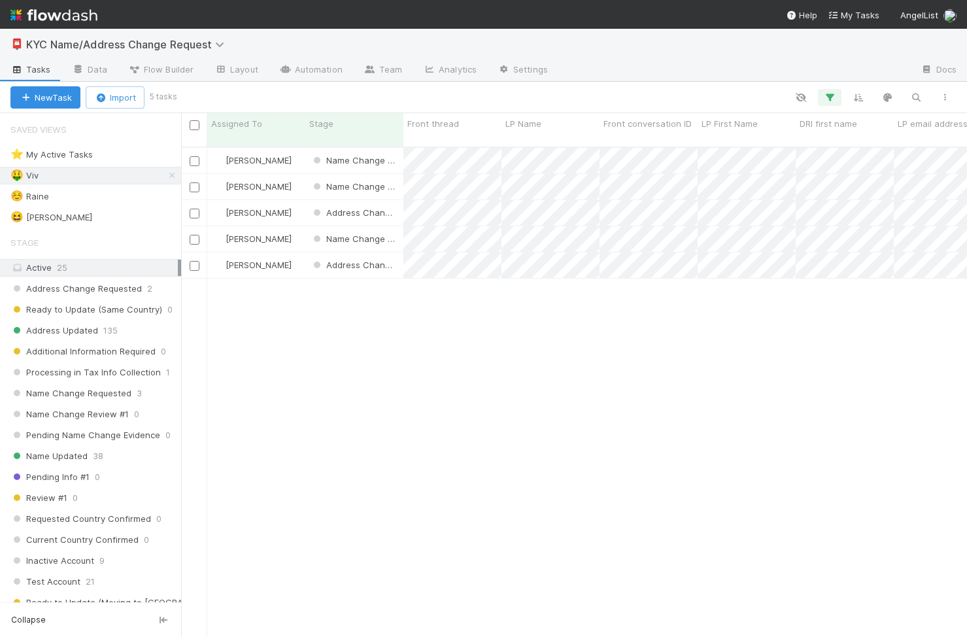
scroll to position [500, 786]
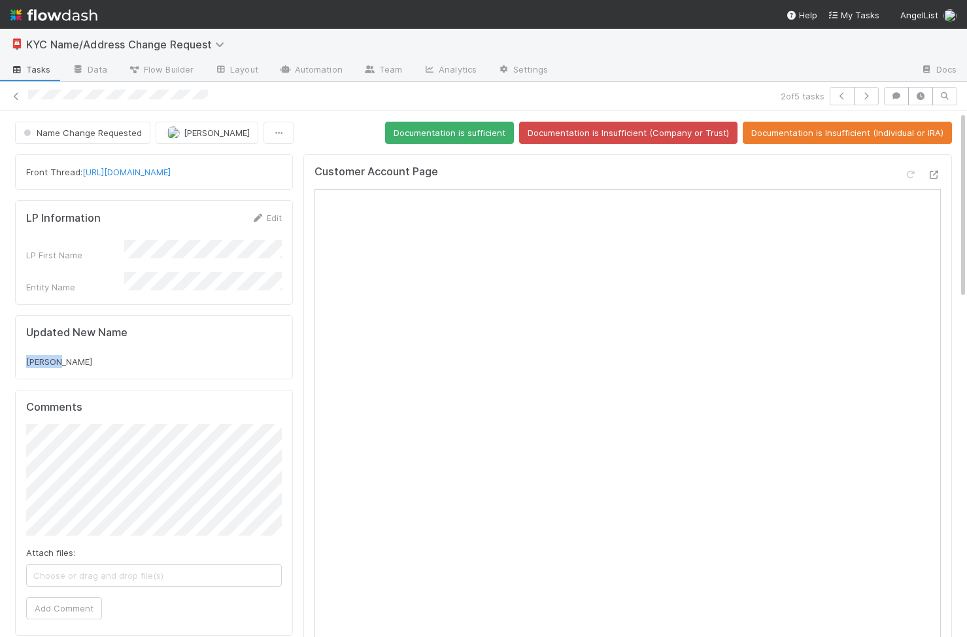
drag, startPoint x: 80, startPoint y: 358, endPoint x: 25, endPoint y: 357, distance: 54.9
click at [25, 357] on div "Updated New Name Viv Kim" at bounding box center [154, 347] width 278 height 64
click at [39, 356] on span "Viv Kim" at bounding box center [59, 361] width 66 height 10
click at [171, 174] on link "https://app.frontapp.com/open/cnv_qsn0o93" at bounding box center [126, 172] width 88 height 10
click at [935, 173] on icon at bounding box center [934, 175] width 13 height 8
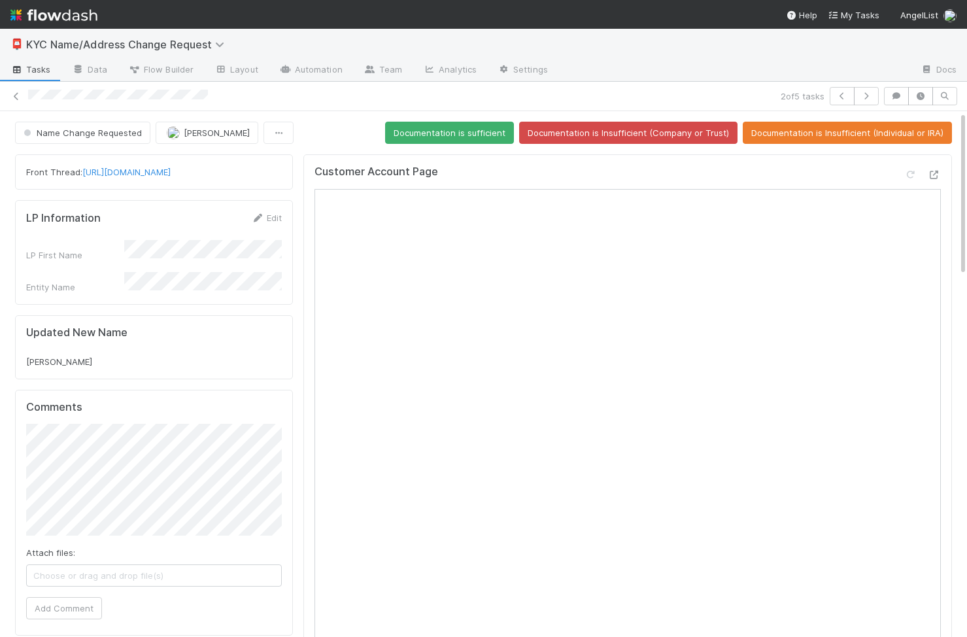
scroll to position [1, 0]
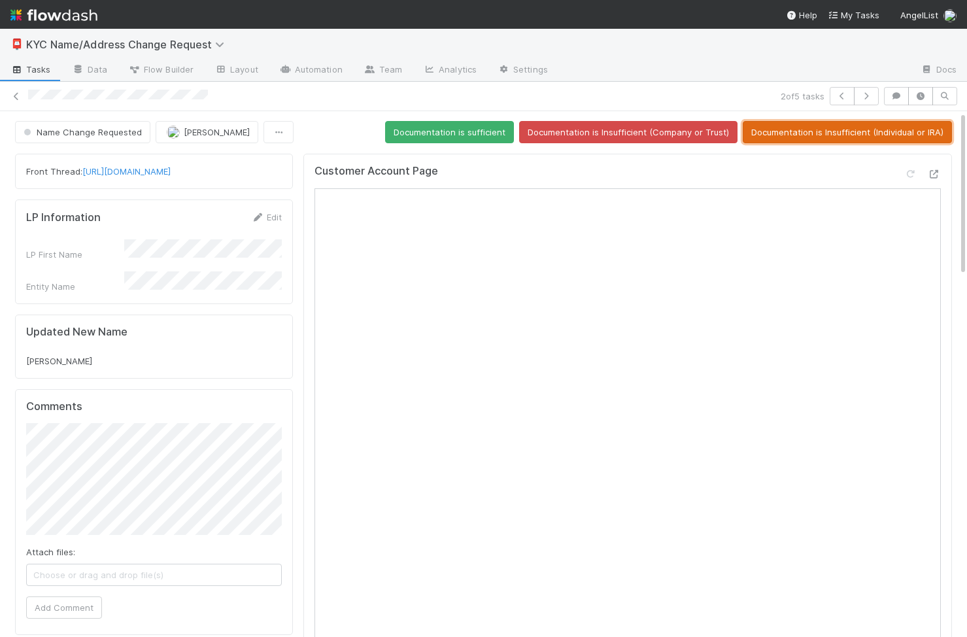
click at [818, 137] on button "Documentation is Insufficient (Individual or IRA)" at bounding box center [847, 132] width 209 height 22
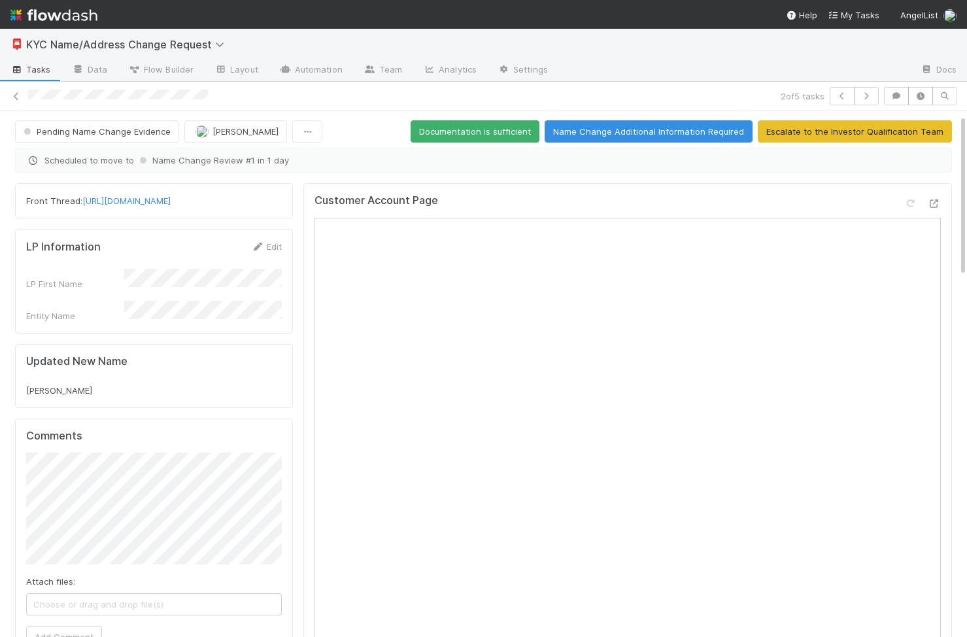
scroll to position [0, 0]
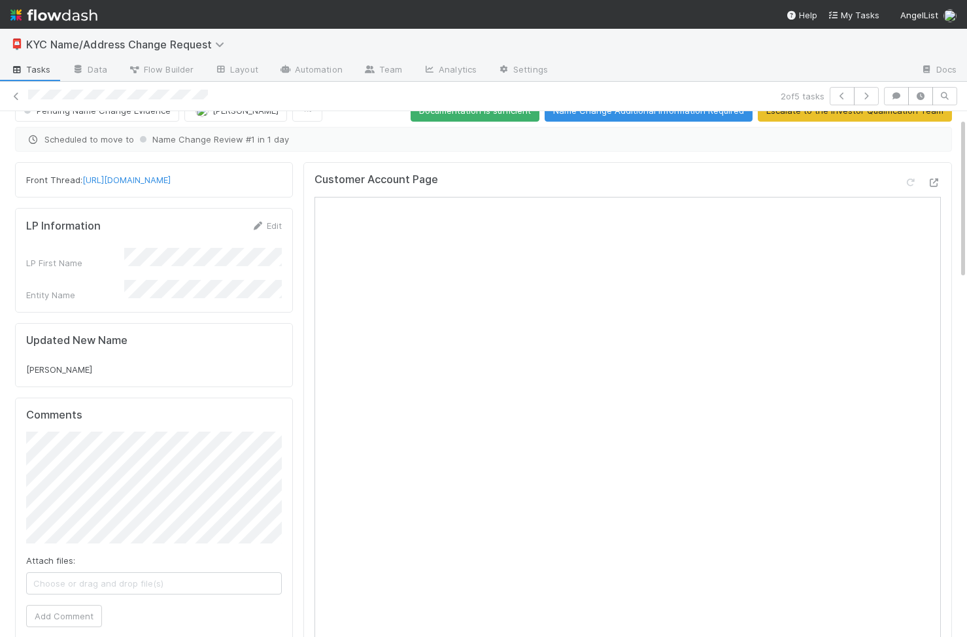
scroll to position [20, 0]
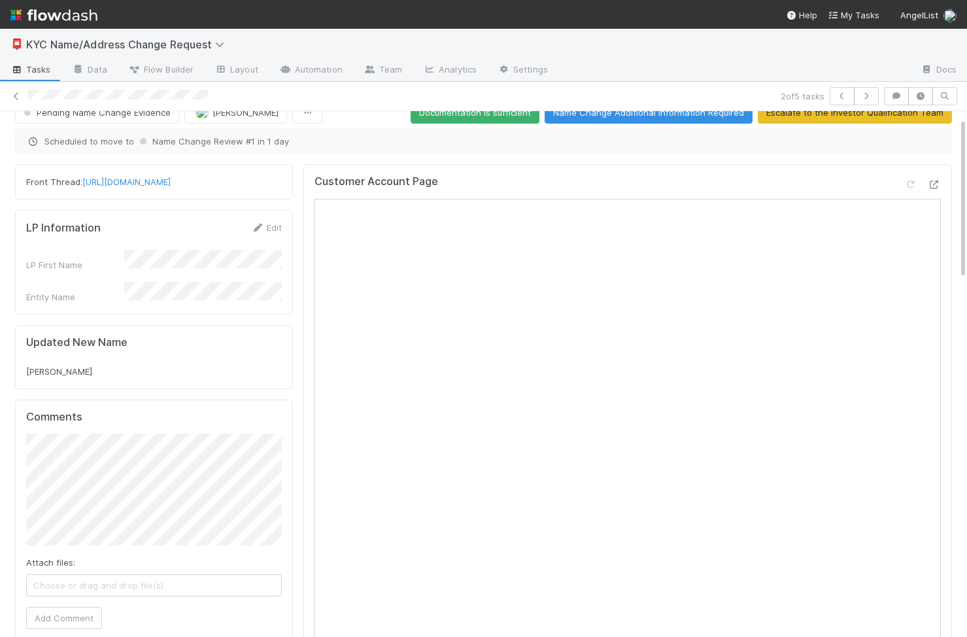
click at [671, 77] on div at bounding box center [734, 70] width 352 height 21
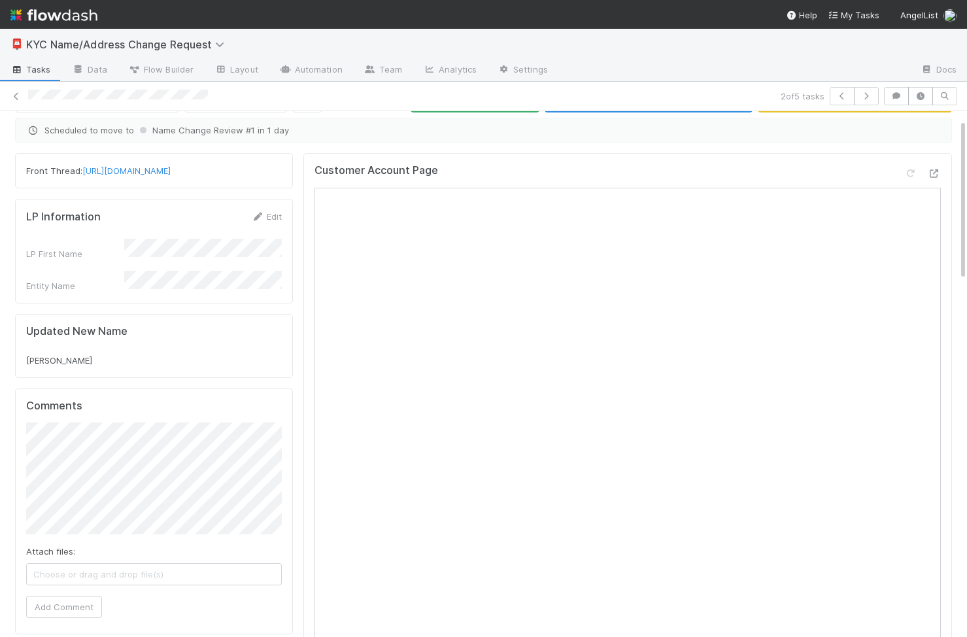
scroll to position [0, 0]
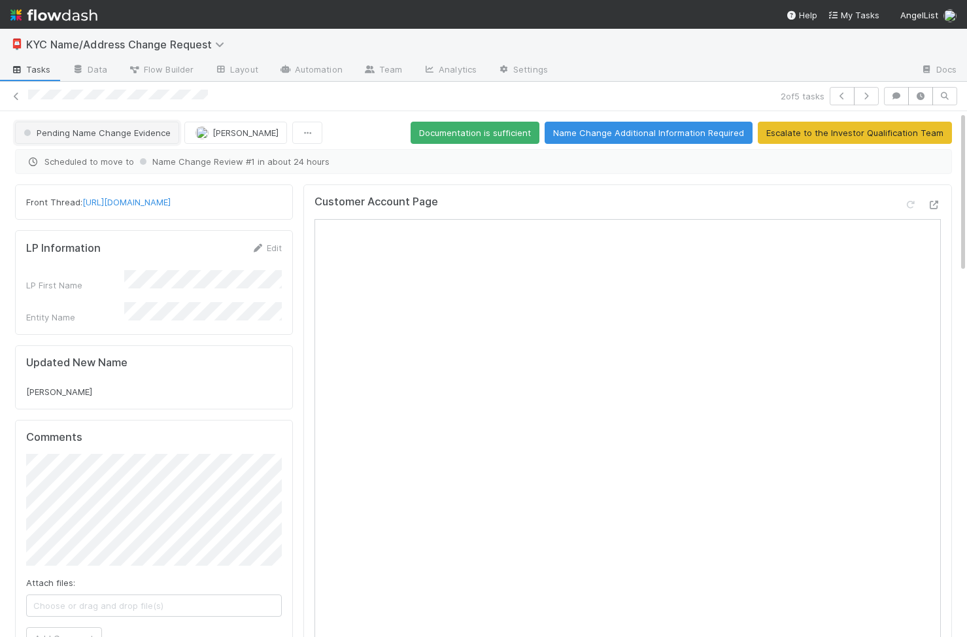
click at [73, 135] on span "Pending Name Change Evidence" at bounding box center [96, 132] width 150 height 10
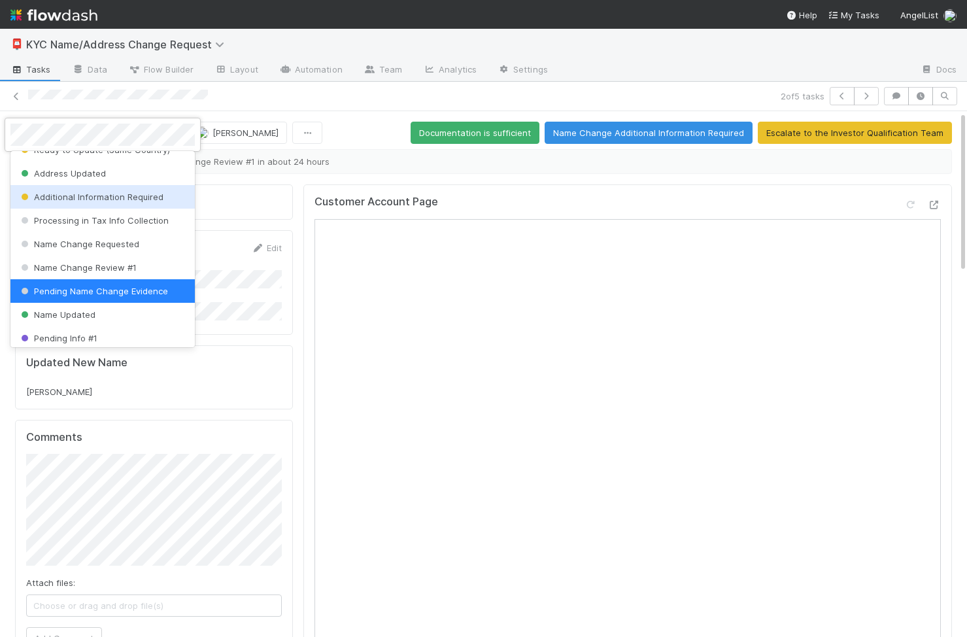
scroll to position [44, 0]
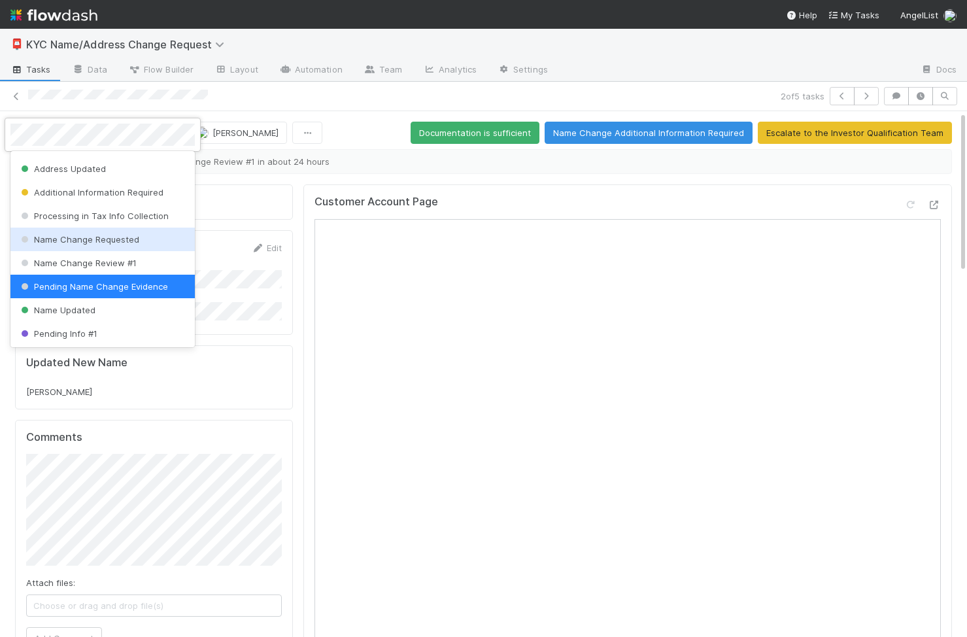
click at [135, 244] on div "Name Change Requested" at bounding box center [102, 239] width 184 height 24
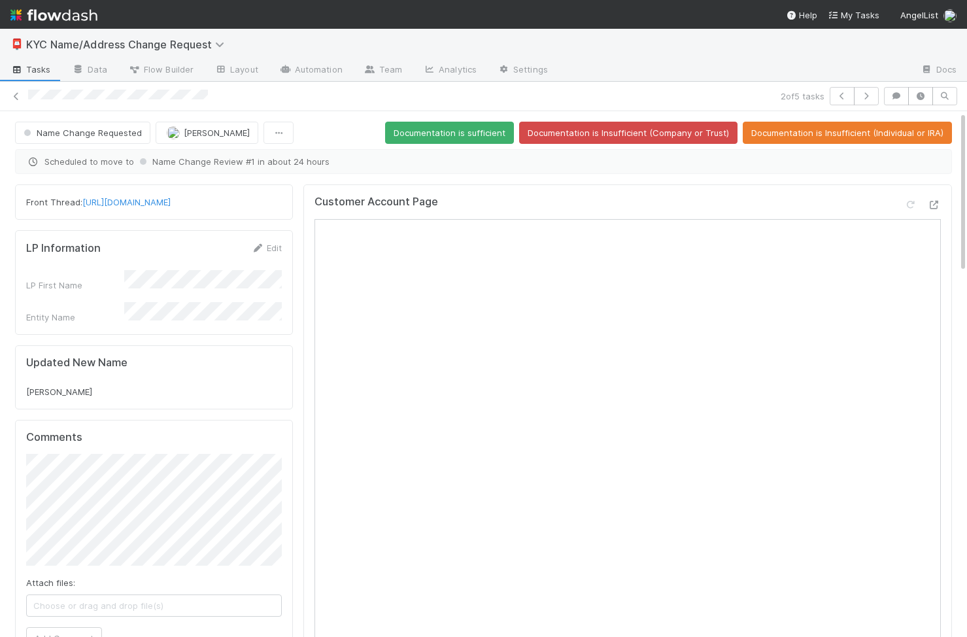
click at [825, 140] on button "Documentation is Insufficient (Individual or IRA)" at bounding box center [847, 133] width 209 height 22
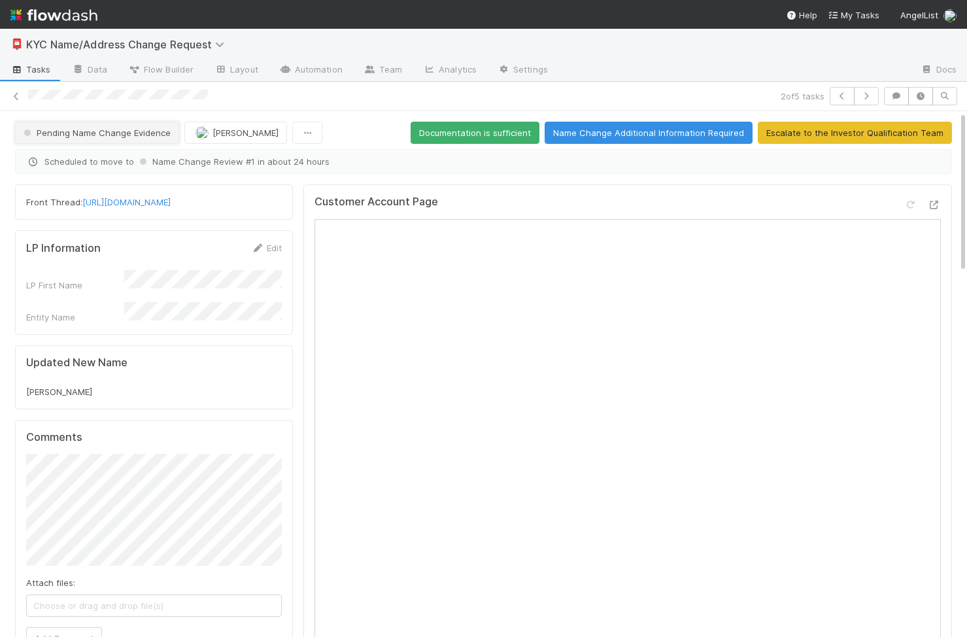
click at [120, 130] on span "Pending Name Change Evidence" at bounding box center [96, 132] width 150 height 10
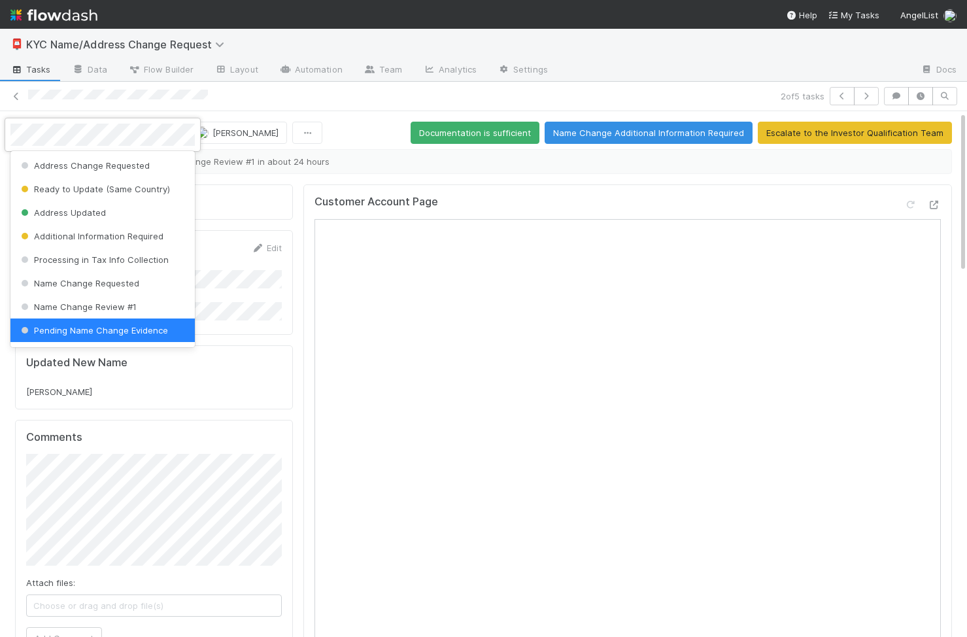
scroll to position [3, 0]
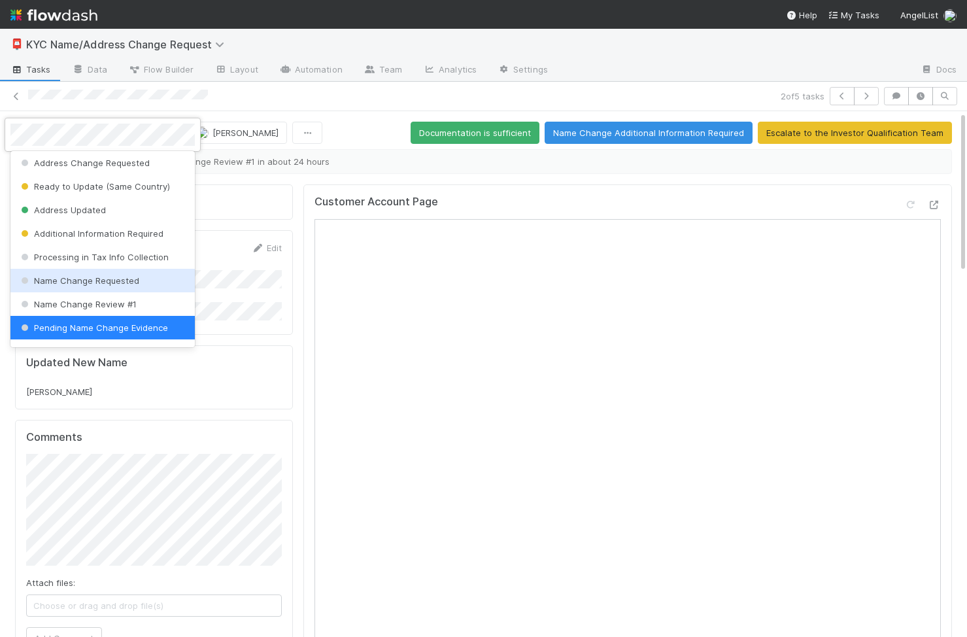
click at [124, 279] on span "Name Change Requested" at bounding box center [78, 280] width 121 height 10
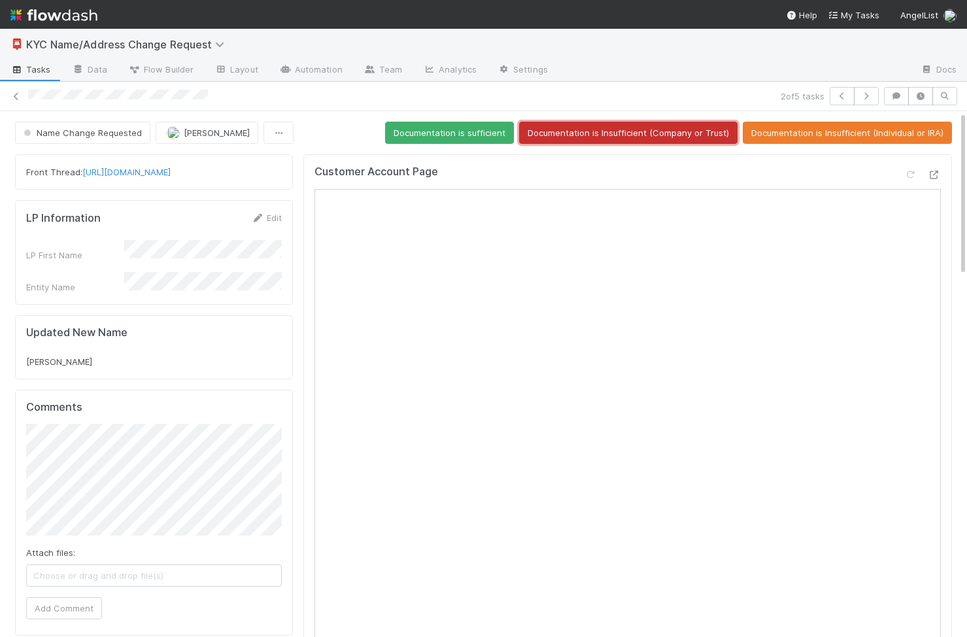
click at [631, 135] on button "Documentation is Insufficient (Company or Trust)" at bounding box center [628, 133] width 218 height 22
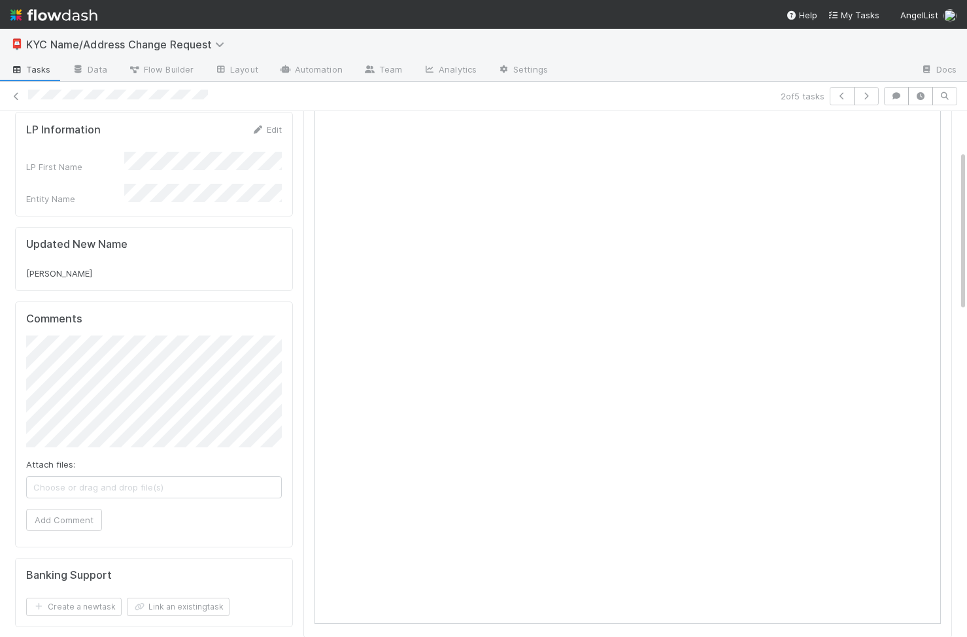
scroll to position [0, 0]
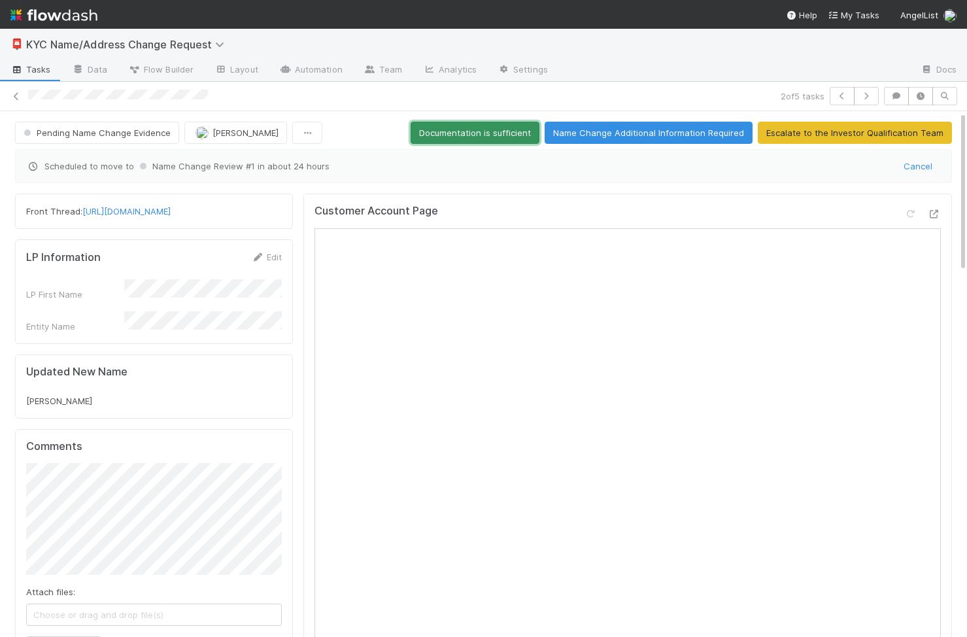
click at [499, 135] on button "Documentation is sufficient" at bounding box center [474, 133] width 129 height 22
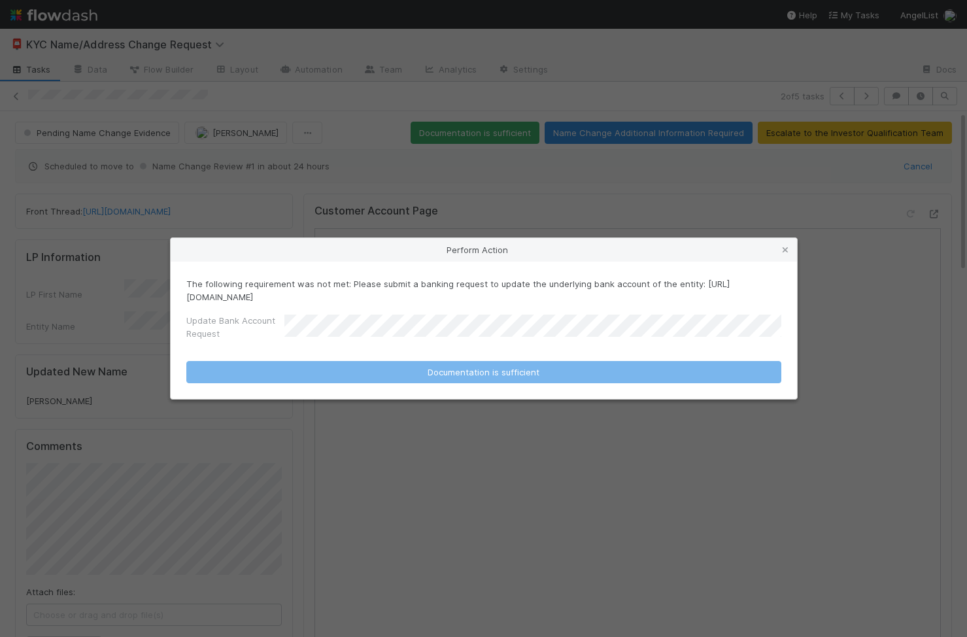
drag, startPoint x: 461, startPoint y: 297, endPoint x: 175, endPoint y: 301, distance: 287.0
click at [175, 301] on div "The following requirement was not met: Please submit a banking request to updat…" at bounding box center [484, 329] width 626 height 137
copy p "https://forms.angellist.com/form/cAefsOZSR4pXcZQBXmndI0To"
click at [326, 299] on p "The following requirement was not met: Please submit a banking request to updat…" at bounding box center [483, 290] width 595 height 26
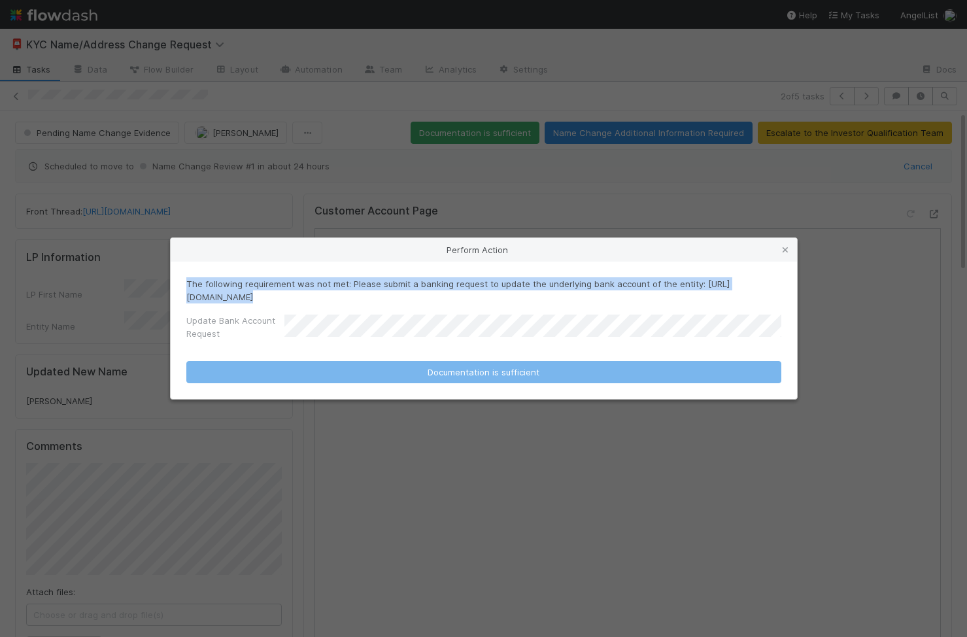
click at [326, 299] on p "The following requirement was not met: Please submit a banking request to updat…" at bounding box center [483, 290] width 595 height 26
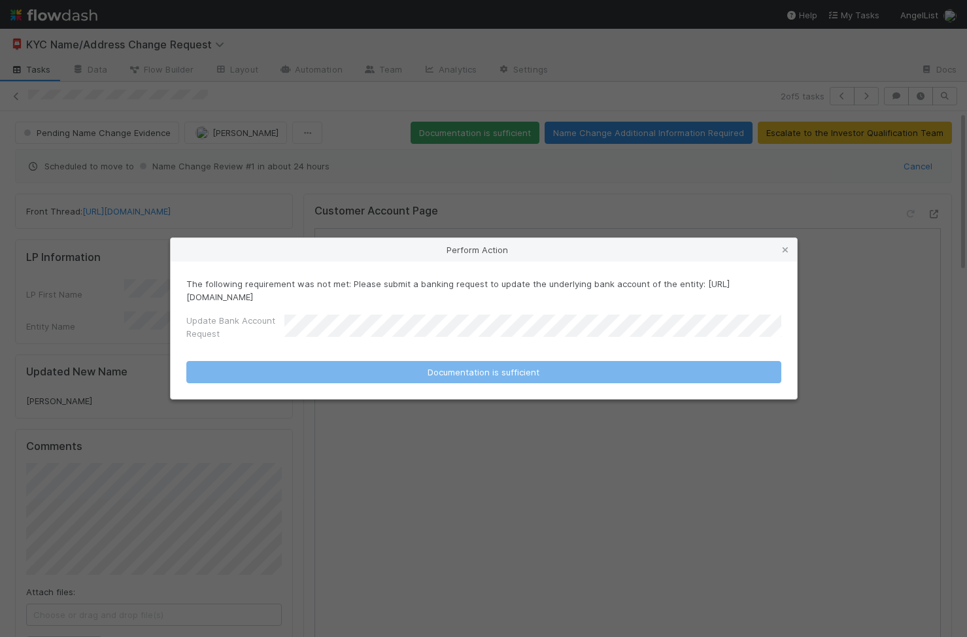
drag, startPoint x: 455, startPoint y: 294, endPoint x: 156, endPoint y: 293, distance: 298.7
click at [155, 293] on div "Perform Action The following requirement was not met: Please submit a banking r…" at bounding box center [483, 318] width 967 height 637
copy p "https://forms.angellist.com/form/cAefsOZSR4pXcZQBXmndI0To"
click at [782, 252] on icon at bounding box center [784, 250] width 13 height 8
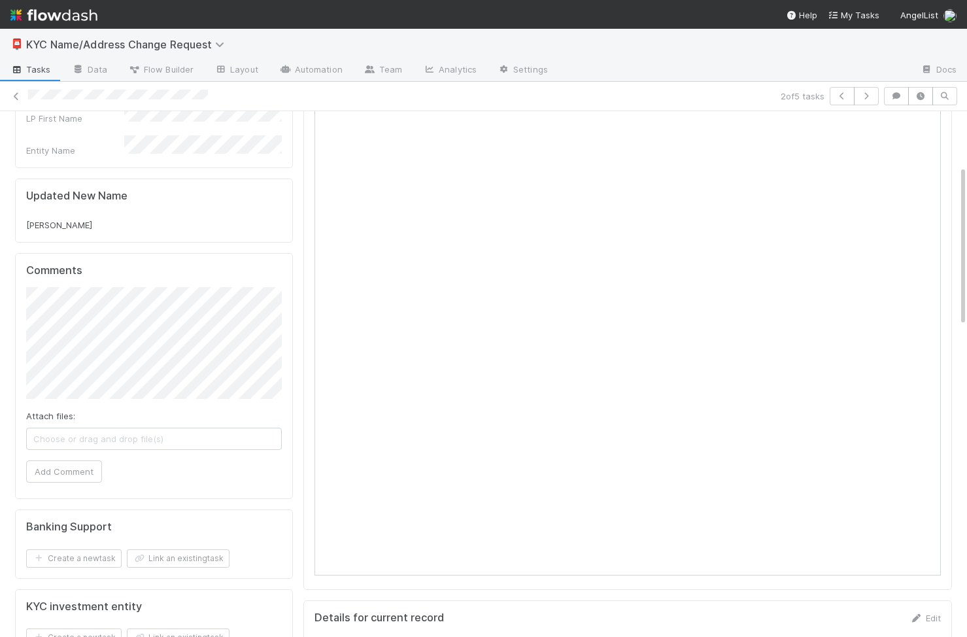
scroll to position [176, 0]
drag, startPoint x: 53, startPoint y: 214, endPoint x: 24, endPoint y: 214, distance: 29.4
click at [24, 214] on div "Updated New Name Viv Kim" at bounding box center [154, 210] width 278 height 64
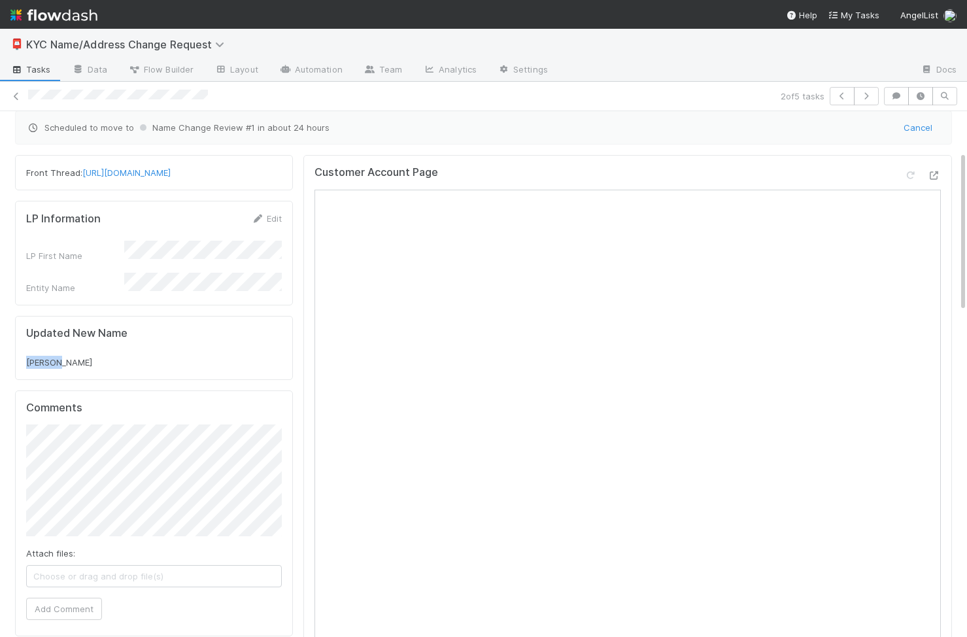
scroll to position [0, 0]
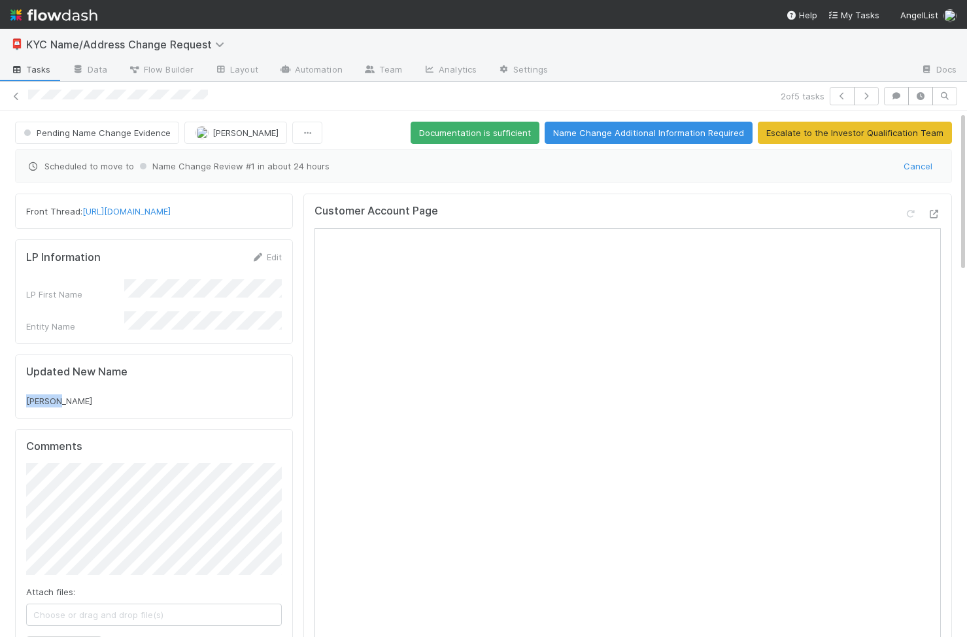
drag, startPoint x: 270, startPoint y: 210, endPoint x: 81, endPoint y: 210, distance: 188.9
click at [80, 210] on div "Front Thread: https://app.frontapp.com/open/cnv_qsn0o93" at bounding box center [154, 211] width 256 height 13
copy span "https://app.frontapp.com/open/cnv_qsn0o93"
click at [530, 139] on button "Documentation is sufficient" at bounding box center [474, 133] width 129 height 22
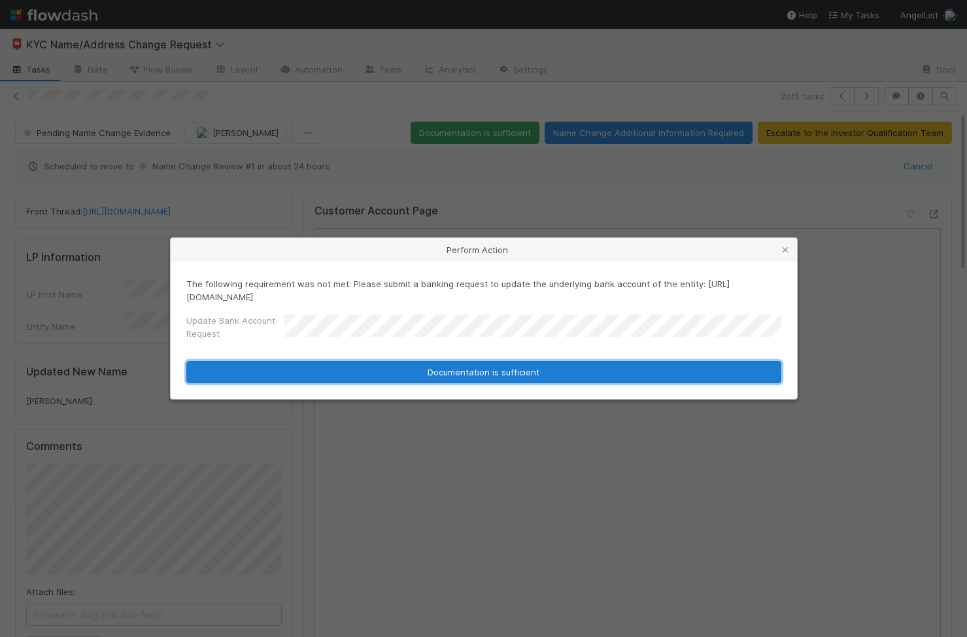
click at [456, 378] on button "Documentation is sufficient" at bounding box center [483, 372] width 595 height 22
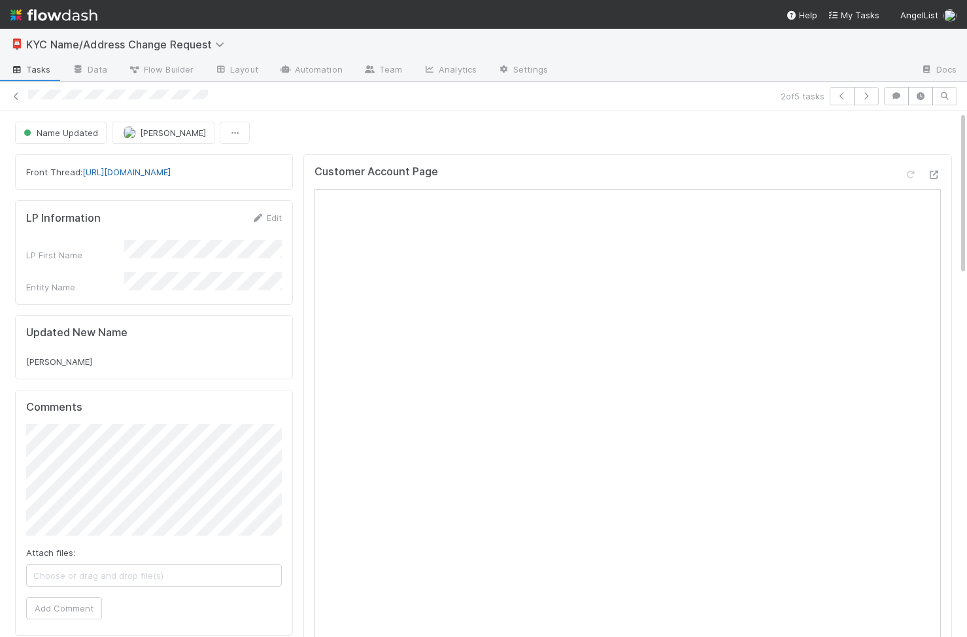
click at [171, 172] on link "https://app.frontapp.com/open/cnv_qsn0o93" at bounding box center [126, 172] width 88 height 10
click at [18, 88] on div "2 of 5 tasks" at bounding box center [483, 96] width 967 height 18
click at [841, 94] on icon "button" at bounding box center [841, 96] width 13 height 8
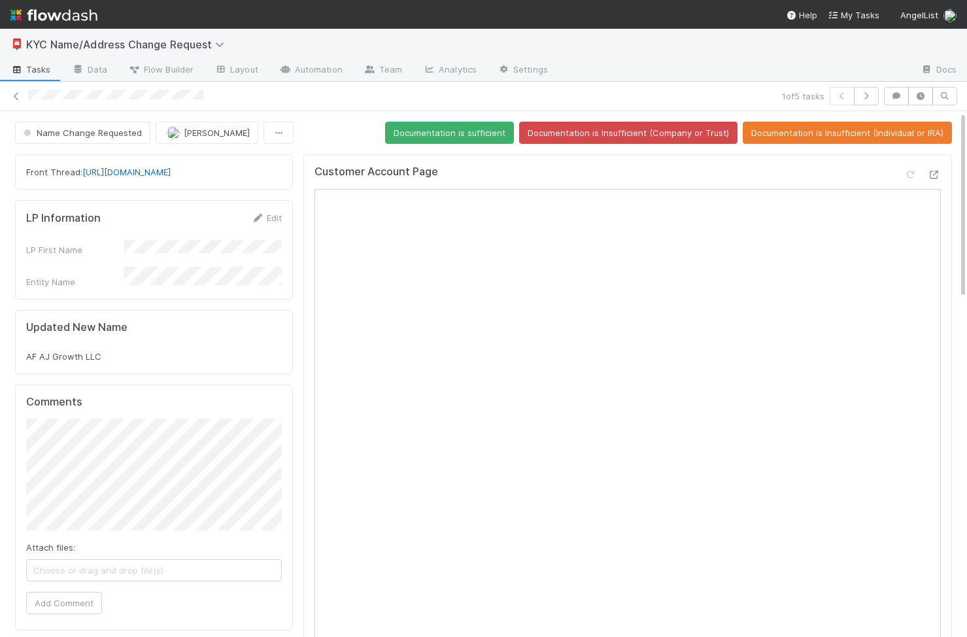
click at [171, 174] on link "https://app.frontapp.com/open/cnv_qsqbarr" at bounding box center [126, 172] width 88 height 10
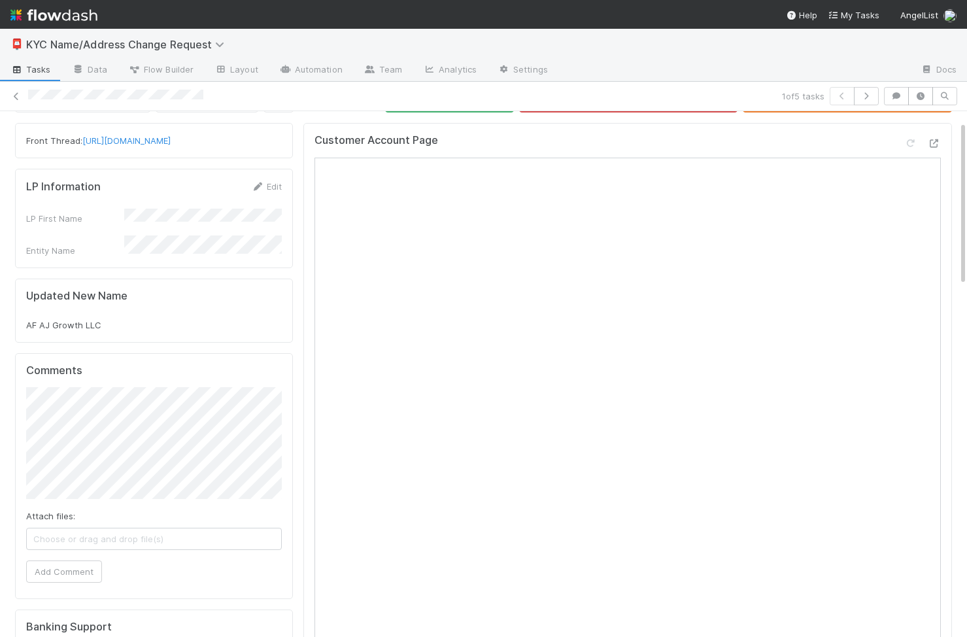
scroll to position [30, 0]
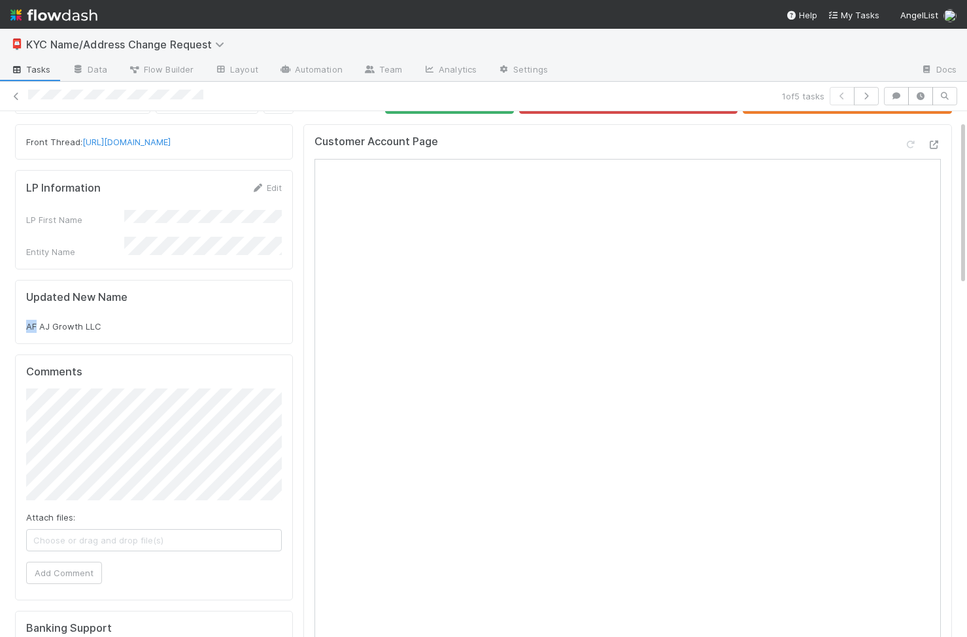
drag, startPoint x: 37, startPoint y: 317, endPoint x: 25, endPoint y: 317, distance: 11.1
click at [26, 321] on span "AF AJ Growth LLC" at bounding box center [63, 326] width 75 height 10
copy span "AF"
drag, startPoint x: 116, startPoint y: 317, endPoint x: -2, endPoint y: 317, distance: 117.7
click at [0, 317] on html "📮 KYC Name/Address Change Request Tasks Data Flow Builder Layout Automation Tea…" at bounding box center [483, 318] width 967 height 637
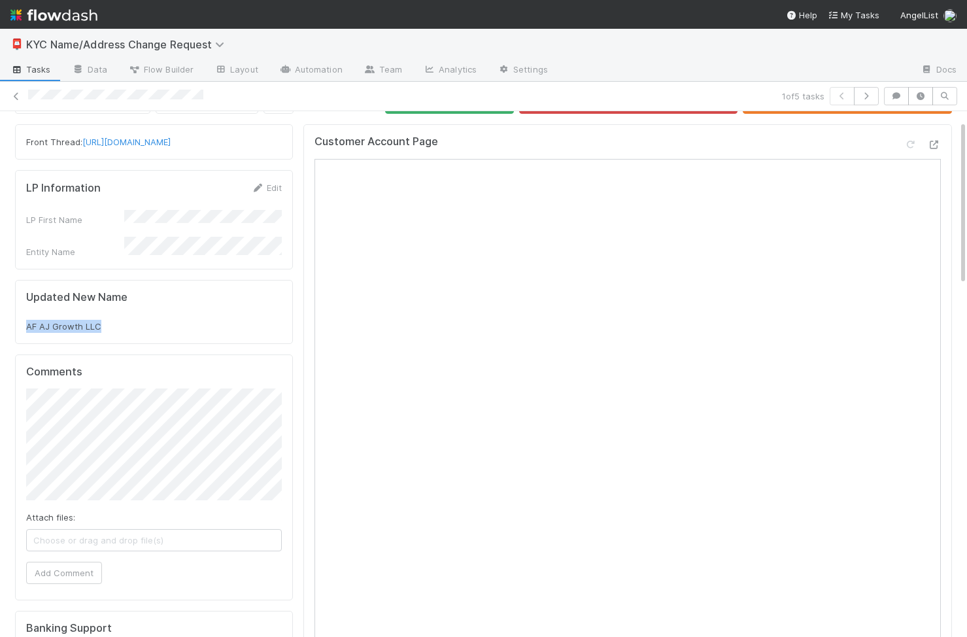
copy span "AF AJ Growth LLC"
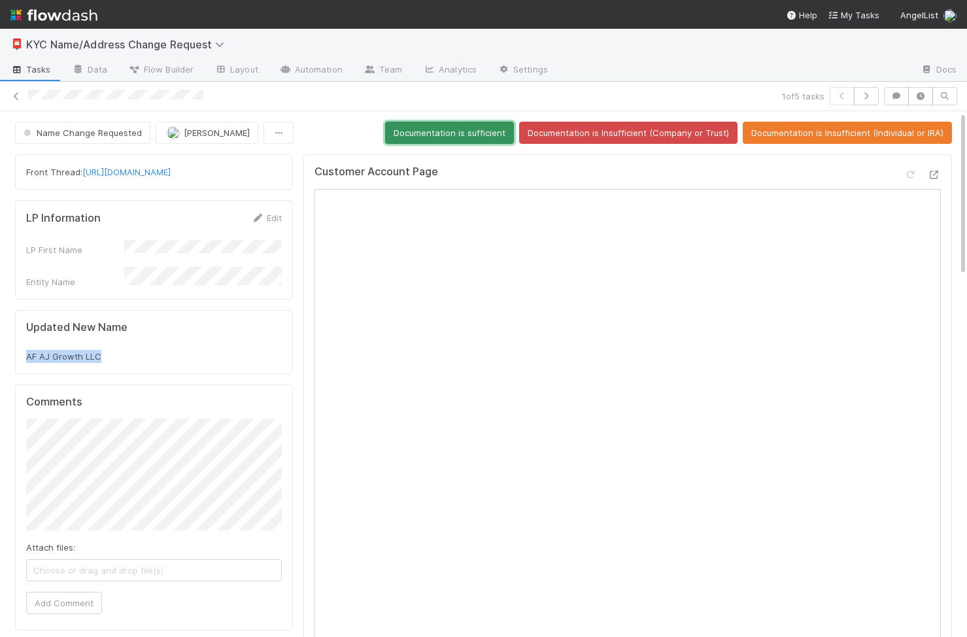
click at [492, 137] on button "Documentation is sufficient" at bounding box center [449, 133] width 129 height 22
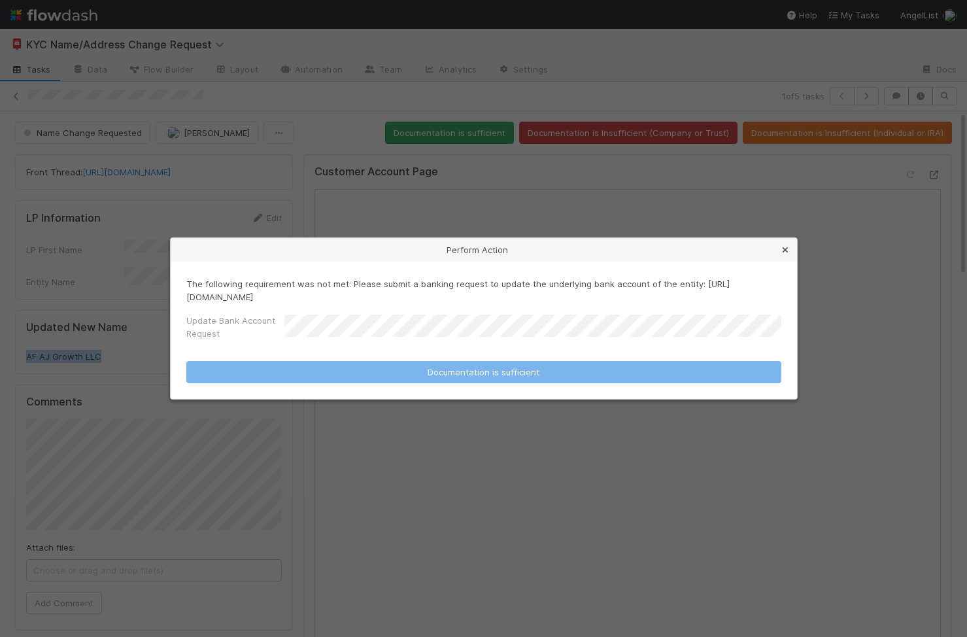
click at [790, 248] on icon at bounding box center [784, 250] width 13 height 8
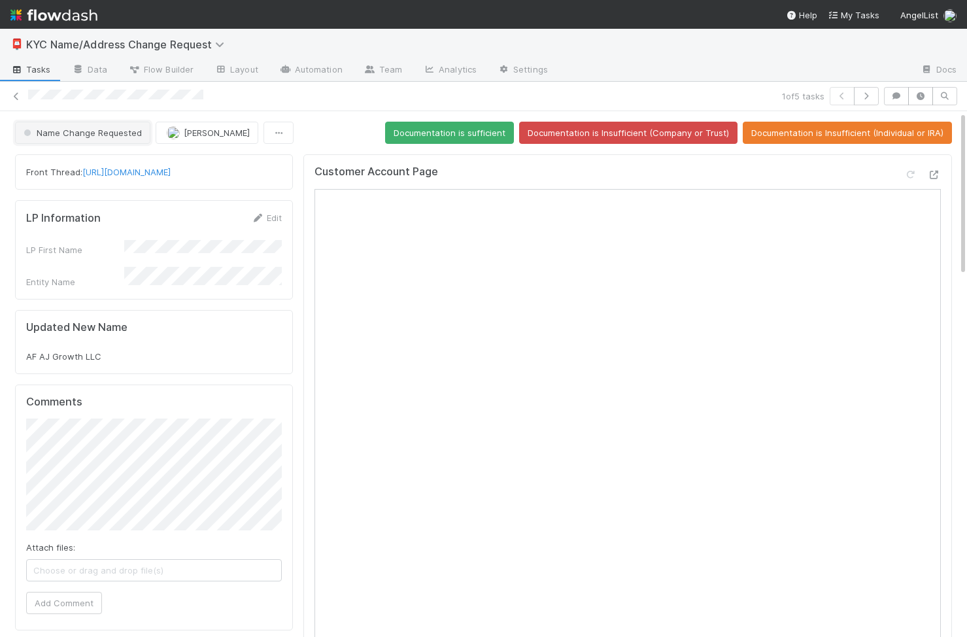
click at [114, 131] on span "Name Change Requested" at bounding box center [81, 132] width 121 height 10
click at [344, 139] on div at bounding box center [483, 318] width 967 height 637
click at [120, 134] on span "Name Change Requested" at bounding box center [81, 132] width 121 height 10
click at [133, 137] on span "Name Change Requested" at bounding box center [81, 132] width 121 height 10
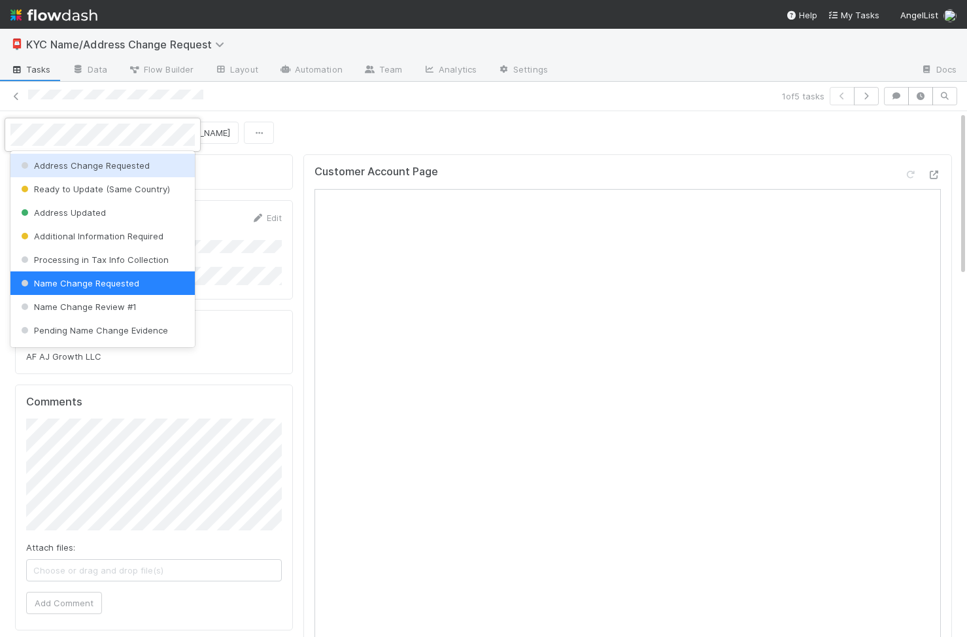
click at [301, 105] on div at bounding box center [483, 318] width 967 height 637
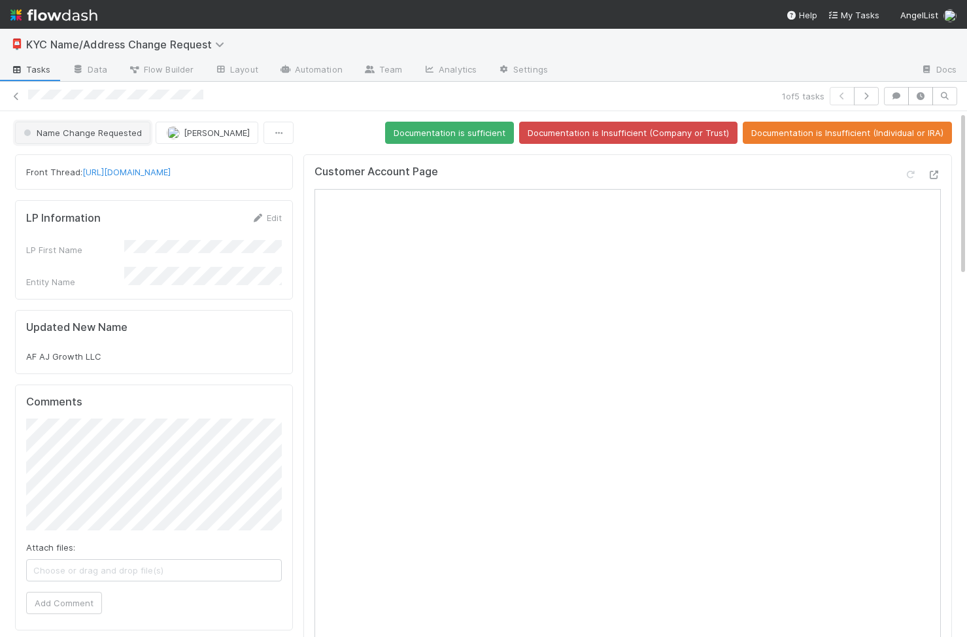
click at [132, 138] on button "Name Change Requested" at bounding box center [82, 133] width 135 height 22
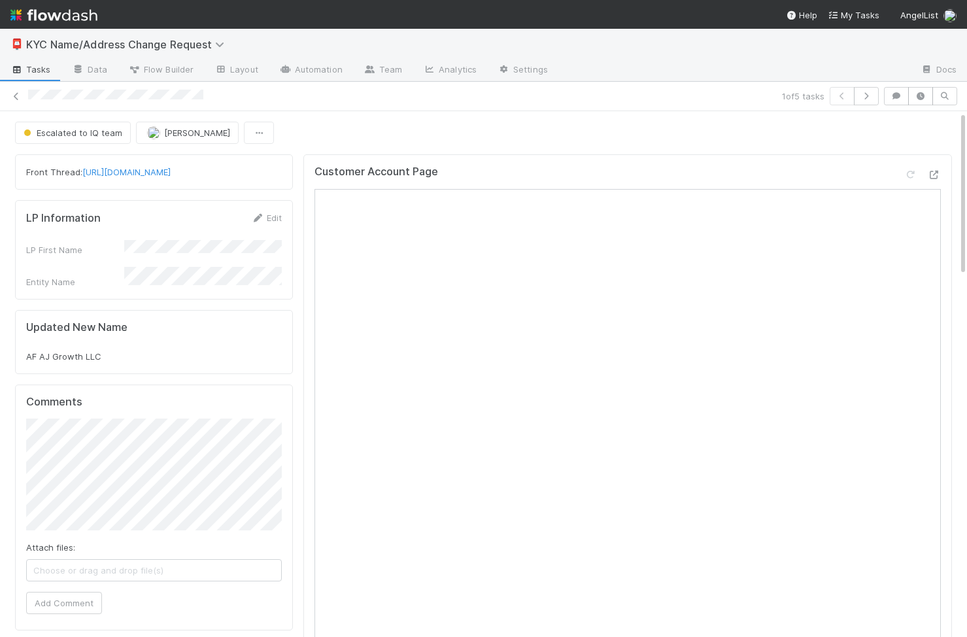
click at [0, 446] on html "📮 KYC Name/Address Change Request Tasks Data Flow Builder Layout Automation Tea…" at bounding box center [483, 318] width 967 height 637
click at [868, 100] on button "button" at bounding box center [866, 96] width 25 height 18
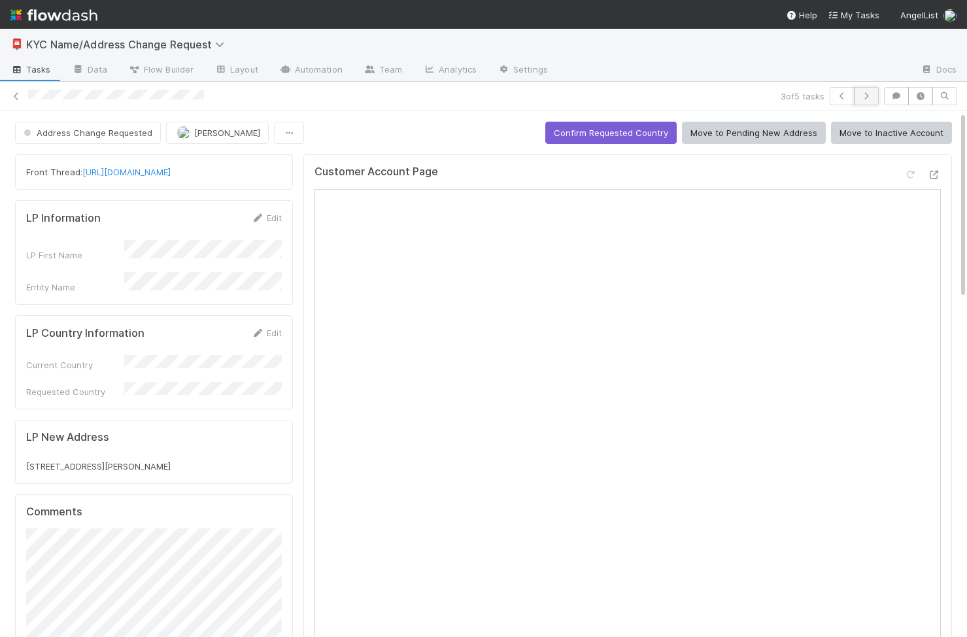
click at [868, 100] on button "button" at bounding box center [866, 96] width 25 height 18
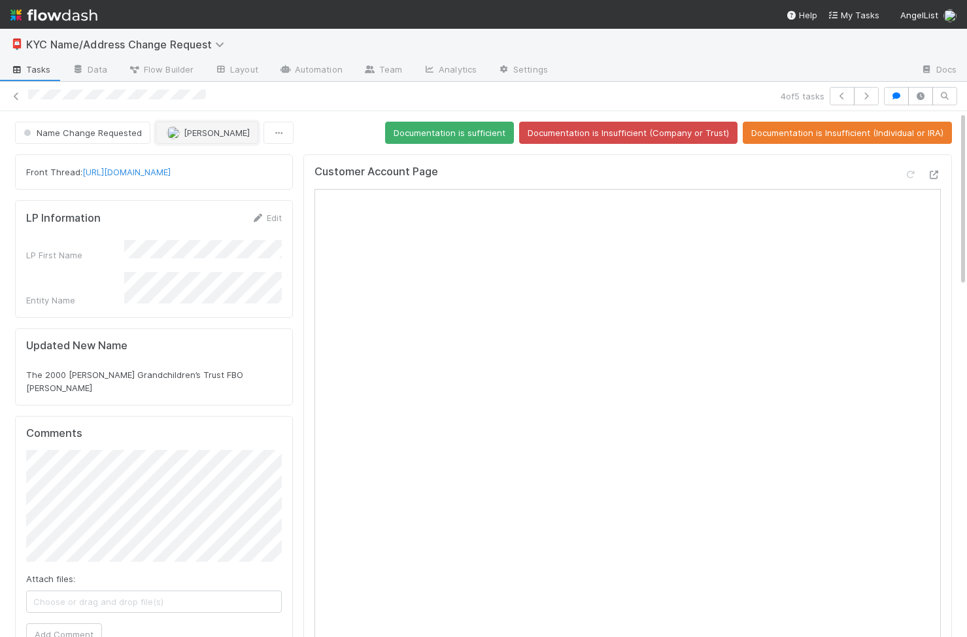
click at [185, 133] on span "Viv Hong" at bounding box center [217, 132] width 66 height 10
click at [171, 173] on link "https://app.frontapp.com/open/cnv_qrh6sp3" at bounding box center [126, 172] width 88 height 10
click at [933, 175] on icon at bounding box center [934, 175] width 13 height 8
click at [939, 175] on icon at bounding box center [934, 175] width 13 height 8
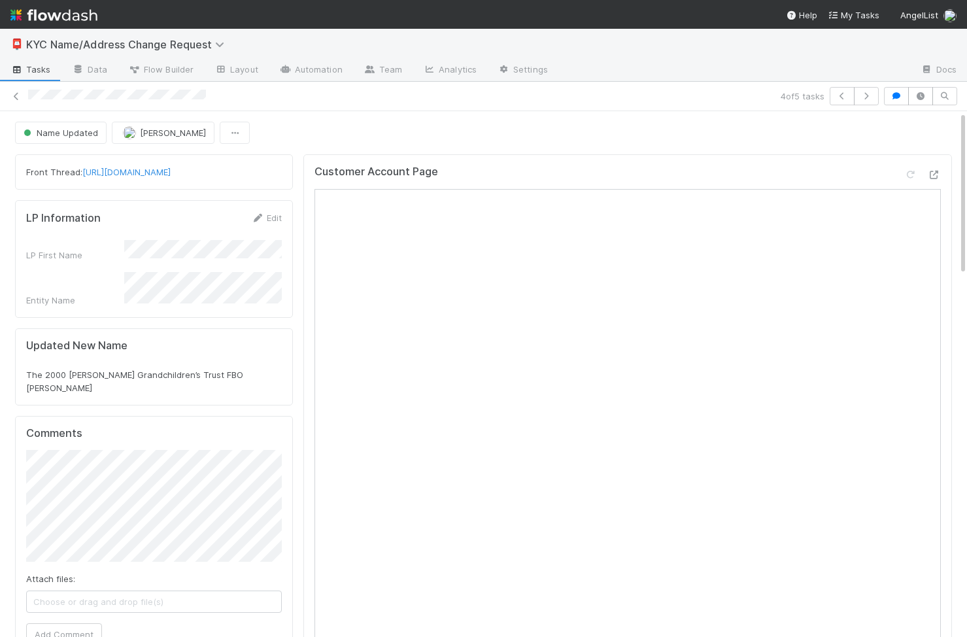
click at [293, 304] on div "LP Information Edit LP First Name Entity Name" at bounding box center [154, 259] width 278 height 118
click at [17, 98] on icon at bounding box center [16, 96] width 13 height 8
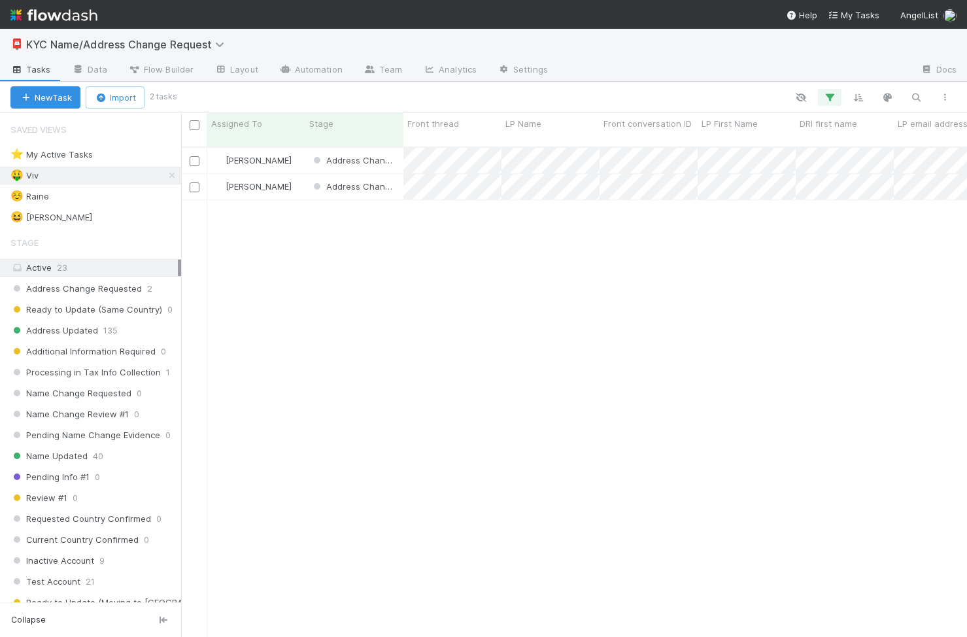
scroll to position [500, 786]
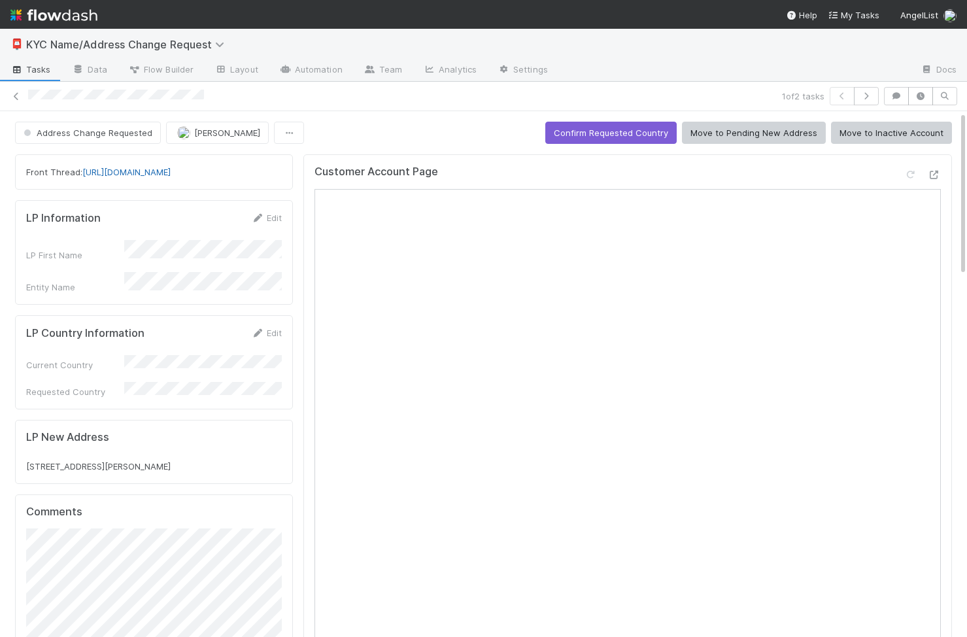
click at [171, 173] on link "https://app.frontapp.com/open/cnv_qs5aqiv" at bounding box center [126, 172] width 88 height 10
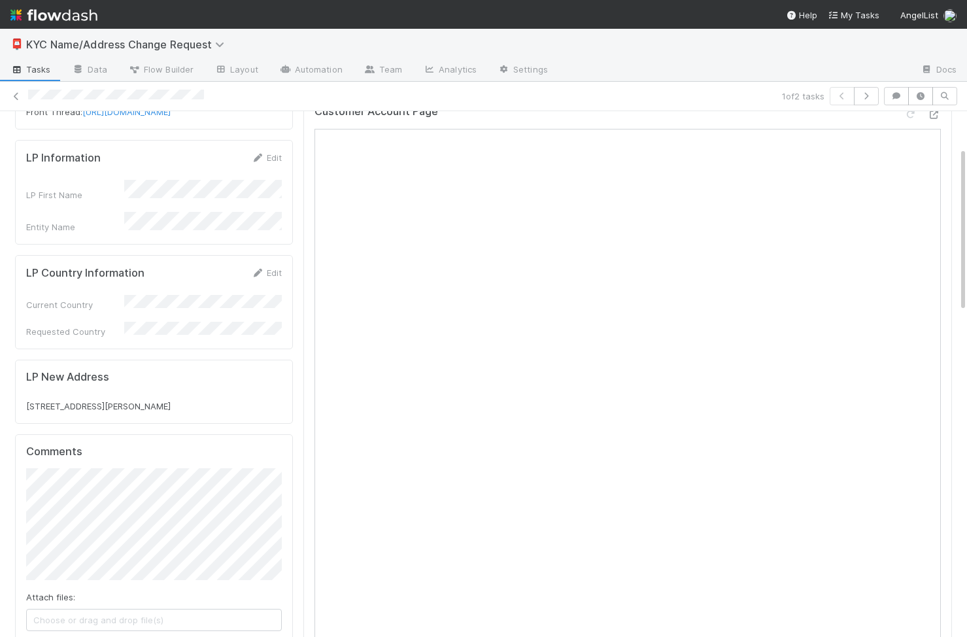
scroll to position [115, 0]
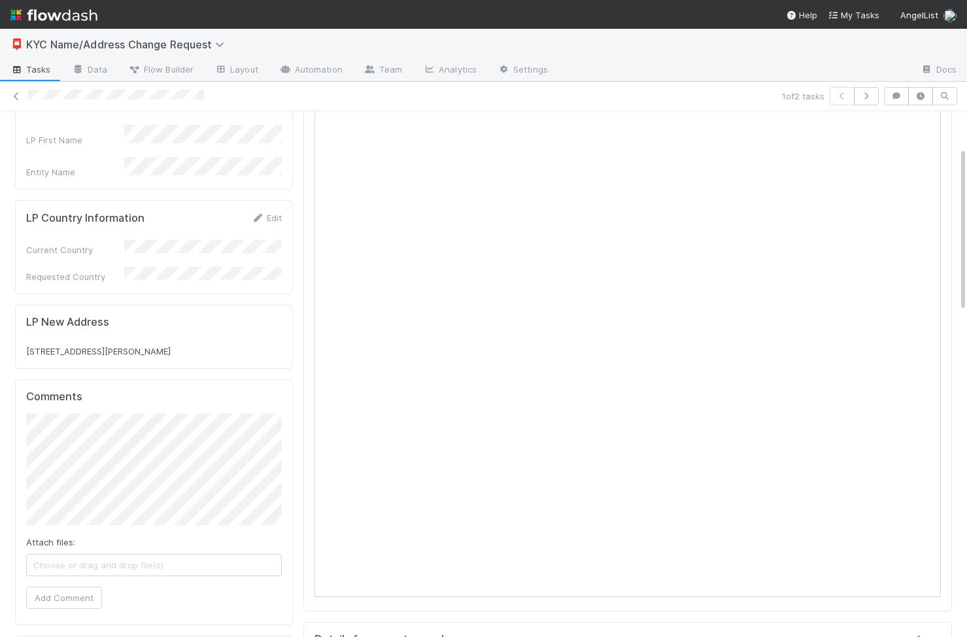
click at [195, 344] on div "3237 W Via Dona Rd Phoenix, AZ 85083" at bounding box center [154, 350] width 256 height 13
drag, startPoint x: 196, startPoint y: 337, endPoint x: 30, endPoint y: 339, distance: 166.0
click at [30, 344] on div "3237 W Via Dona Rd Phoenix, AZ 85083" at bounding box center [154, 350] width 256 height 13
click at [103, 346] on span "3237 W Via Dona Rd Phoenix, AZ 85083" at bounding box center [98, 351] width 144 height 10
drag, startPoint x: 210, startPoint y: 339, endPoint x: 18, endPoint y: 339, distance: 191.5
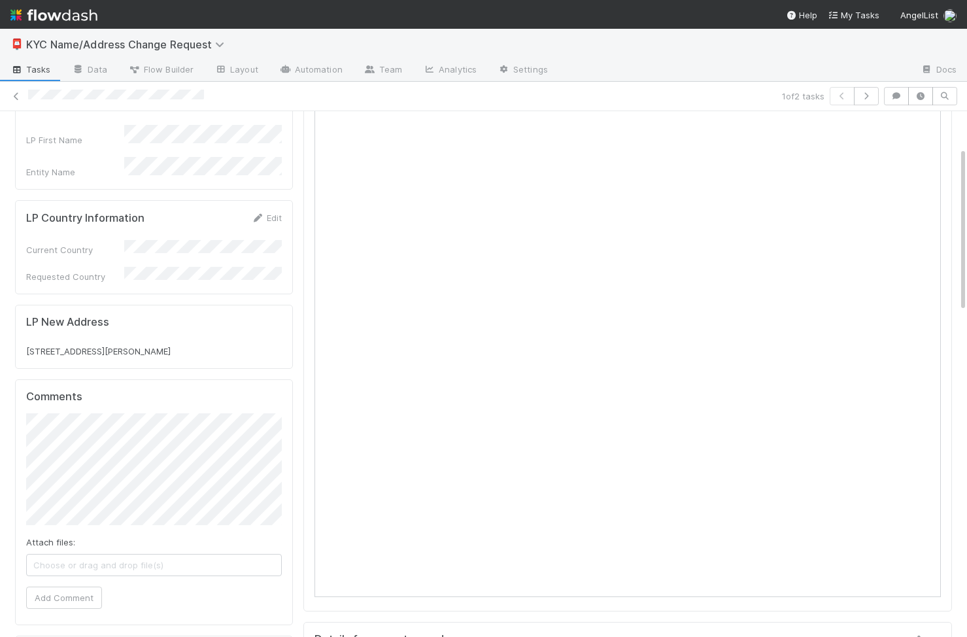
click at [18, 339] on div "LP New Address 3237 W Via Dona Rd Phoenix, AZ 85083" at bounding box center [154, 337] width 278 height 64
copy span "3237 W Via Dona Rd Phoenix, AZ 85083"
click at [205, 322] on div "LP New Address 3237 W Via Dona Rd Phoenix, AZ 85083" at bounding box center [154, 337] width 256 height 42
drag, startPoint x: 192, startPoint y: 337, endPoint x: 15, endPoint y: 337, distance: 176.5
click at [15, 337] on div "LP New Address 3237 W Via Dona Rd Phoenix, AZ 85083" at bounding box center [154, 337] width 278 height 64
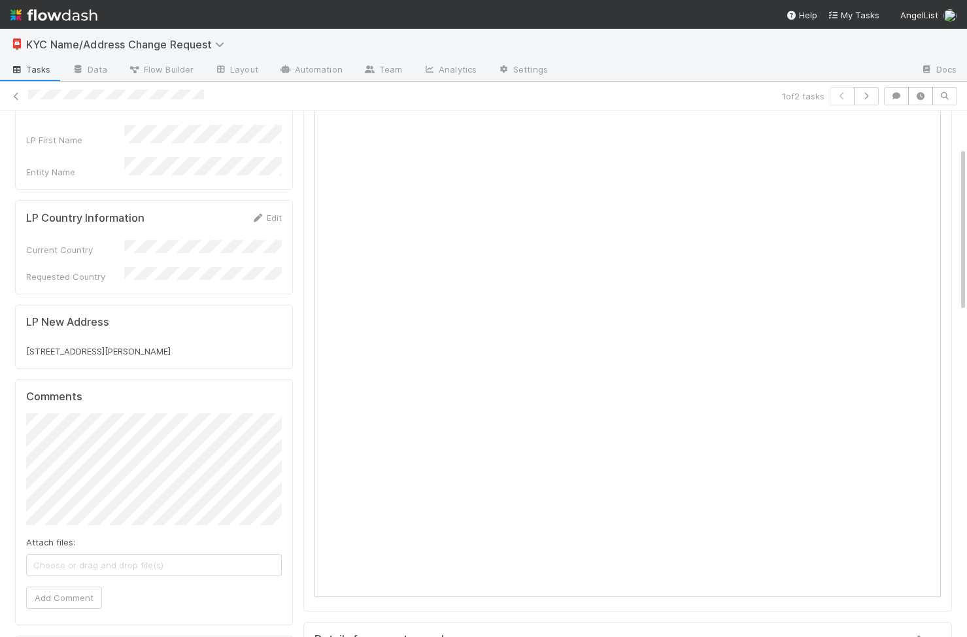
copy span "3237 W Via Dona Rd Phoenix, AZ 85083"
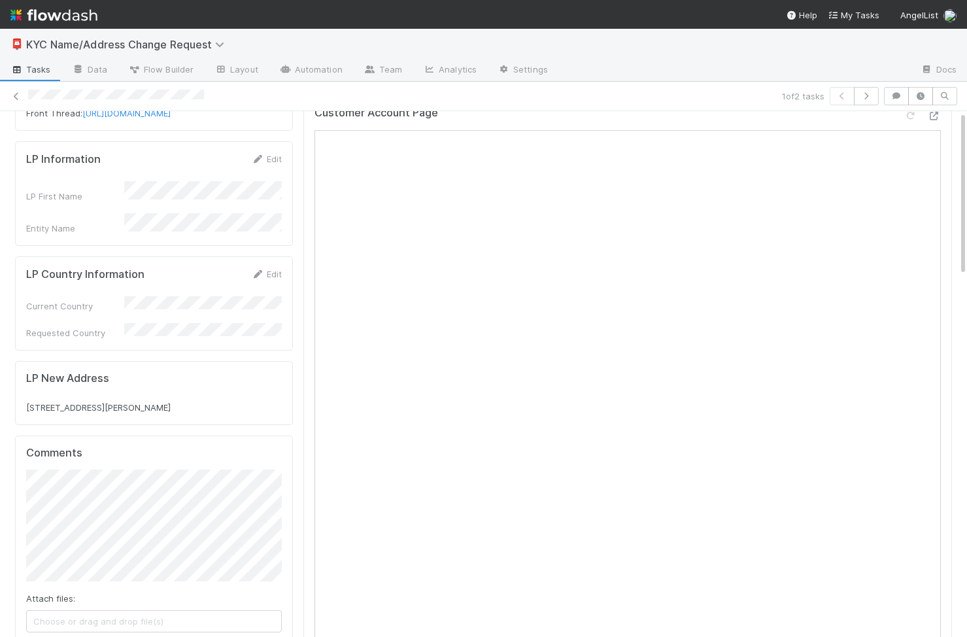
scroll to position [0, 0]
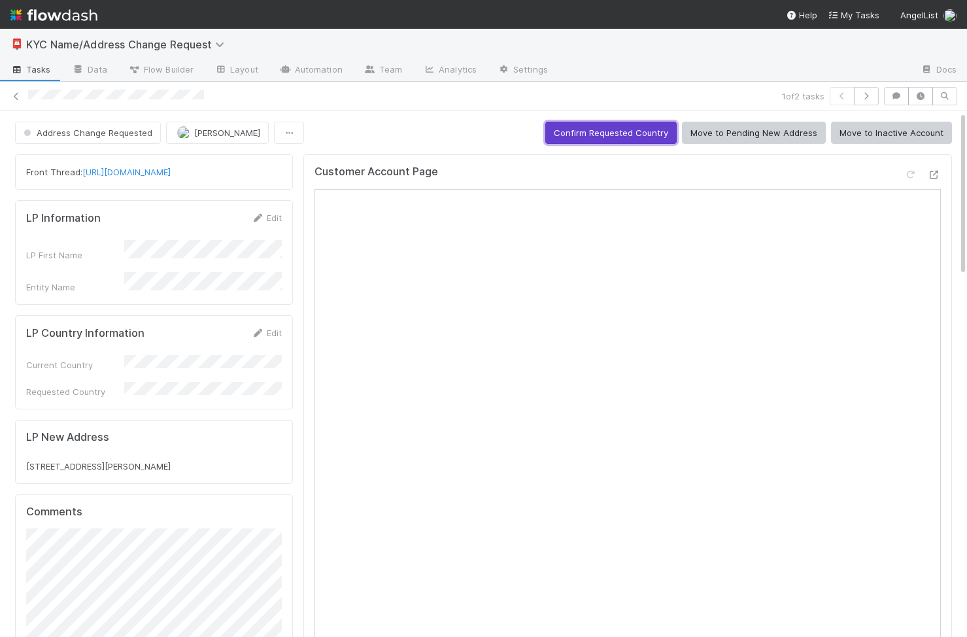
click at [603, 138] on button "Confirm Requested Country" at bounding box center [610, 133] width 131 height 22
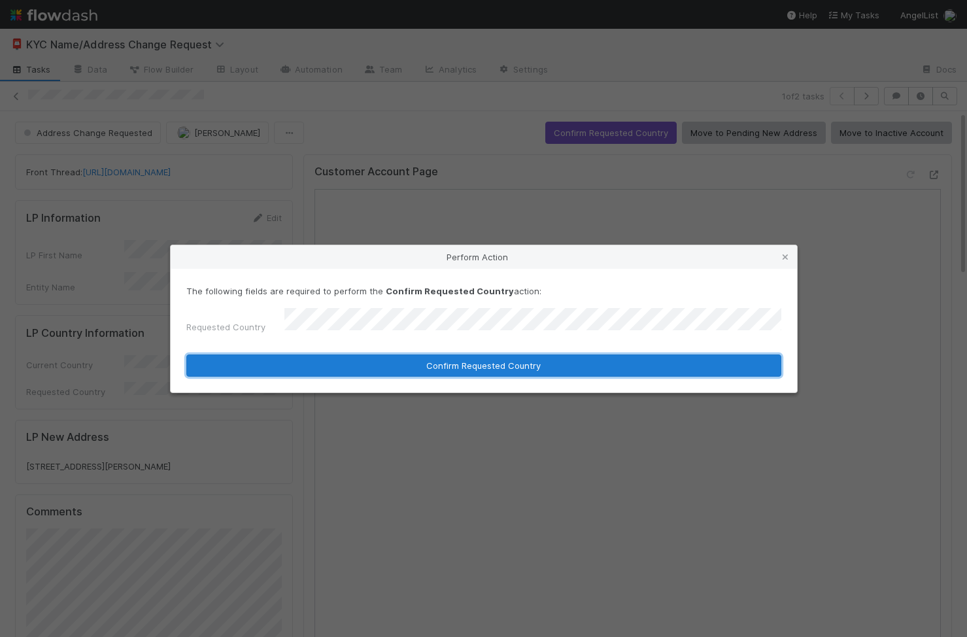
click at [449, 354] on button "Confirm Requested Country" at bounding box center [483, 365] width 595 height 22
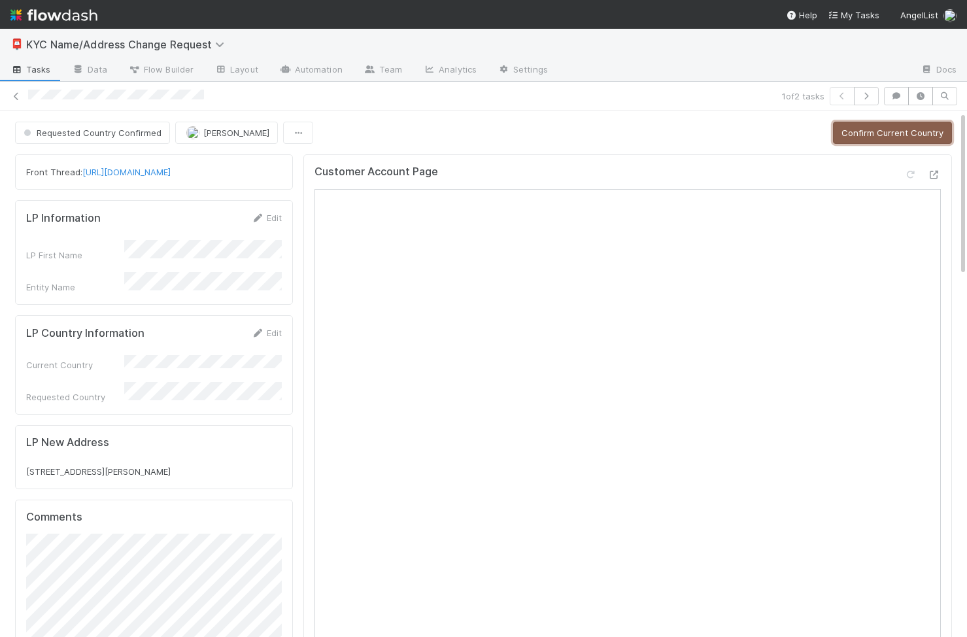
click at [888, 134] on button "Confirm Current Country" at bounding box center [892, 133] width 119 height 22
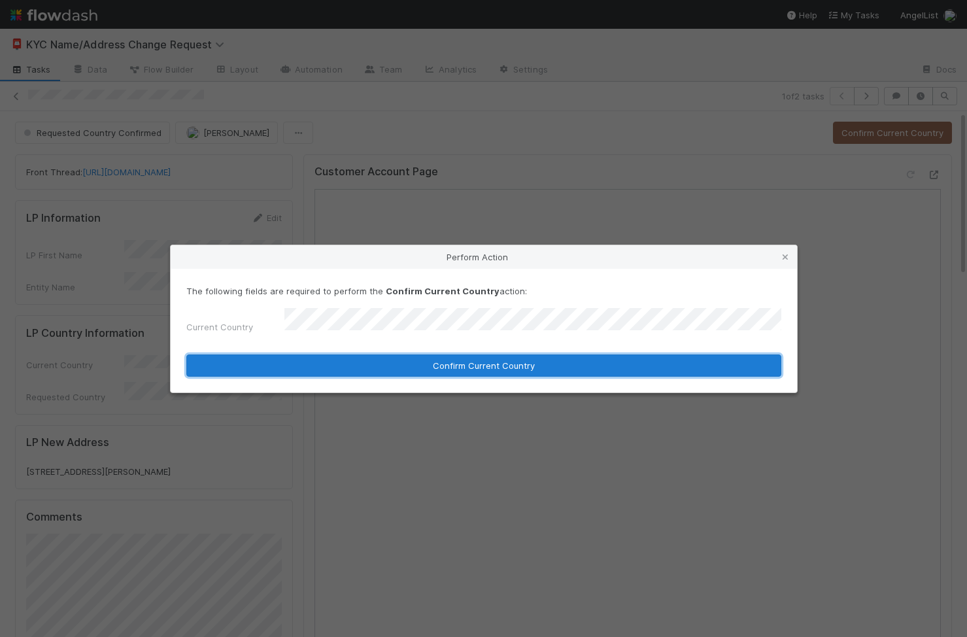
click at [526, 354] on button "Confirm Current Country" at bounding box center [483, 365] width 595 height 22
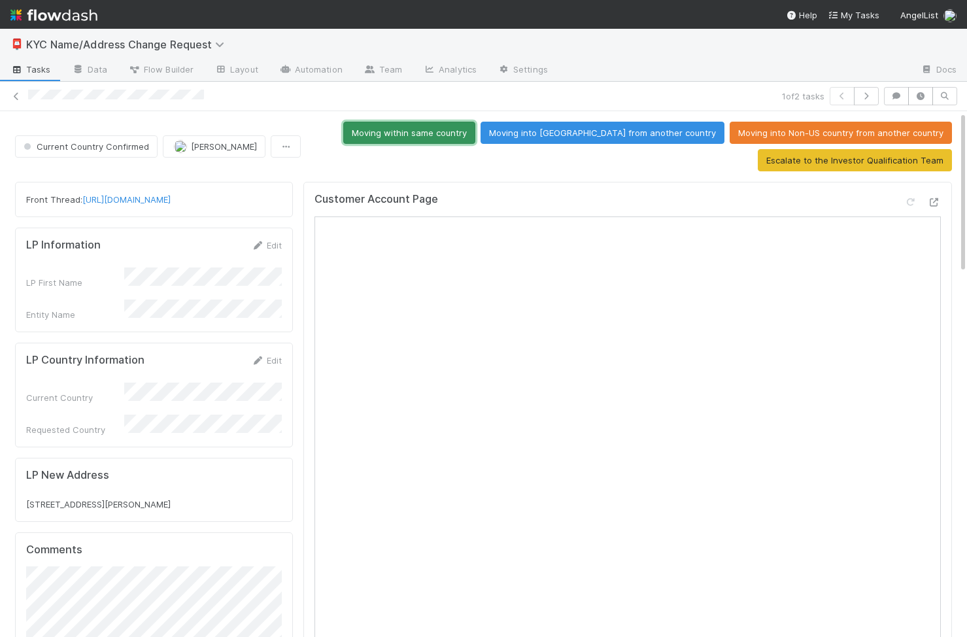
click at [471, 130] on button "Moving within same country" at bounding box center [409, 133] width 132 height 22
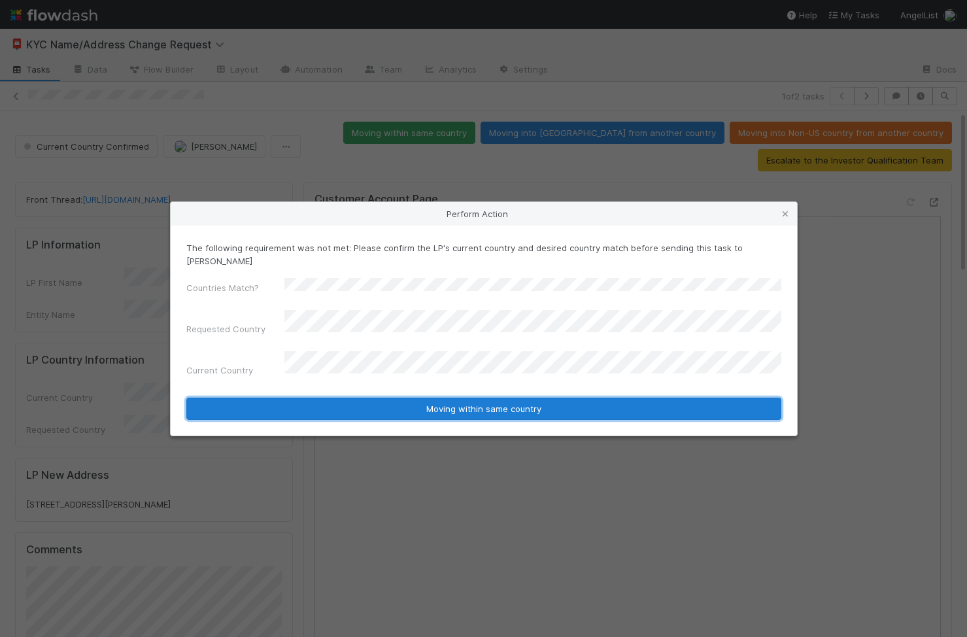
click at [464, 397] on button "Moving within same country" at bounding box center [483, 408] width 595 height 22
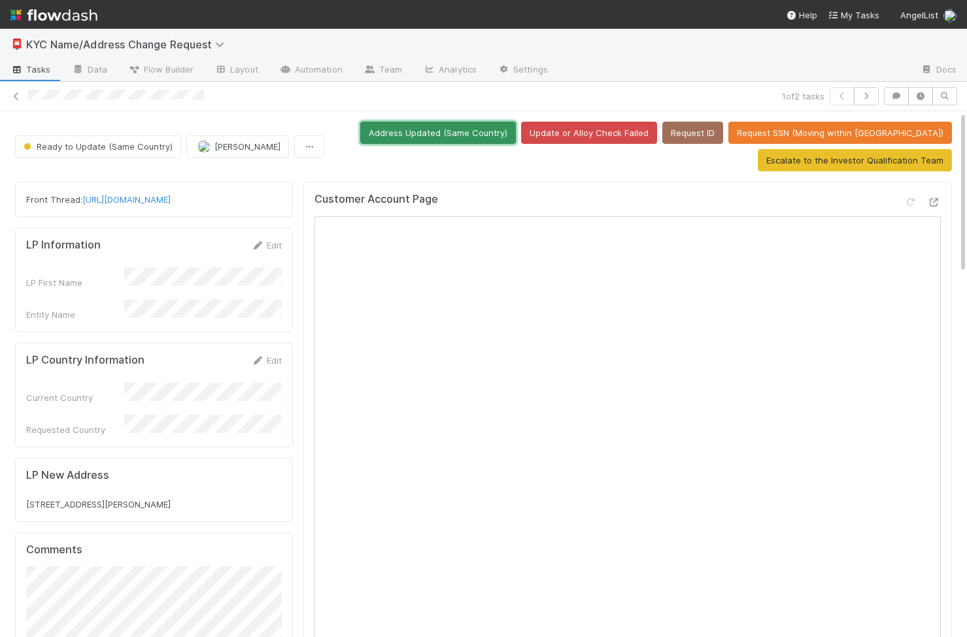
click at [516, 136] on button "Address Updated (Same Country)" at bounding box center [438, 133] width 156 height 22
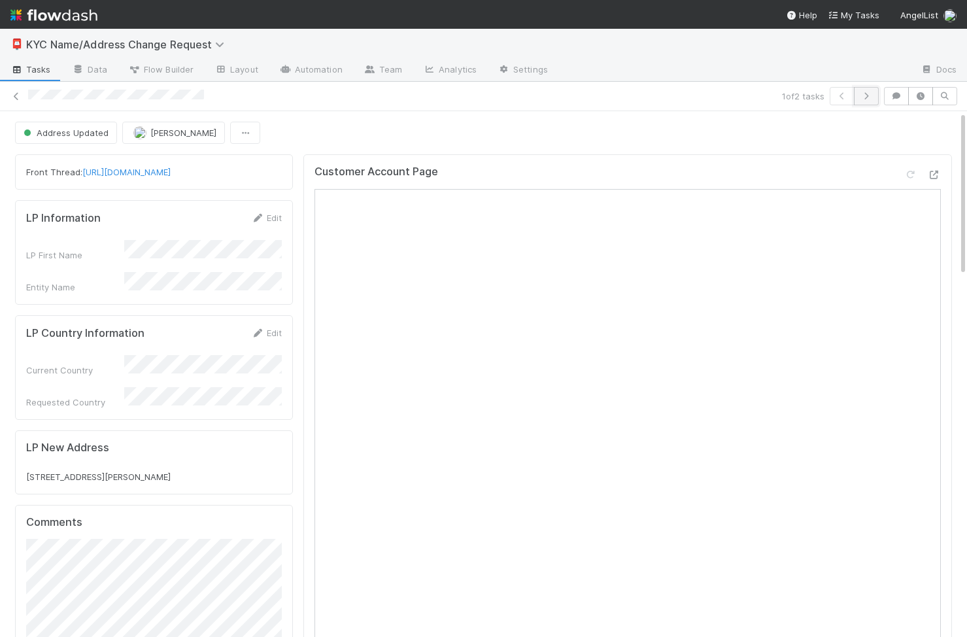
click at [874, 92] on button "button" at bounding box center [866, 96] width 25 height 18
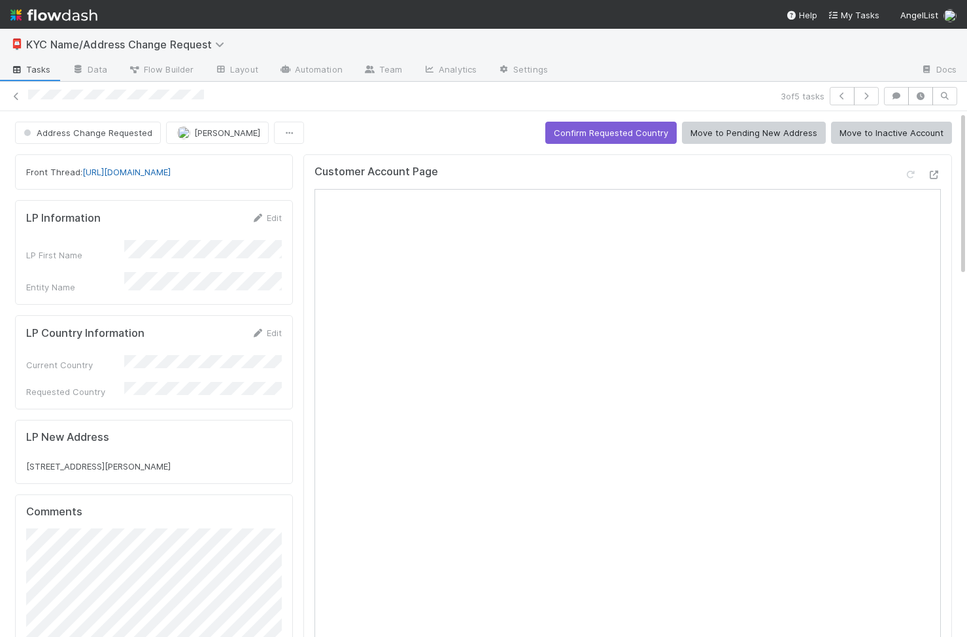
click at [171, 169] on link "[URL][DOMAIN_NAME]" at bounding box center [126, 172] width 88 height 10
click at [937, 176] on icon at bounding box center [934, 175] width 13 height 8
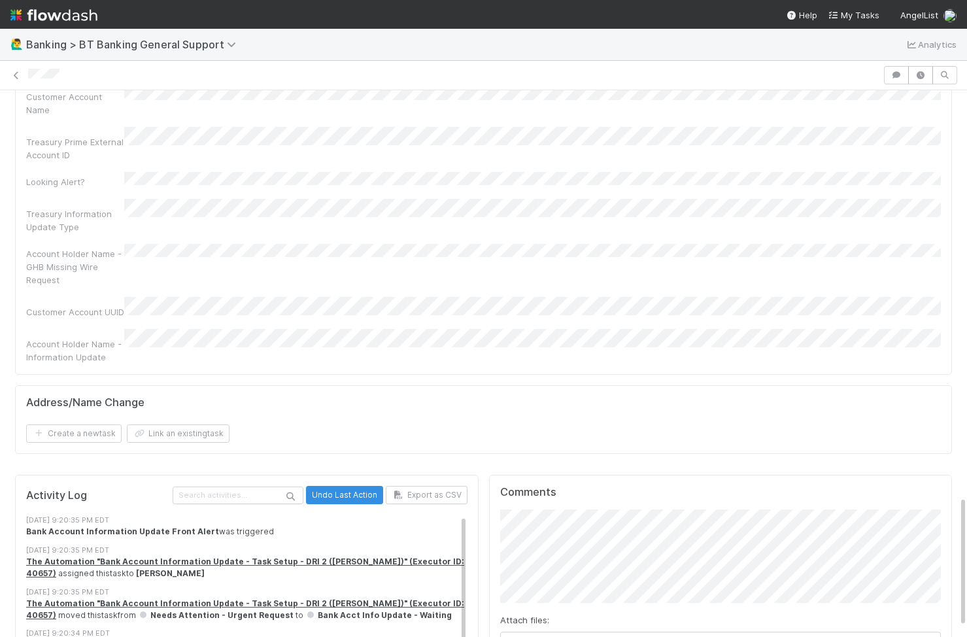
scroll to position [1713, 0]
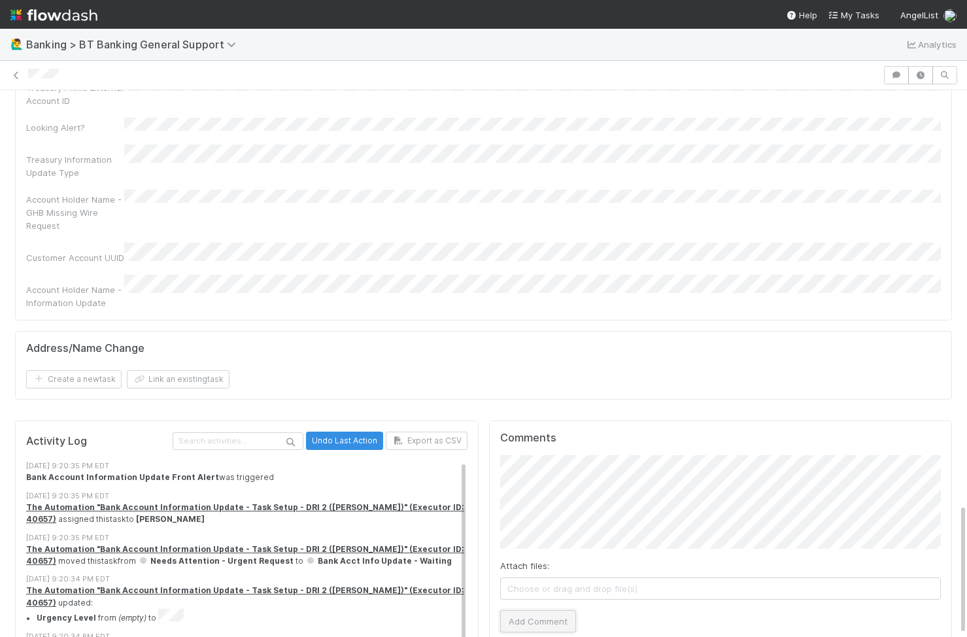
click at [527, 610] on button "Add Comment" at bounding box center [538, 621] width 76 height 22
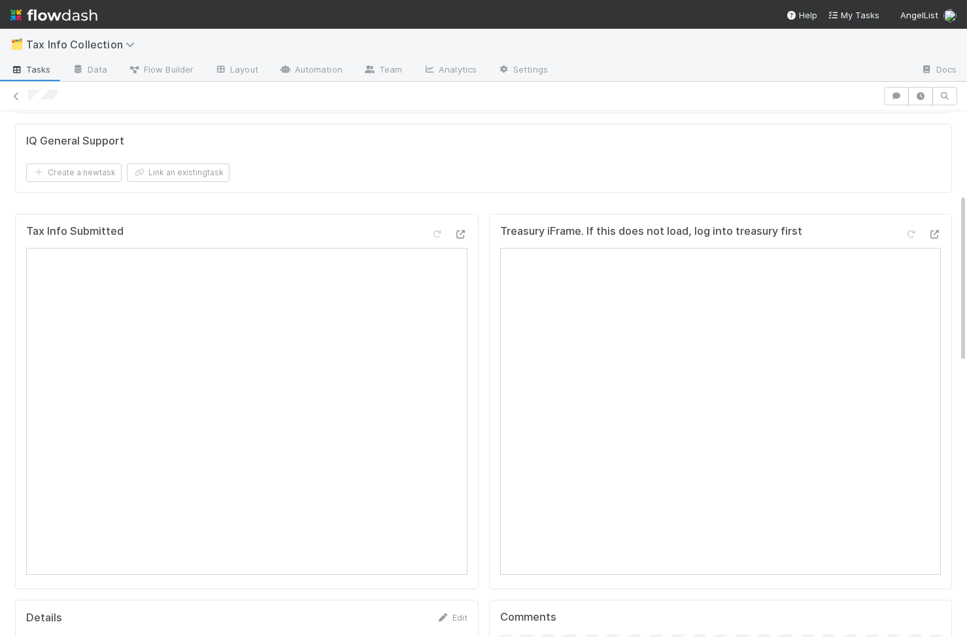
scroll to position [165, 0]
